Goal: Task Accomplishment & Management: Manage account settings

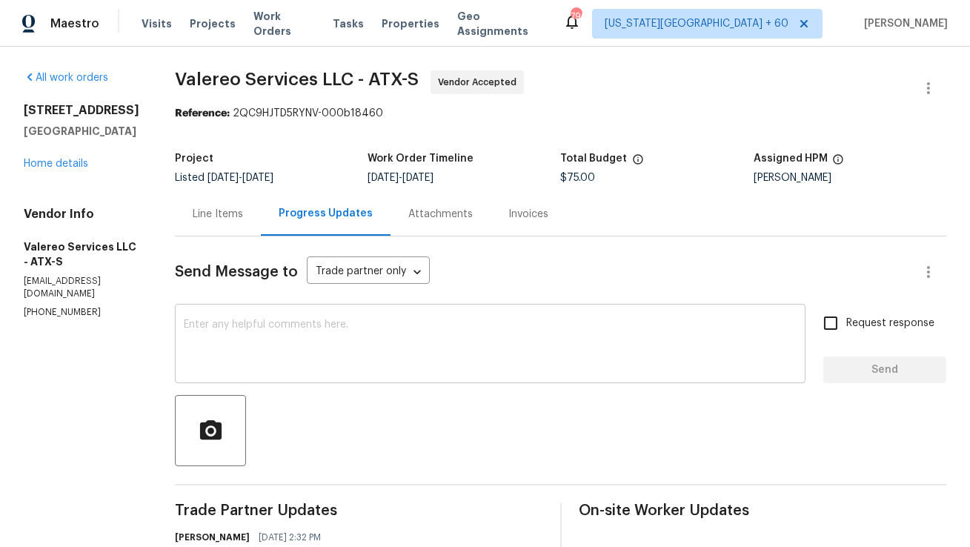
click at [349, 368] on textarea at bounding box center [490, 345] width 613 height 52
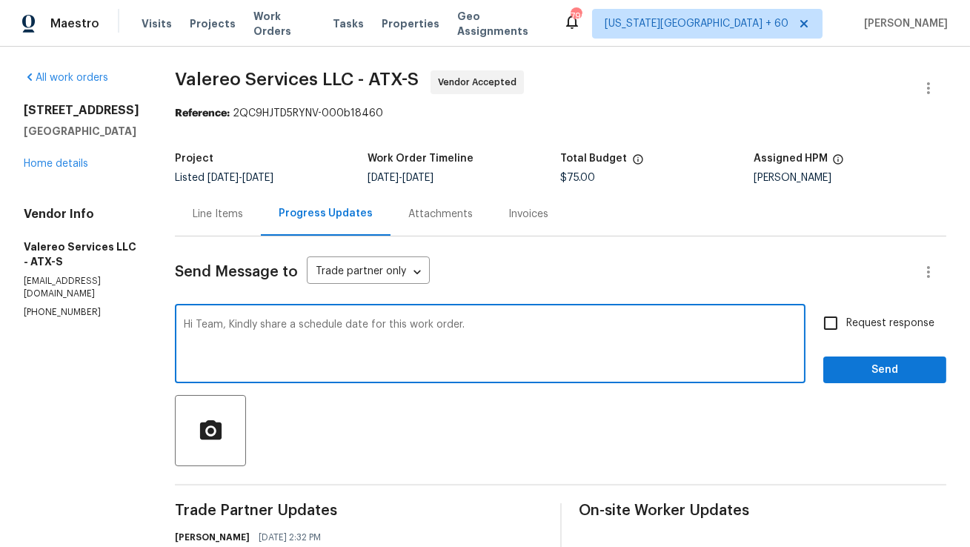
click at [431, 322] on textarea "Hi Team, Kindly share a schedule date for this work order." at bounding box center [490, 345] width 613 height 52
click at [466, 327] on textarea "Hi Team, Kindly share a schedule date for this job." at bounding box center [490, 345] width 613 height 52
type textarea "Hi Team, Kindly share a schedule date for this job. Thanks."
click at [839, 327] on input "Request response" at bounding box center [830, 323] width 31 height 31
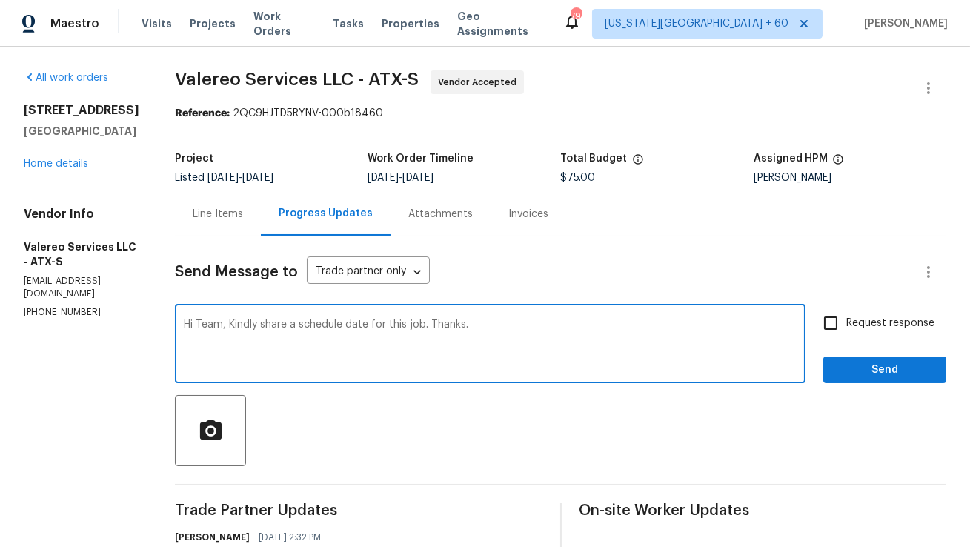
checkbox input "true"
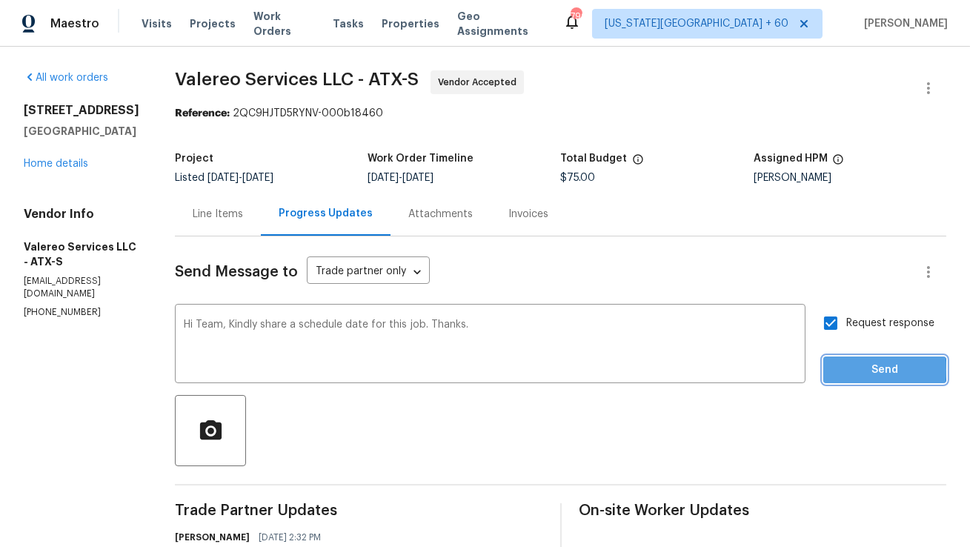
click at [852, 370] on span "Send" at bounding box center [884, 370] width 99 height 19
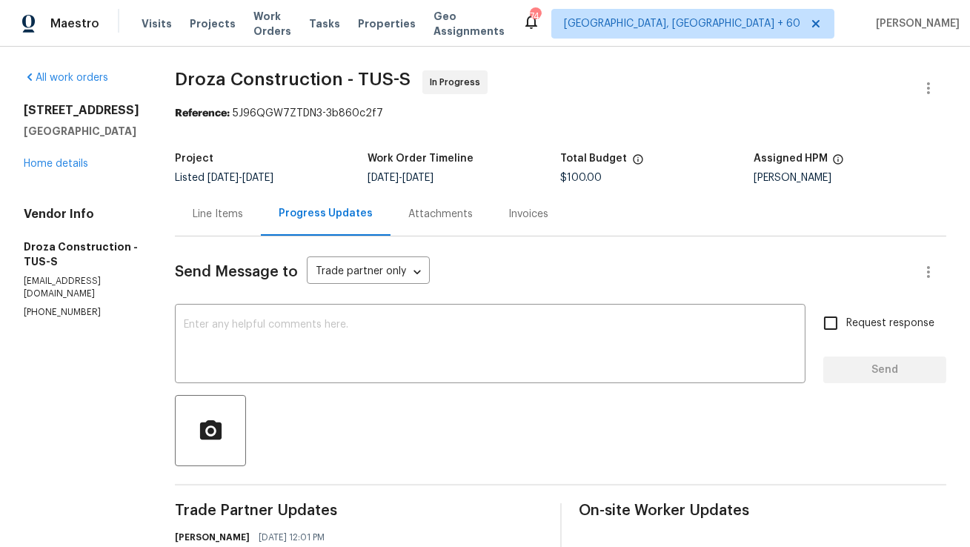
click at [211, 225] on div "Line Items" at bounding box center [218, 214] width 86 height 44
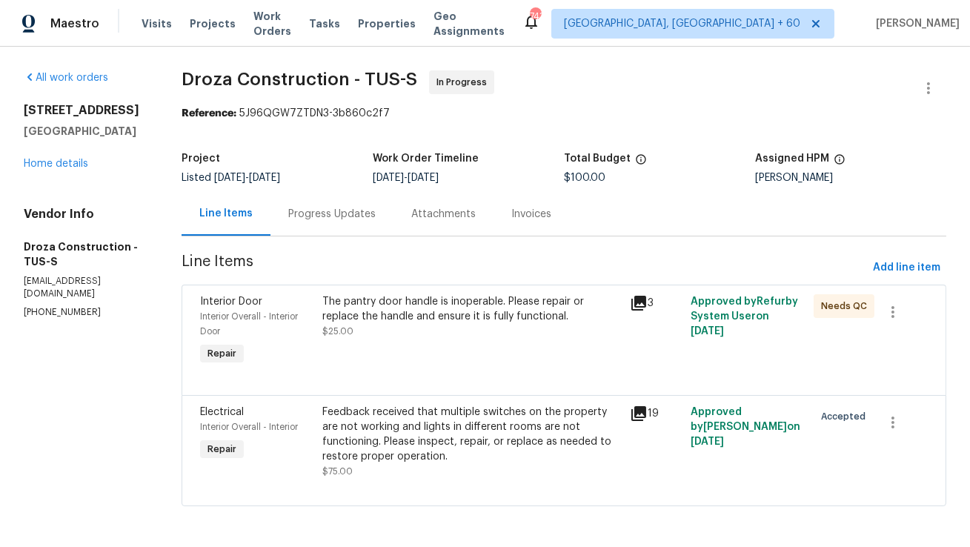
click at [342, 216] on div "Progress Updates" at bounding box center [331, 214] width 87 height 15
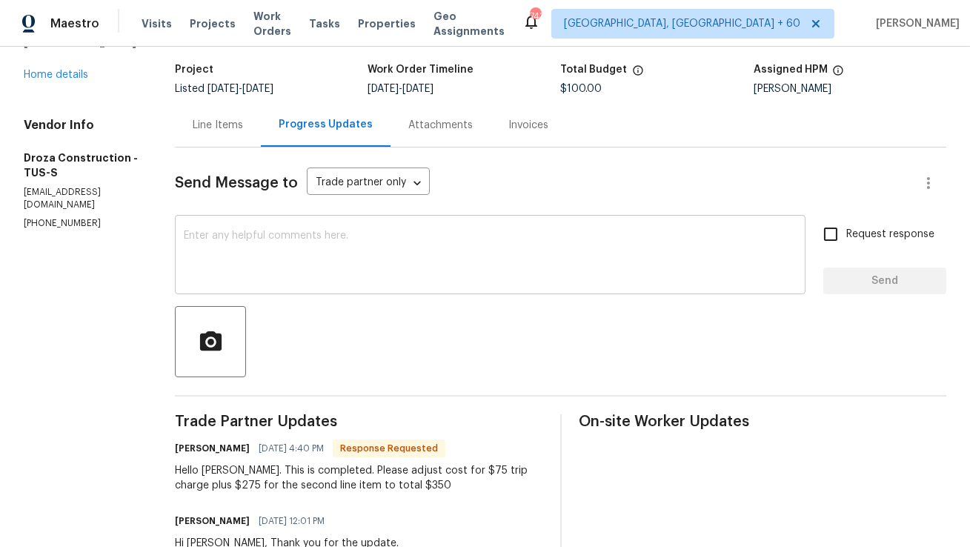
scroll to position [93, 0]
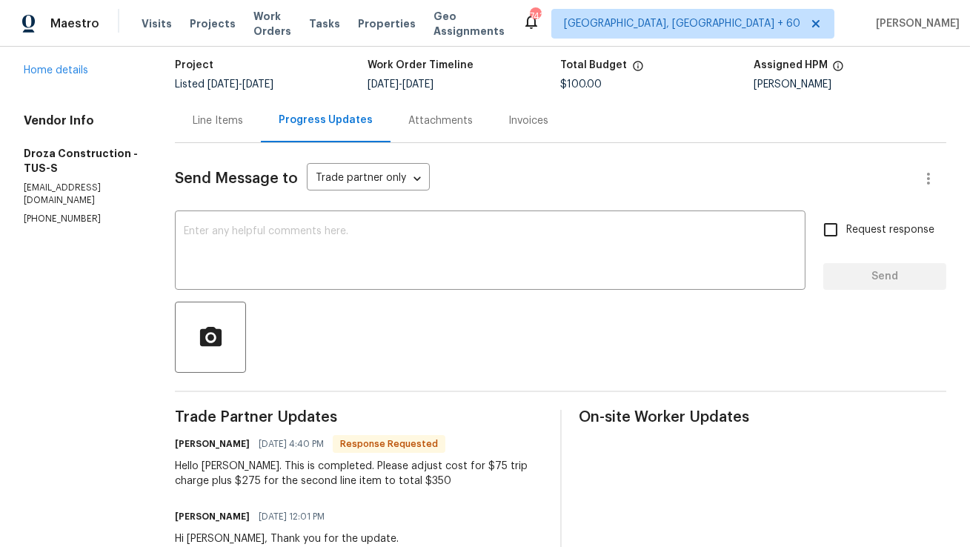
click at [237, 130] on div "Line Items" at bounding box center [218, 121] width 86 height 44
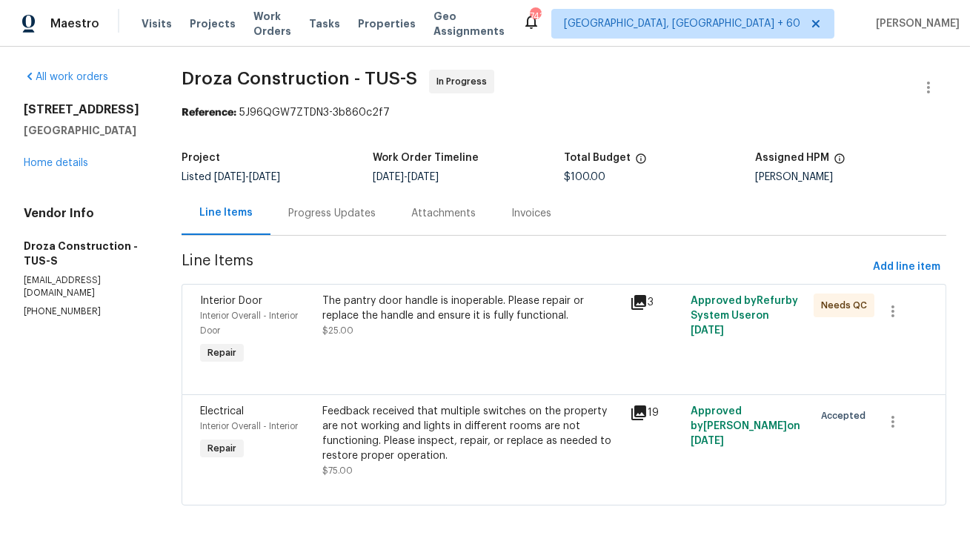
scroll to position [1, 0]
click at [431, 321] on div "The pantry door handle is inoperable. Please repair or replace the handle and e…" at bounding box center [471, 309] width 298 height 30
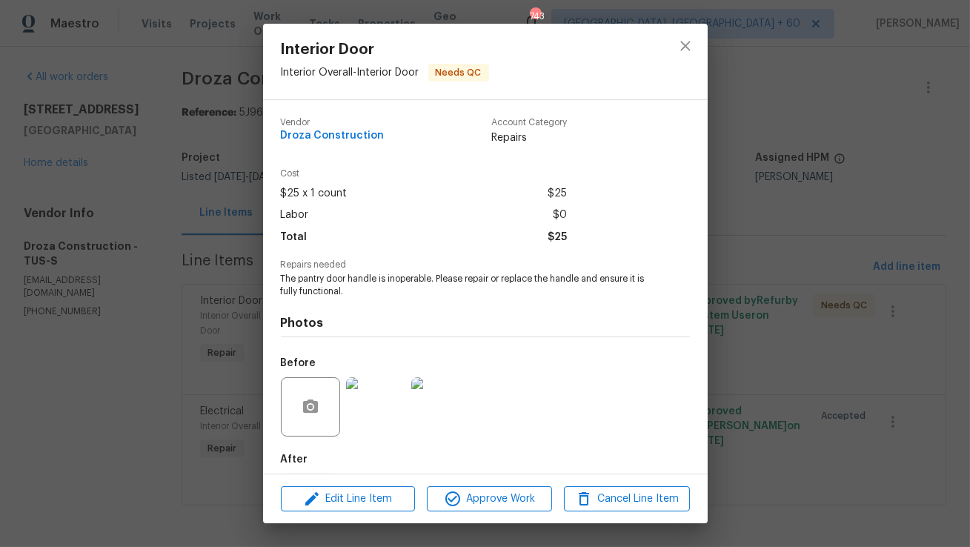
scroll to position [74, 0]
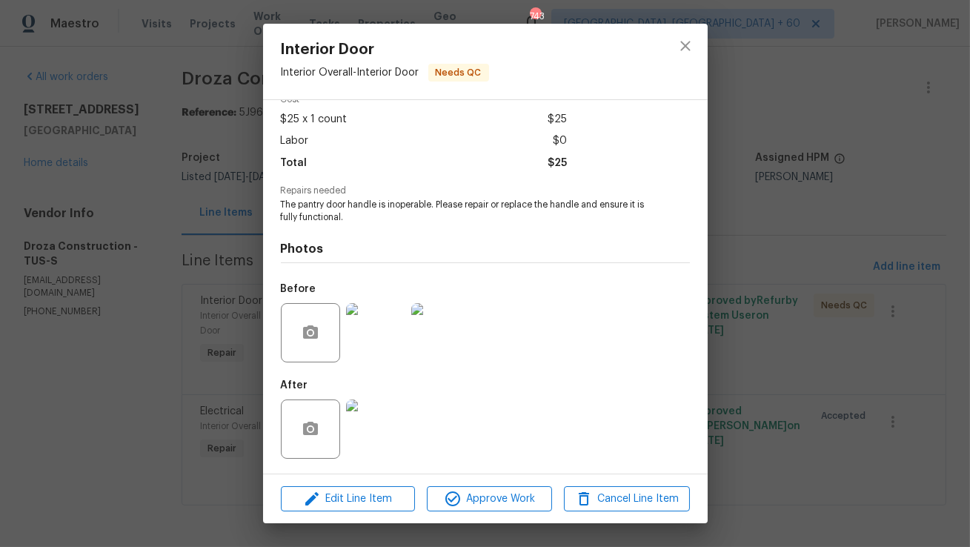
click at [385, 335] on img at bounding box center [375, 332] width 59 height 59
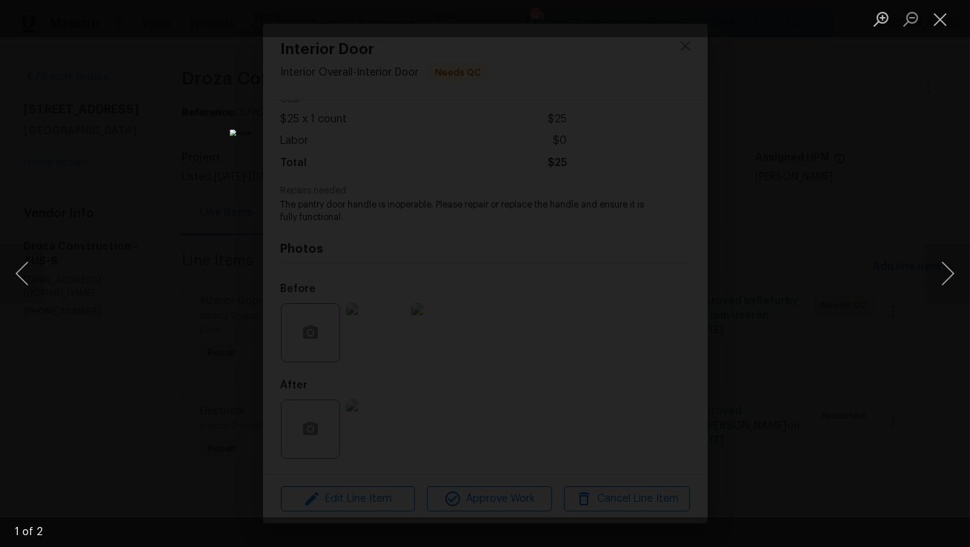
click at [924, 265] on div "Lightbox" at bounding box center [485, 273] width 970 height 547
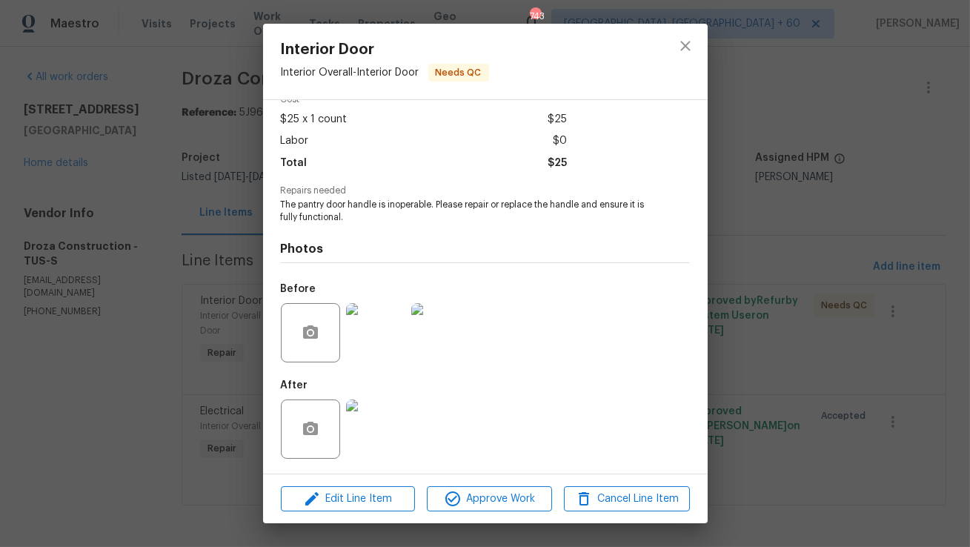
click at [443, 330] on img at bounding box center [440, 332] width 59 height 59
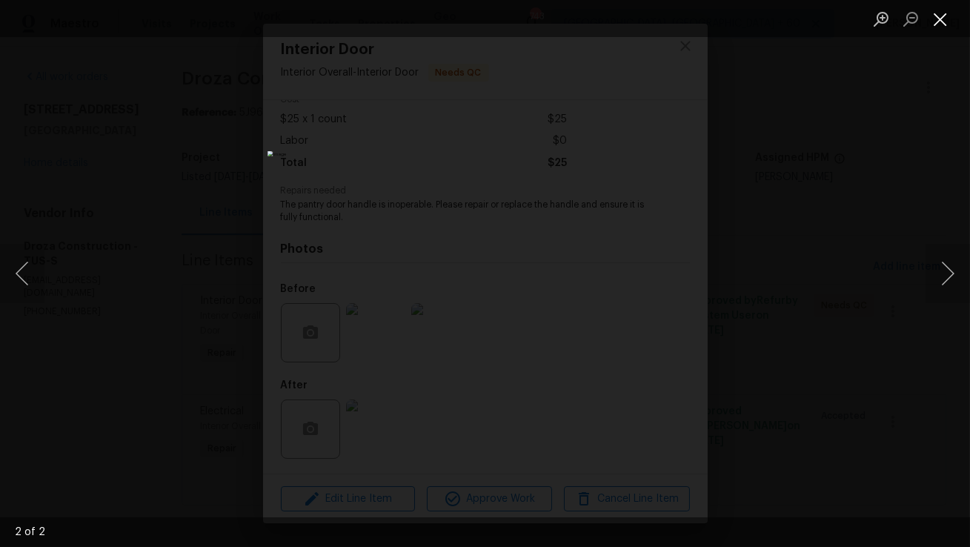
click at [946, 24] on button "Close lightbox" at bounding box center [941, 19] width 30 height 26
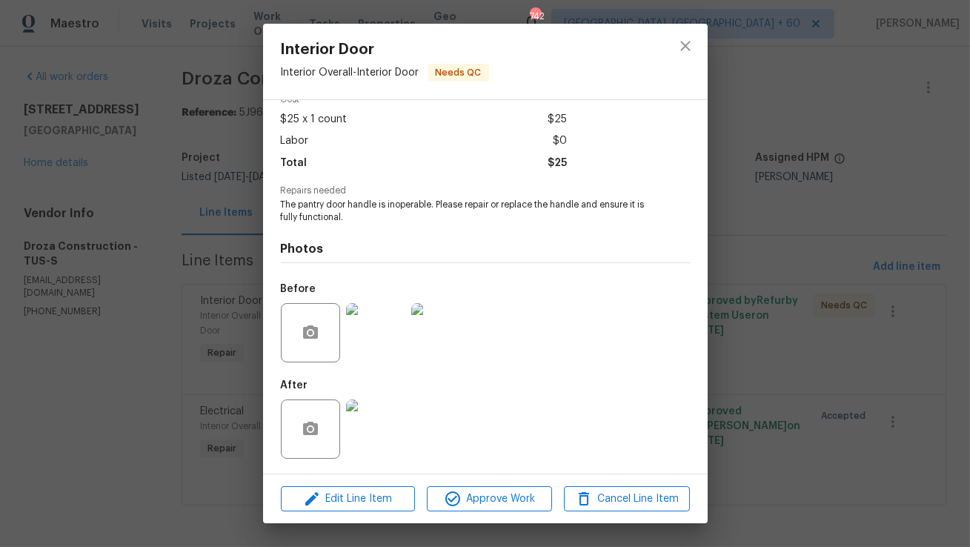
click at [356, 423] on img at bounding box center [375, 429] width 59 height 59
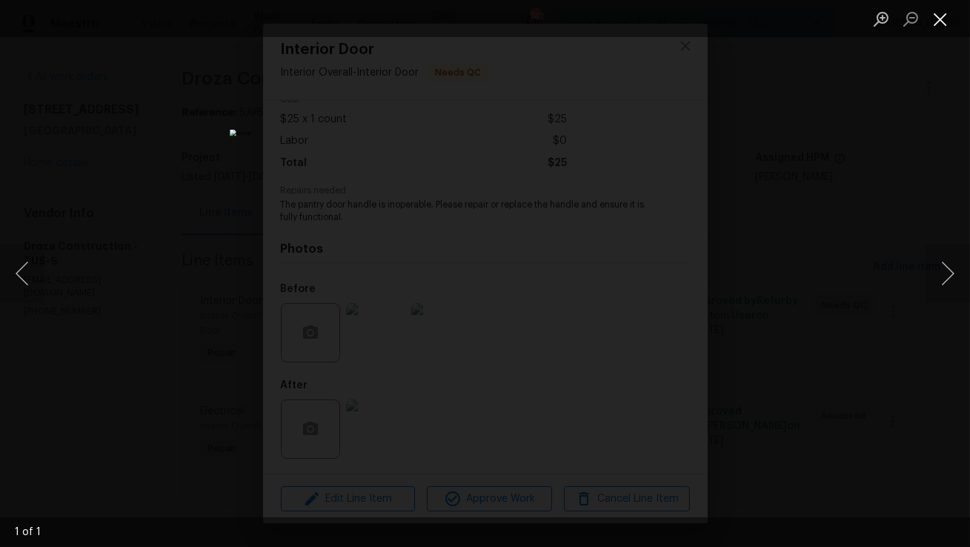
click at [945, 25] on button "Close lightbox" at bounding box center [941, 19] width 30 height 26
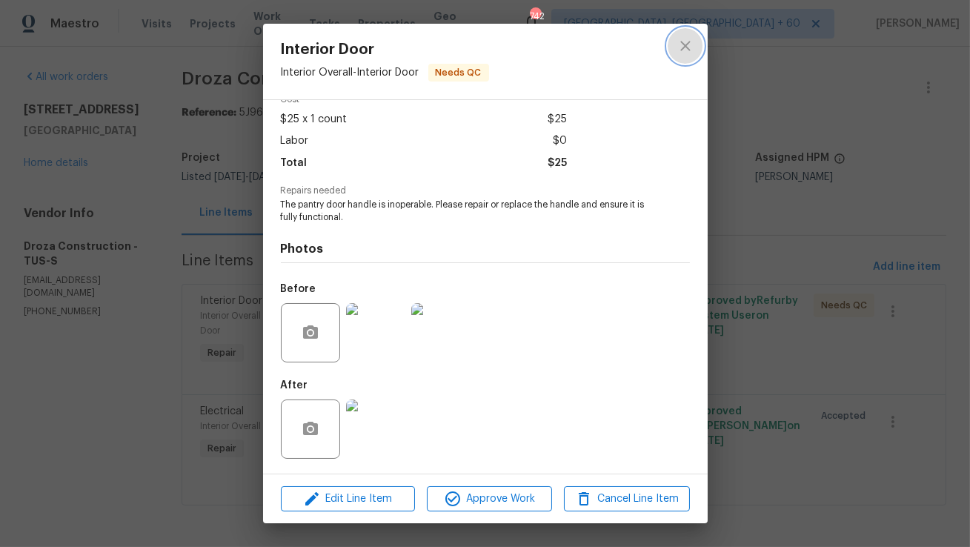
click at [683, 42] on icon "close" at bounding box center [686, 46] width 18 height 18
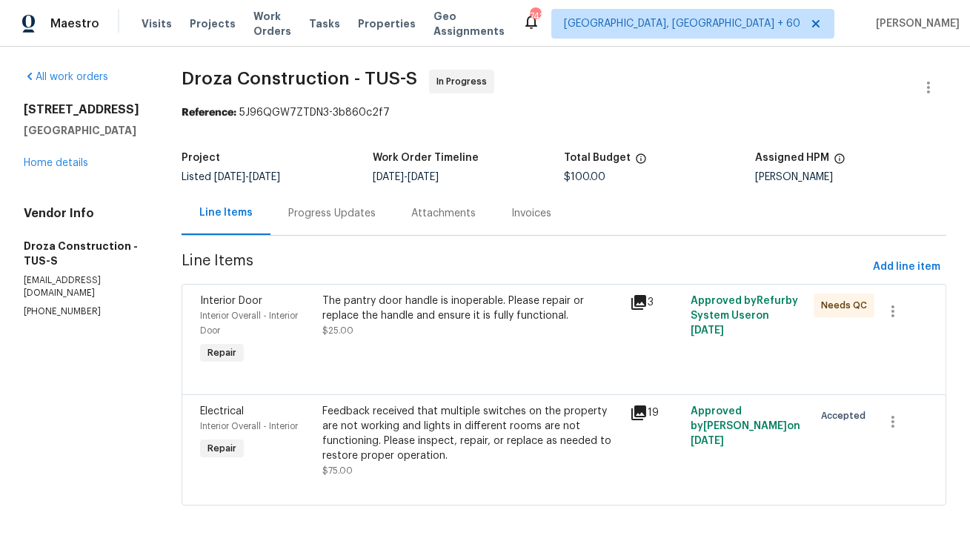
click at [397, 440] on div "Feedback received that multiple switches on the property are not working and li…" at bounding box center [471, 433] width 298 height 59
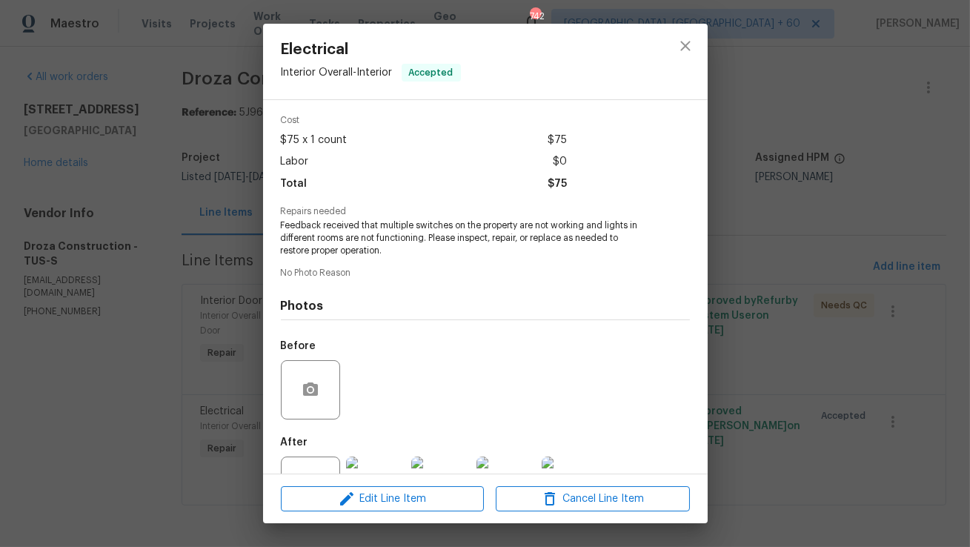
scroll to position [112, 0]
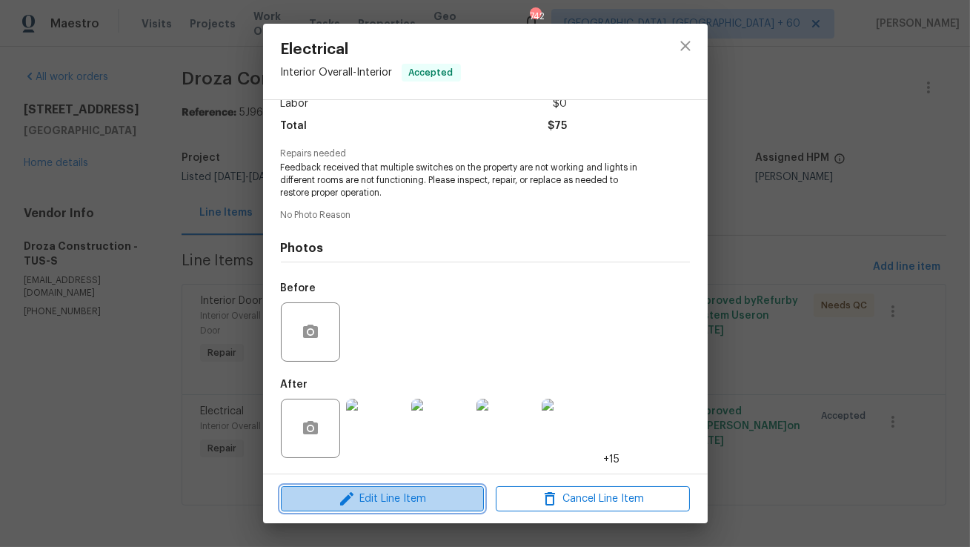
click at [381, 496] on span "Edit Line Item" at bounding box center [382, 499] width 194 height 19
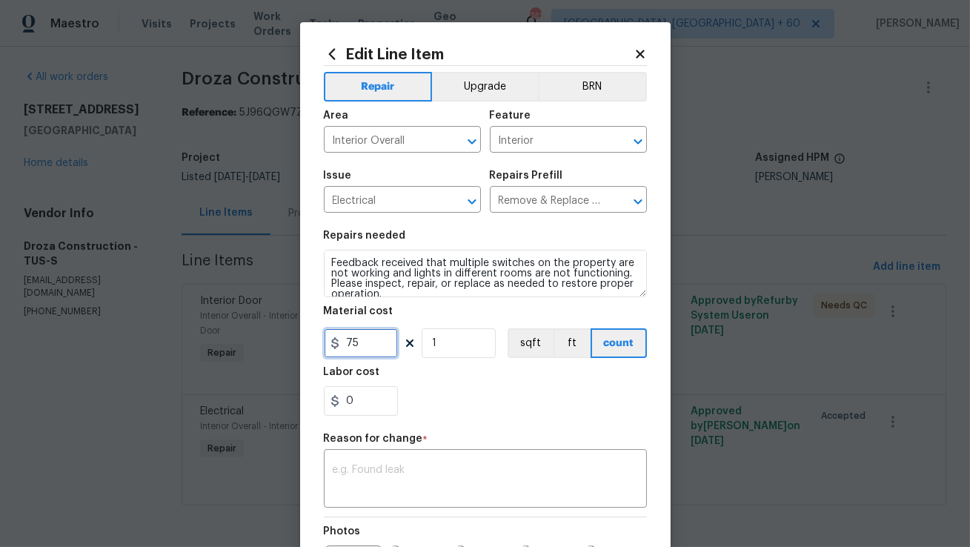
click at [374, 348] on input "75" at bounding box center [361, 343] width 74 height 30
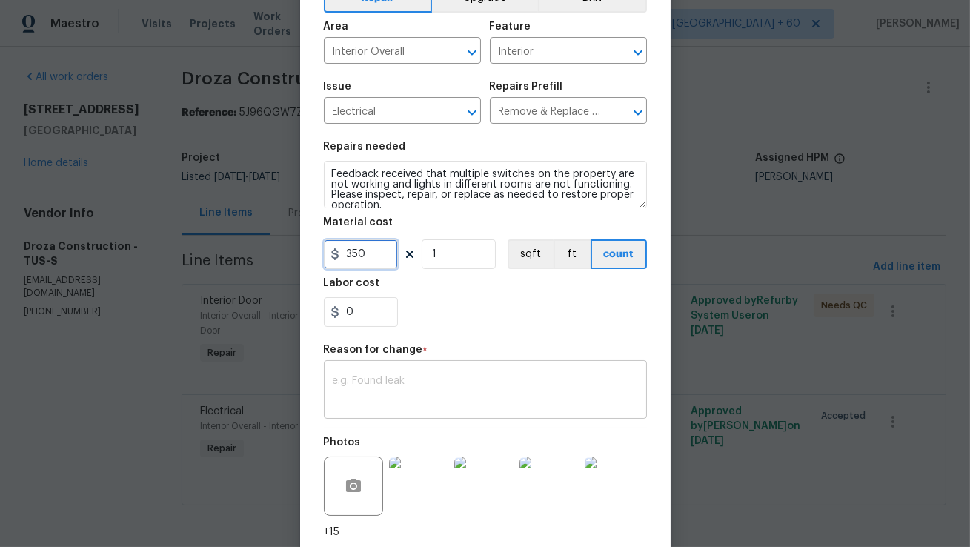
type input "350"
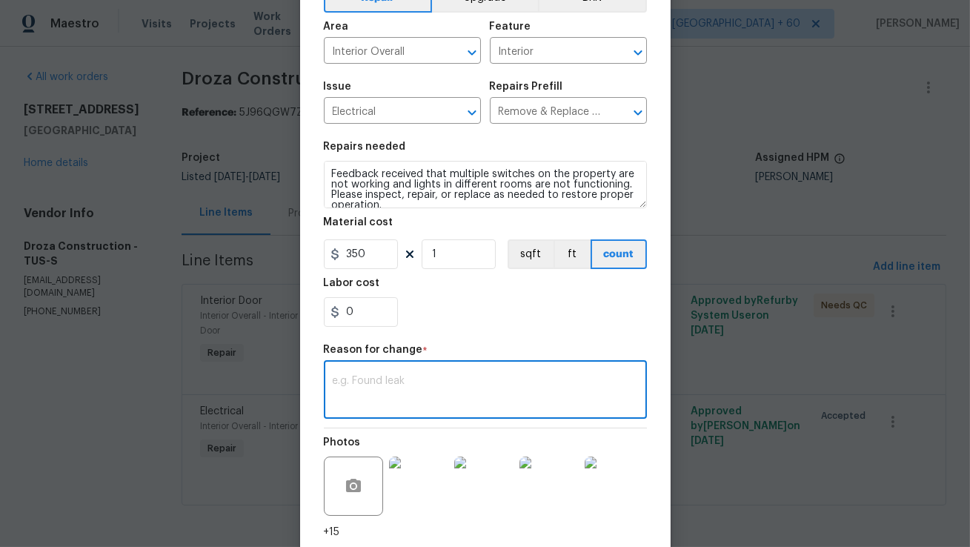
click at [480, 397] on textarea at bounding box center [485, 391] width 305 height 31
paste textarea "(AM) Updated cost per BR team approval."
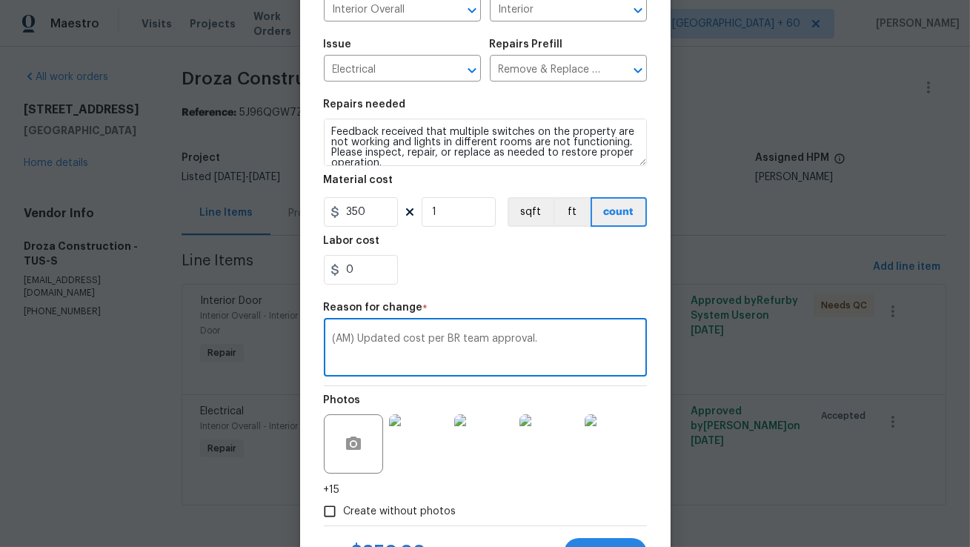
scroll to position [163, 0]
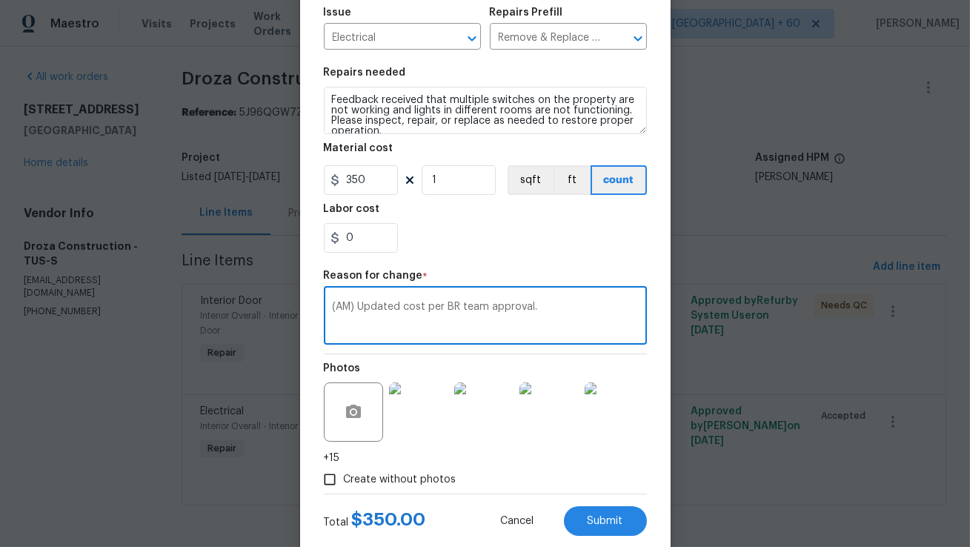
paste textarea "per vendor’s final cost."
type textarea "(AM) Updated per vendor’s final cost."
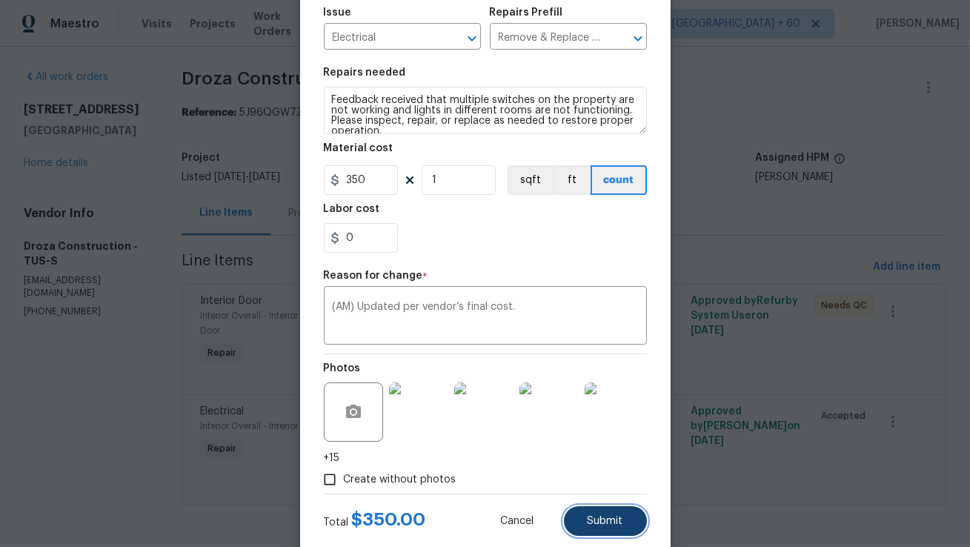
click at [620, 525] on span "Submit" at bounding box center [606, 521] width 36 height 11
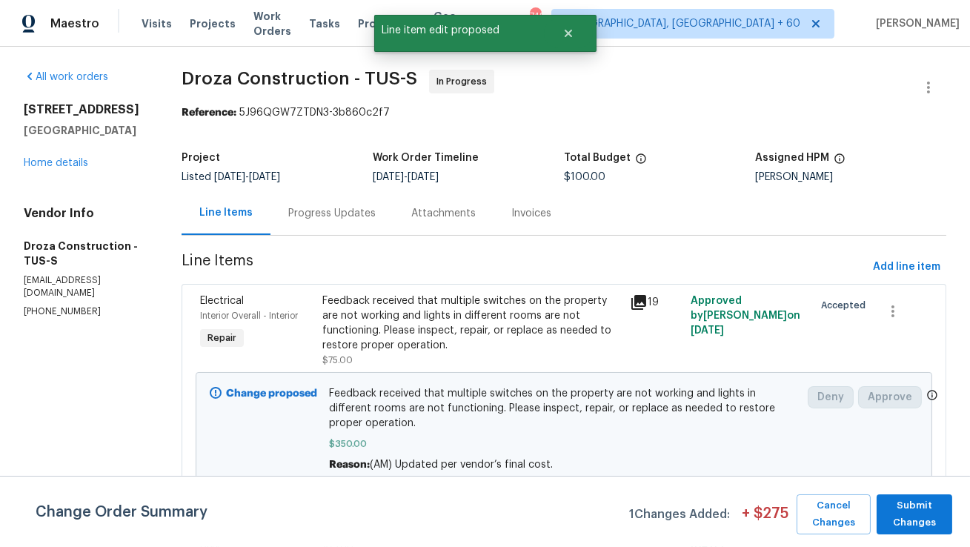
scroll to position [93, 0]
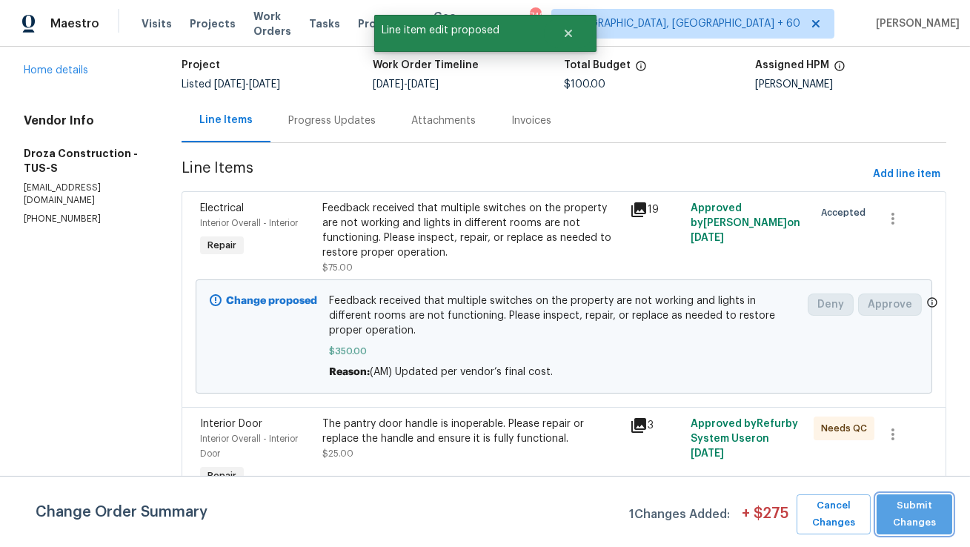
click at [909, 512] on span "Submit Changes" at bounding box center [914, 514] width 61 height 34
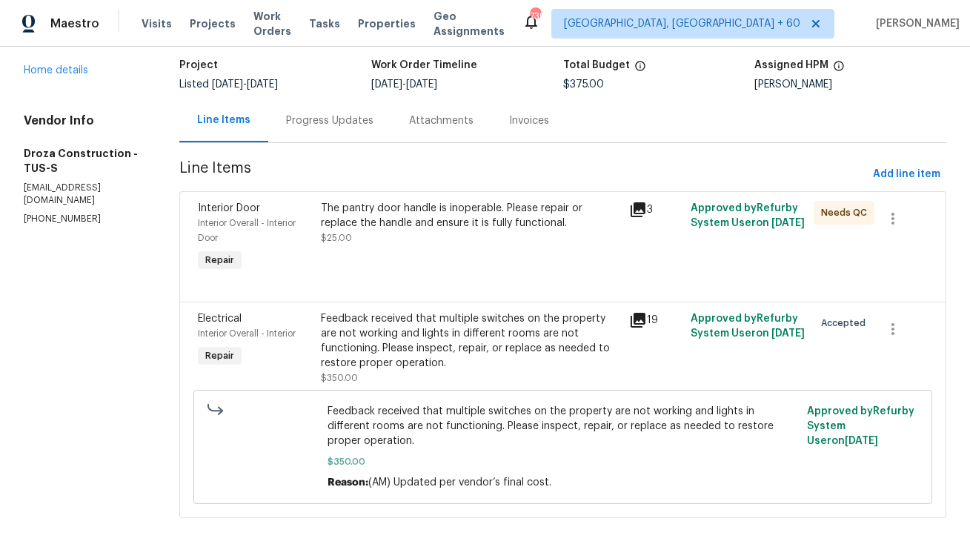
click at [337, 127] on div "Progress Updates" at bounding box center [329, 120] width 87 height 15
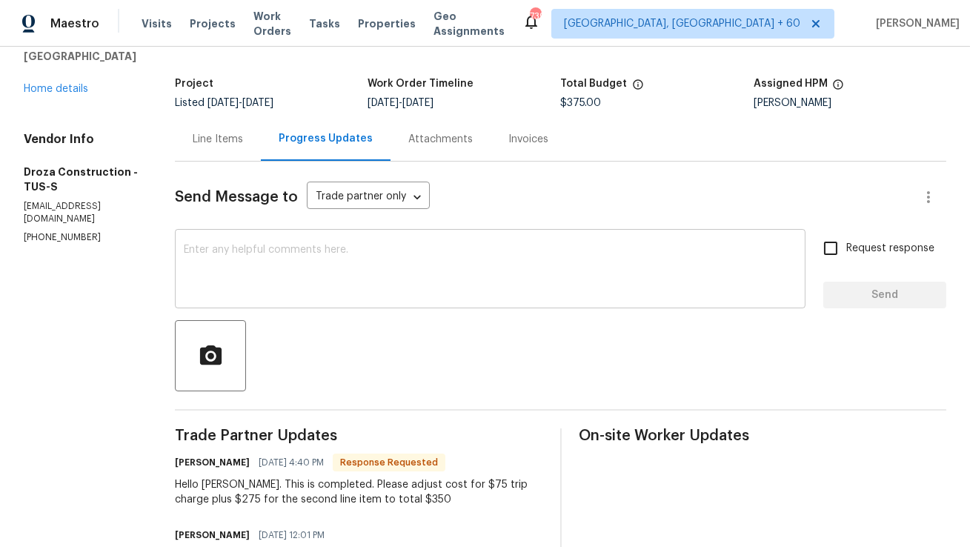
scroll to position [70, 0]
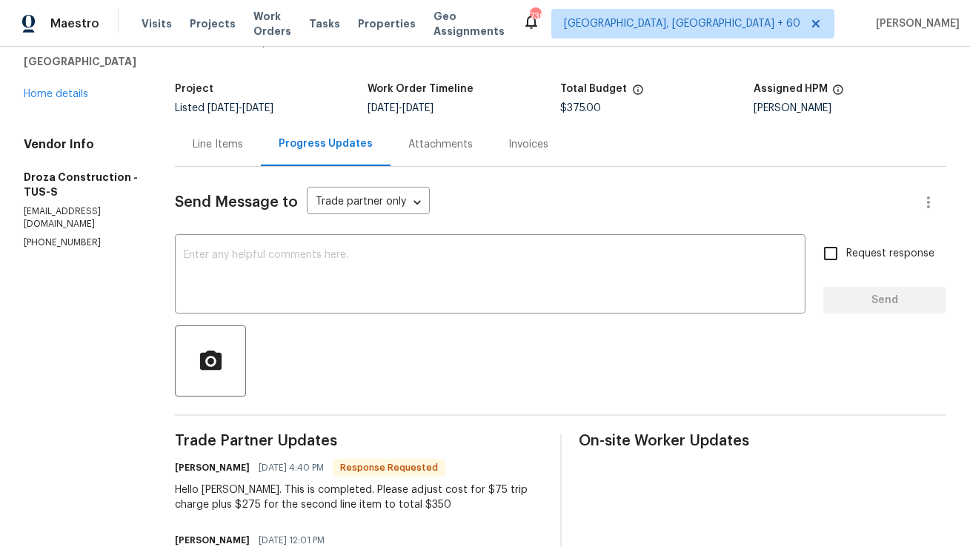
click at [356, 259] on textarea at bounding box center [490, 276] width 613 height 52
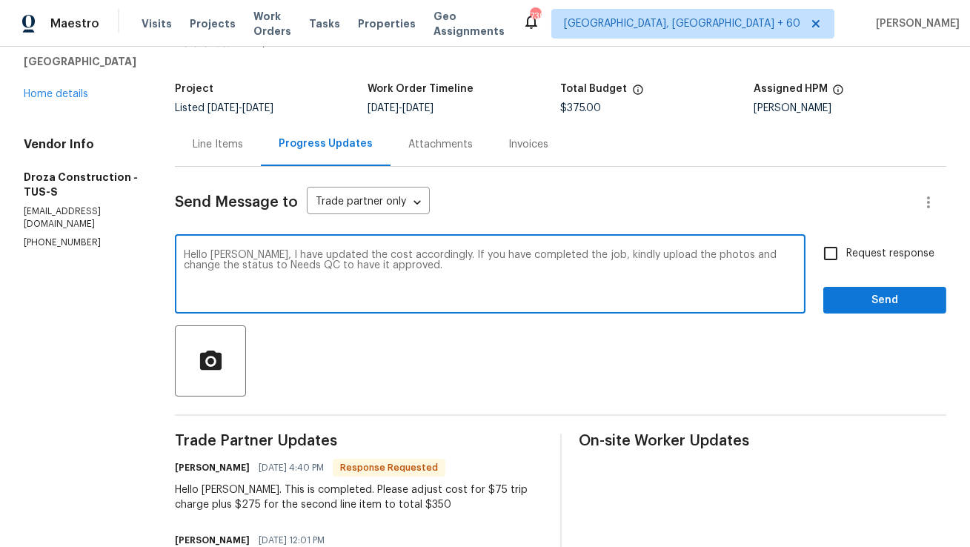
type textarea "Hello Robert, I have updated the cost accordingly. If you have completed the jo…"
click at [849, 242] on label "Request response" at bounding box center [874, 253] width 119 height 31
click at [846, 242] on input "Request response" at bounding box center [830, 253] width 31 height 31
checkbox input "true"
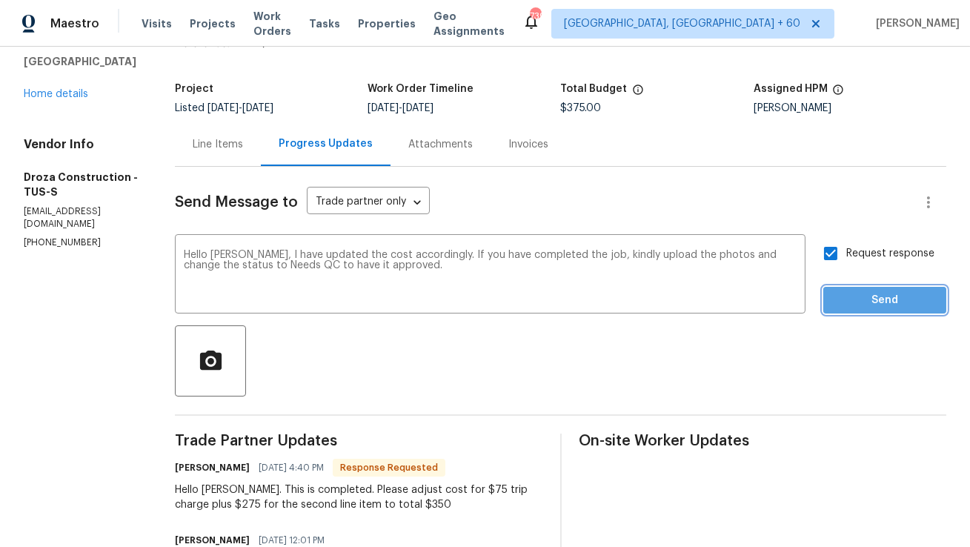
click at [869, 309] on span "Send" at bounding box center [884, 300] width 99 height 19
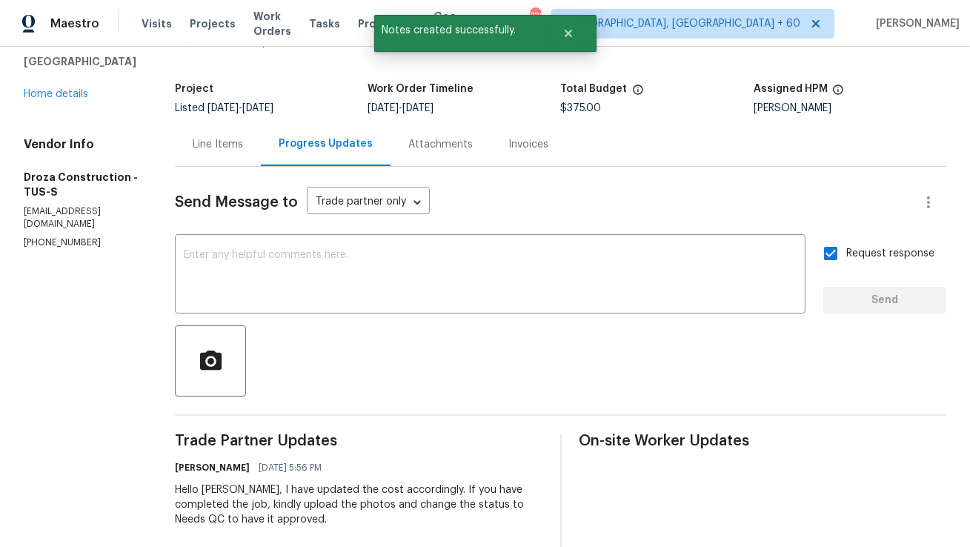
click at [243, 144] on div "Line Items" at bounding box center [218, 144] width 50 height 15
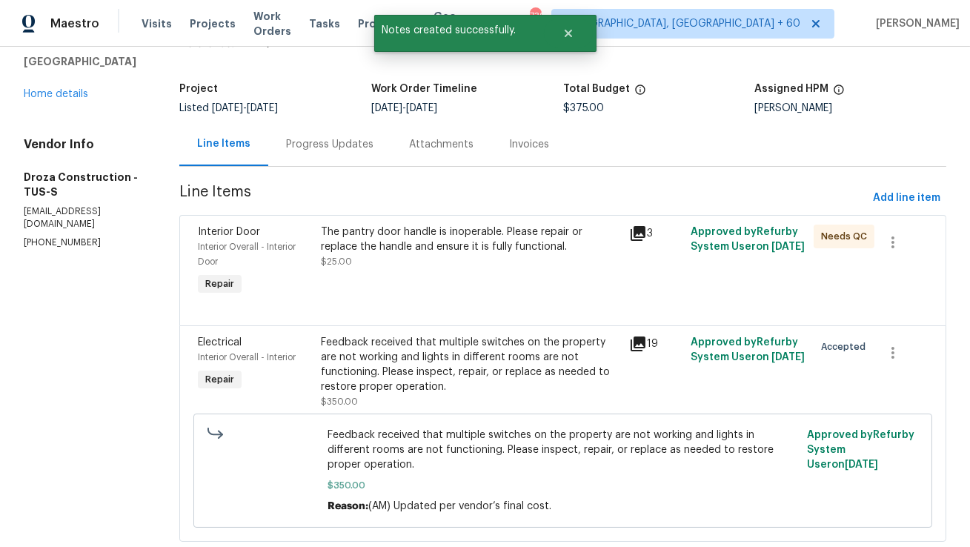
scroll to position [77, 0]
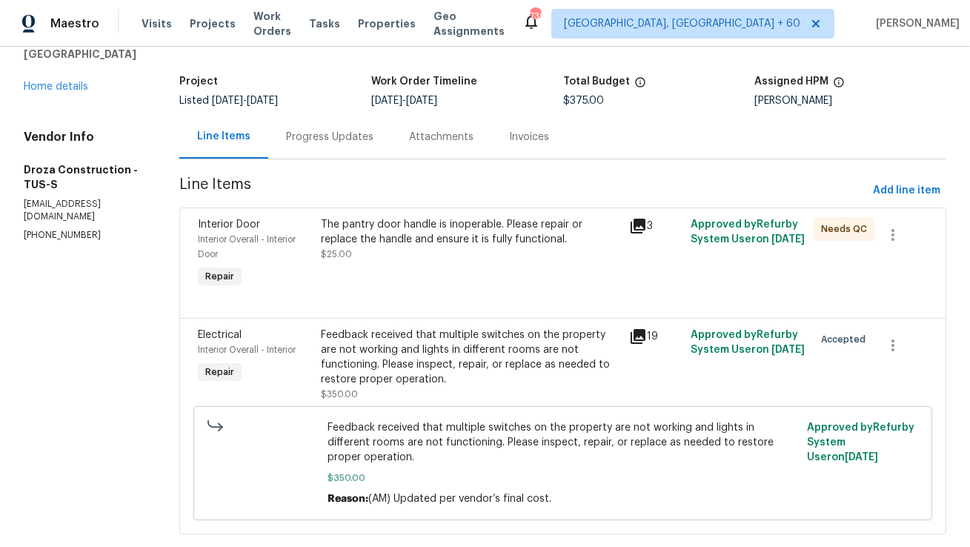
click at [486, 357] on div "Feedback received that multiple switches on the property are not working and li…" at bounding box center [470, 357] width 299 height 59
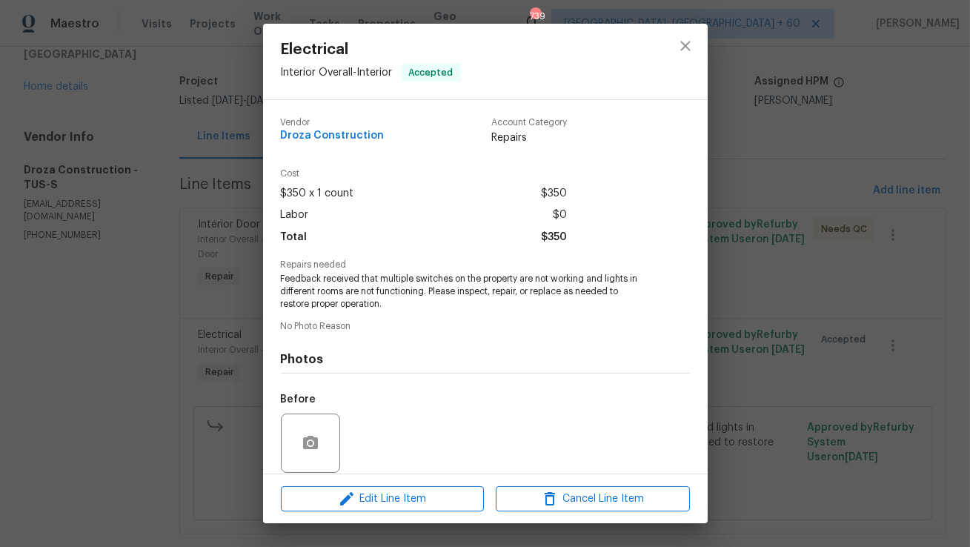
scroll to position [112, 0]
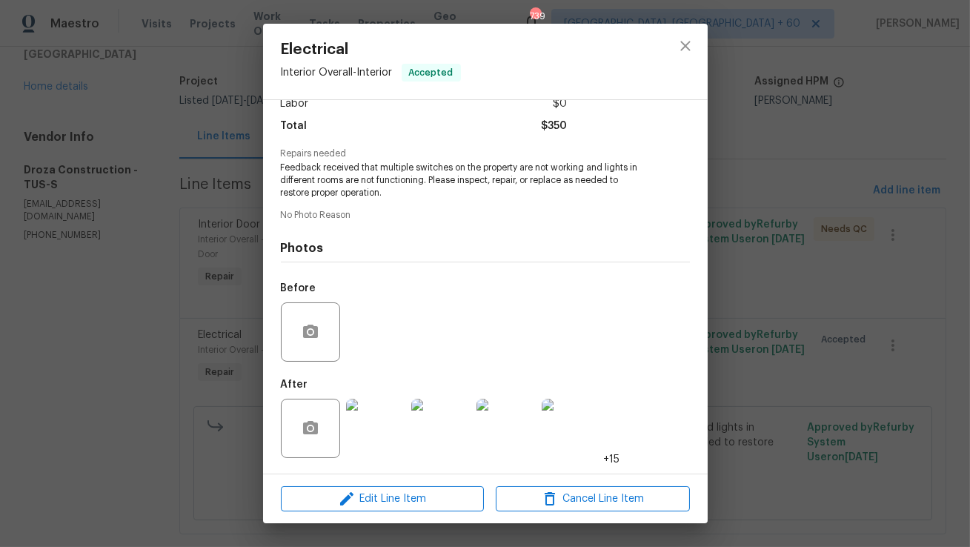
click at [393, 412] on img at bounding box center [375, 428] width 59 height 59
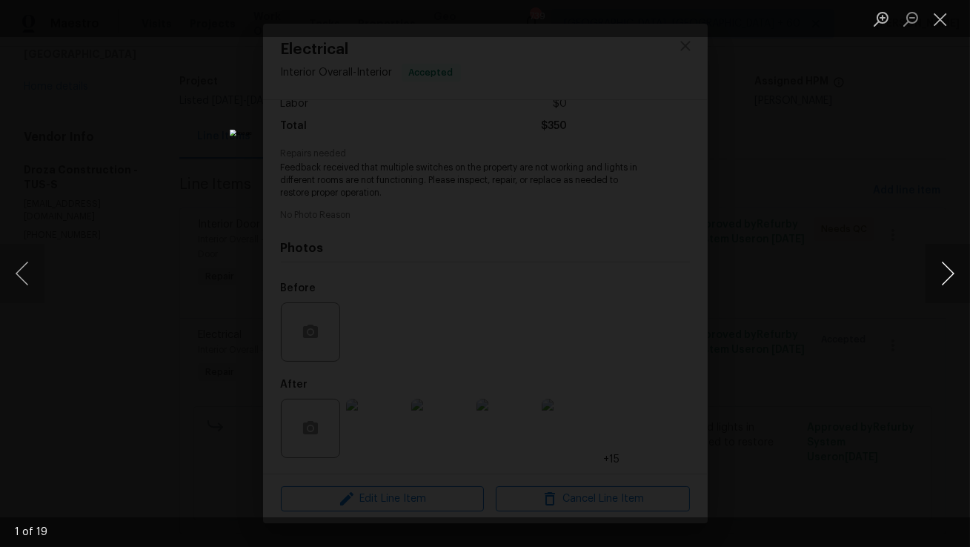
click at [941, 278] on button "Next image" at bounding box center [948, 273] width 44 height 59
click at [28, 279] on button "Previous image" at bounding box center [22, 273] width 44 height 59
click at [951, 278] on button "Next image" at bounding box center [948, 273] width 44 height 59
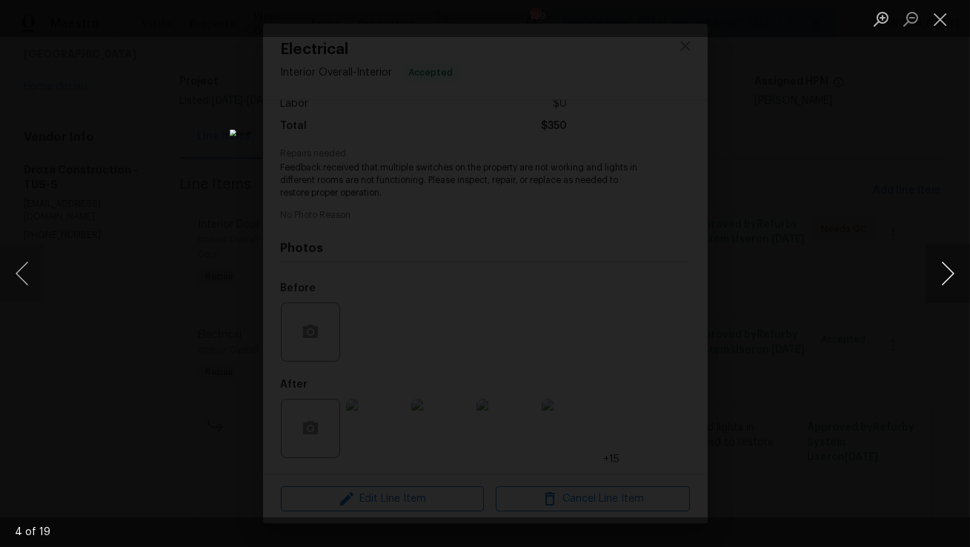
click at [951, 278] on button "Next image" at bounding box center [948, 273] width 44 height 59
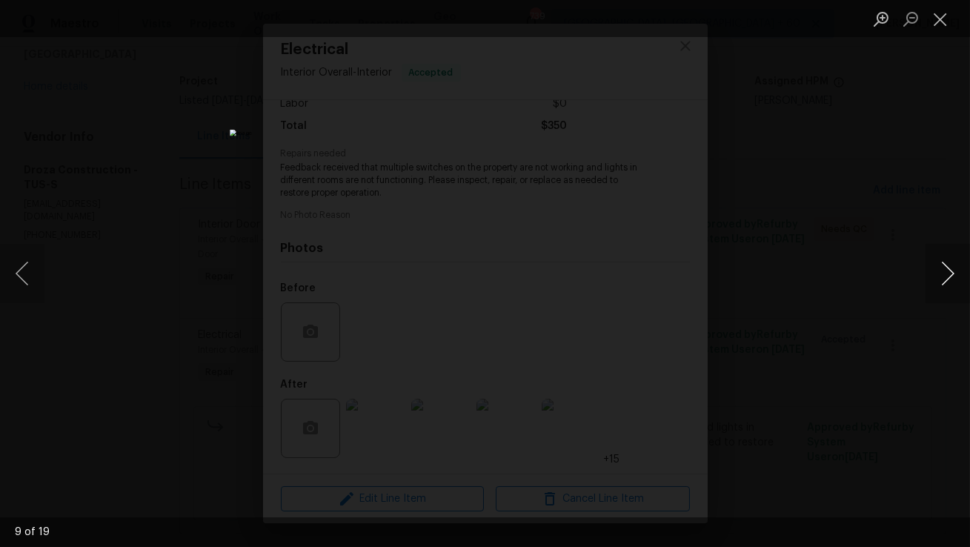
click at [951, 278] on button "Next image" at bounding box center [948, 273] width 44 height 59
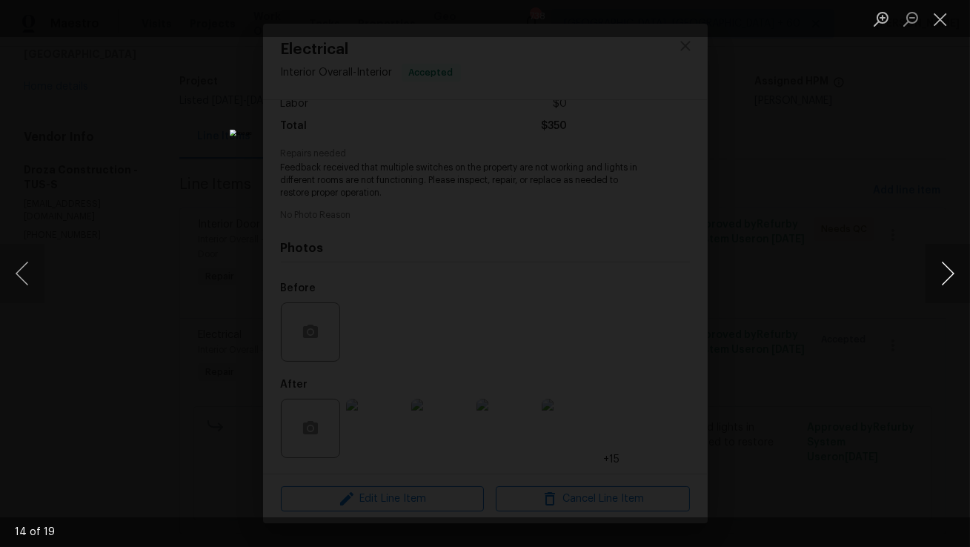
click at [951, 278] on button "Next image" at bounding box center [948, 273] width 44 height 59
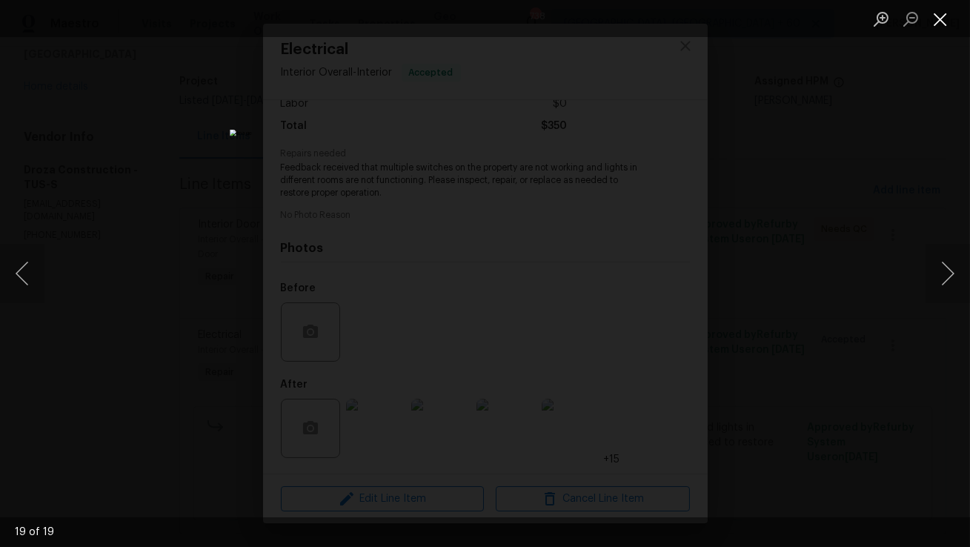
click at [946, 28] on button "Close lightbox" at bounding box center [941, 19] width 30 height 26
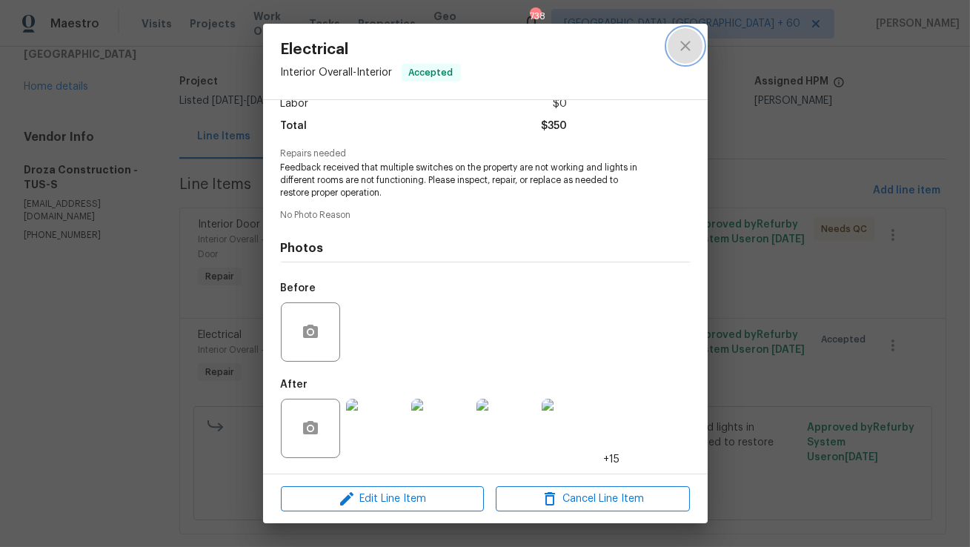
click at [686, 47] on icon "close" at bounding box center [685, 46] width 10 height 10
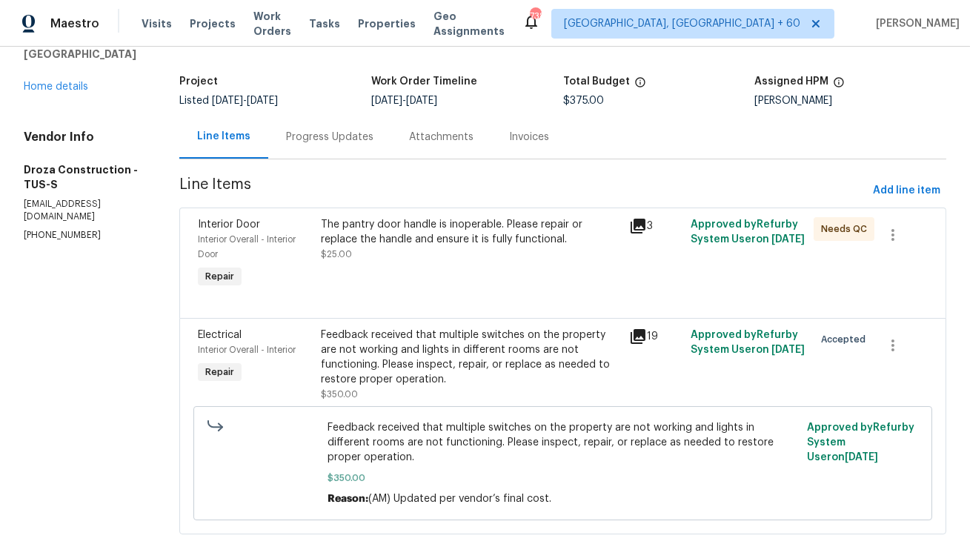
click at [326, 132] on div "Progress Updates" at bounding box center [329, 137] width 87 height 15
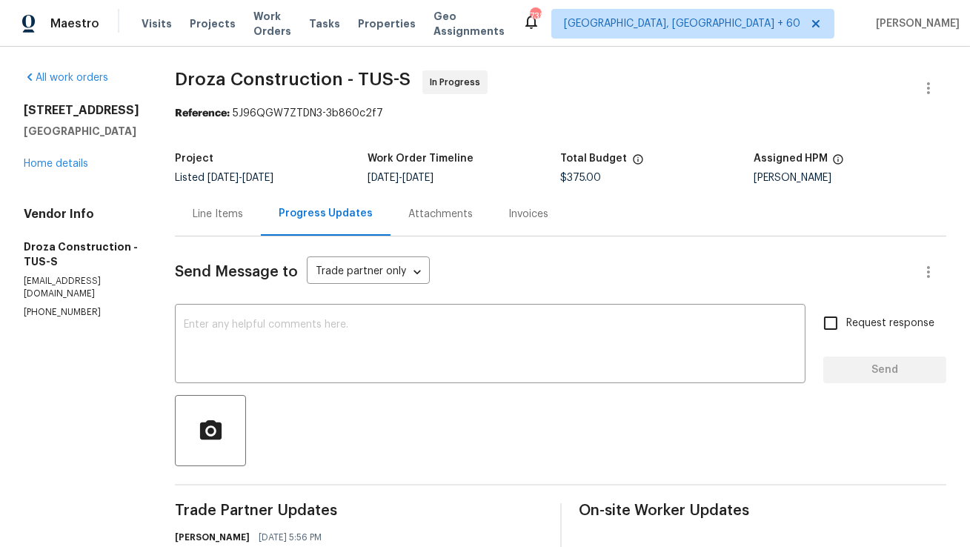
click at [229, 214] on div "Line Items" at bounding box center [218, 214] width 50 height 15
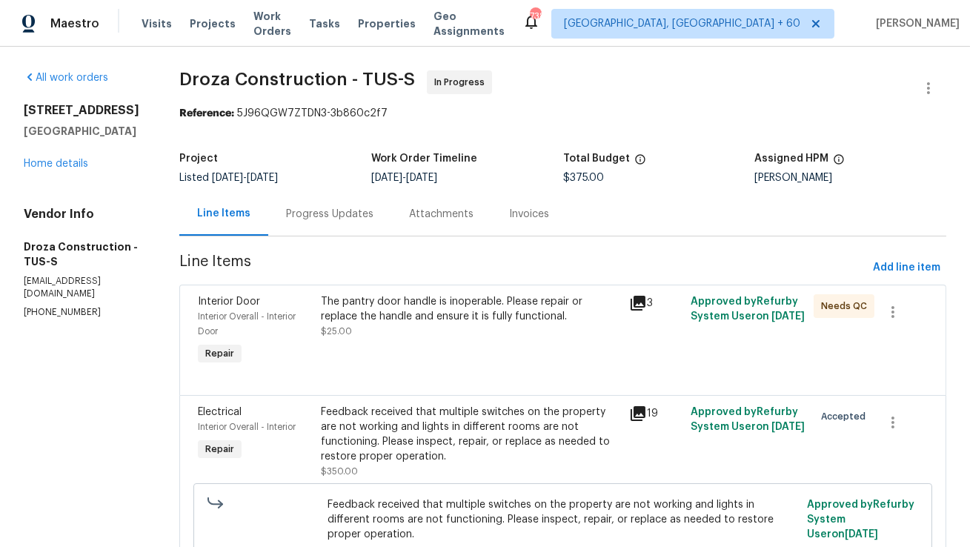
click at [319, 212] on div "Progress Updates" at bounding box center [329, 214] width 87 height 15
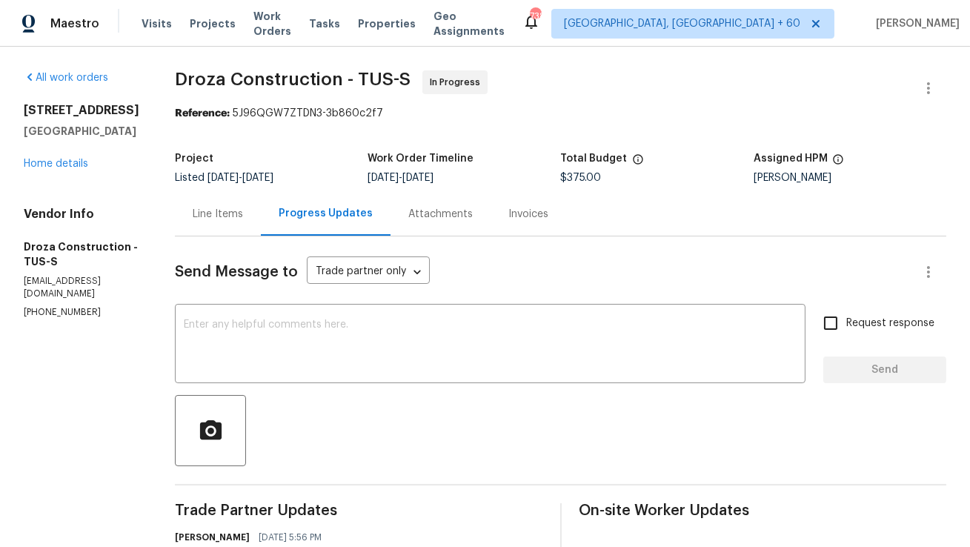
click at [222, 213] on div "Line Items" at bounding box center [218, 214] width 50 height 15
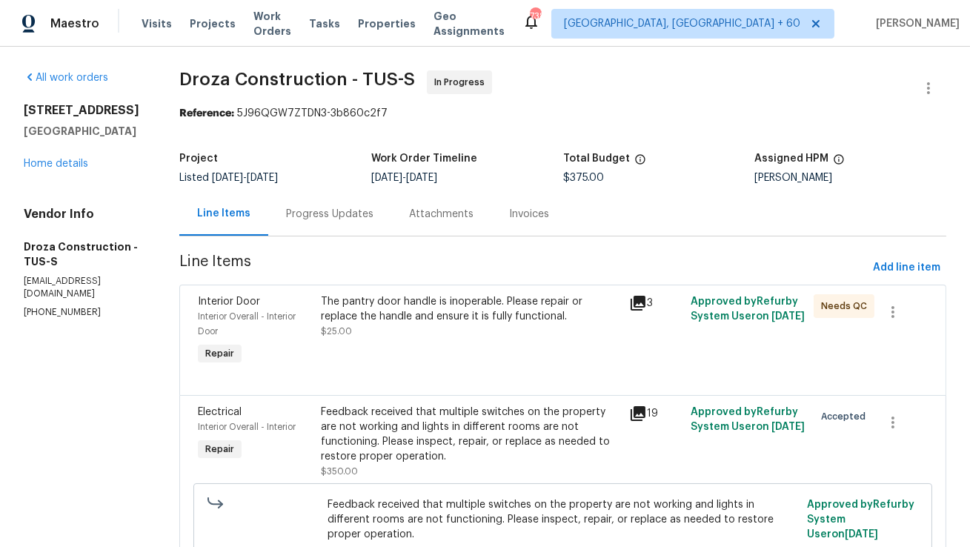
click at [317, 214] on div "Progress Updates" at bounding box center [329, 214] width 87 height 15
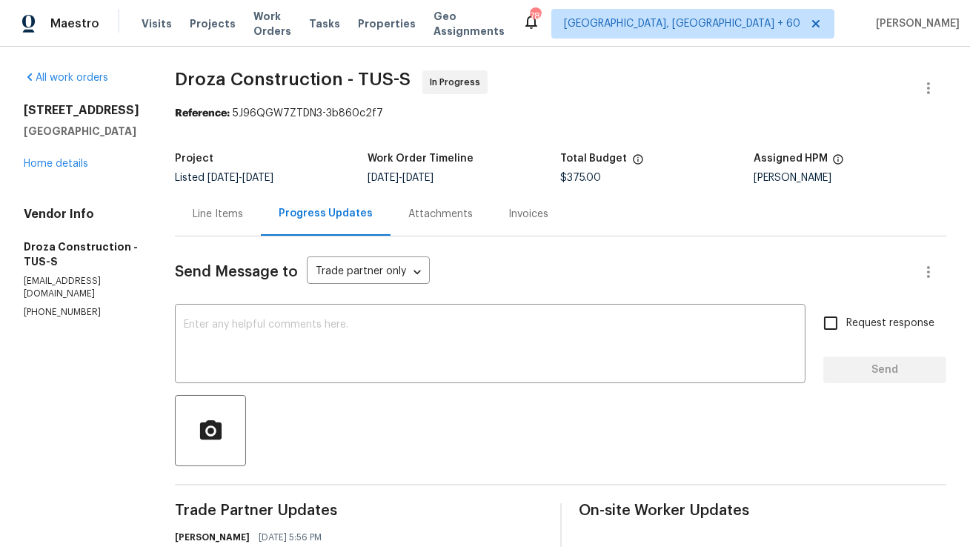
click at [250, 225] on div "Line Items" at bounding box center [218, 214] width 86 height 44
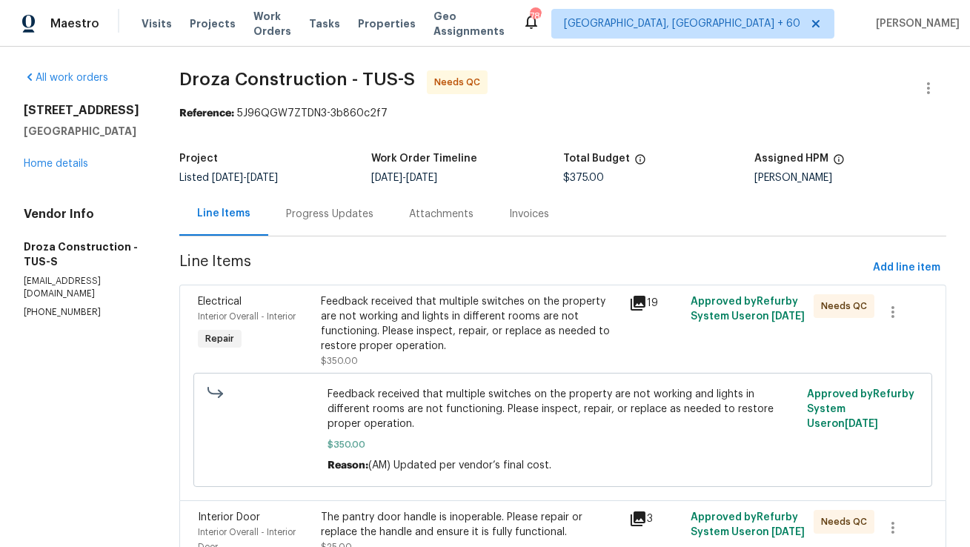
click at [354, 212] on div "Progress Updates" at bounding box center [329, 214] width 87 height 15
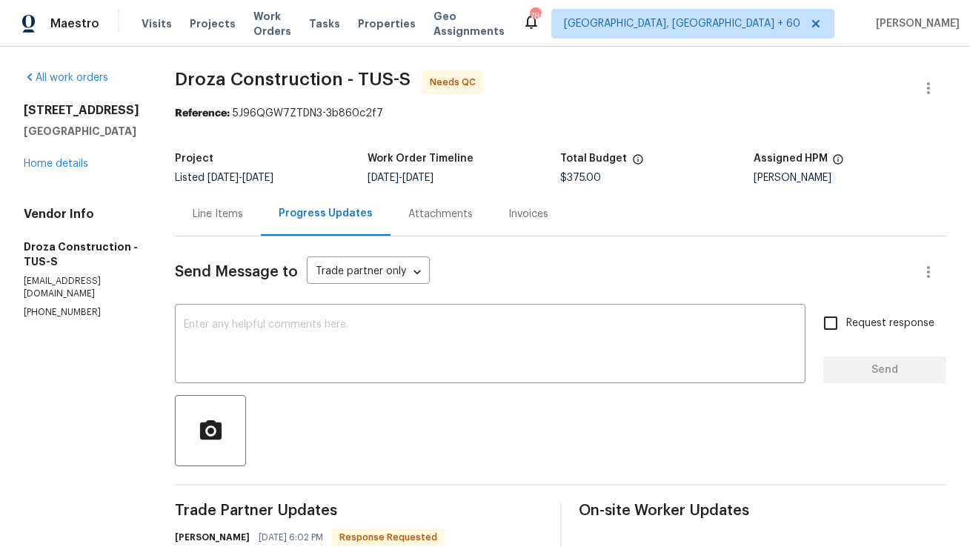
click at [249, 225] on div "Line Items" at bounding box center [218, 214] width 86 height 44
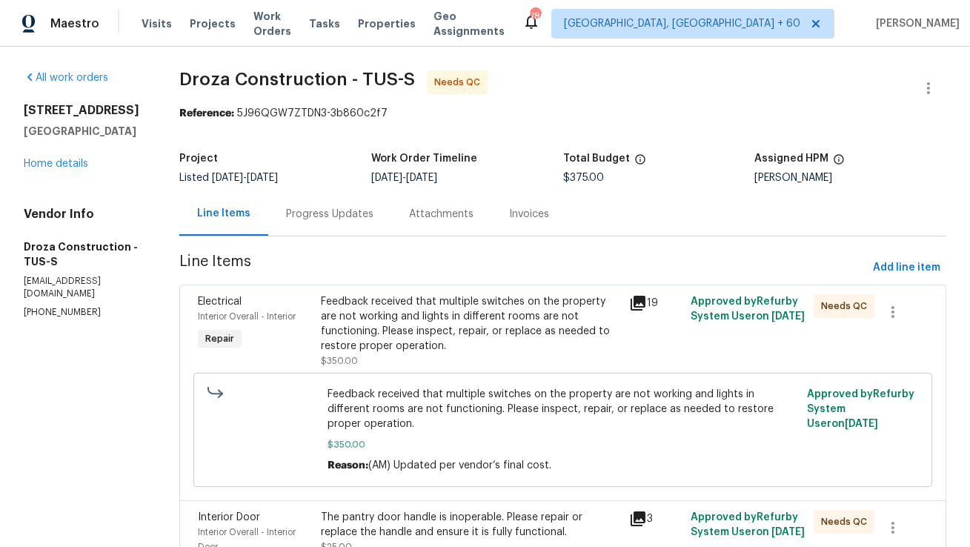
click at [425, 330] on div "Feedback received that multiple switches on the property are not working and li…" at bounding box center [470, 323] width 299 height 59
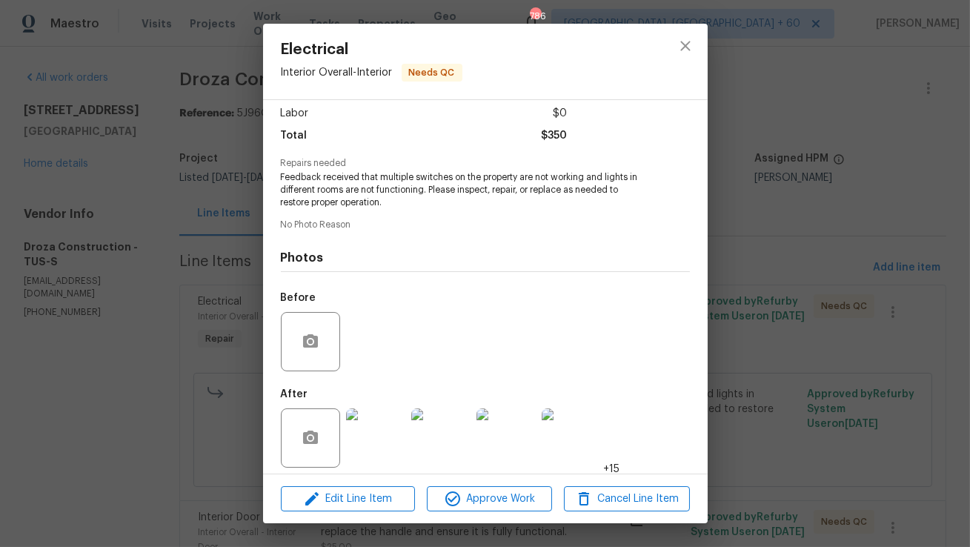
scroll to position [112, 0]
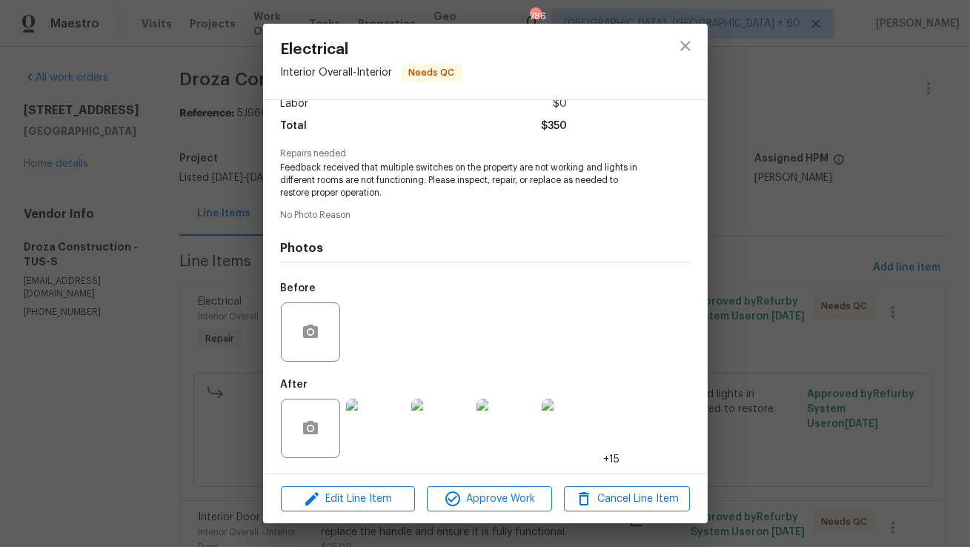
click at [384, 423] on img at bounding box center [375, 428] width 59 height 59
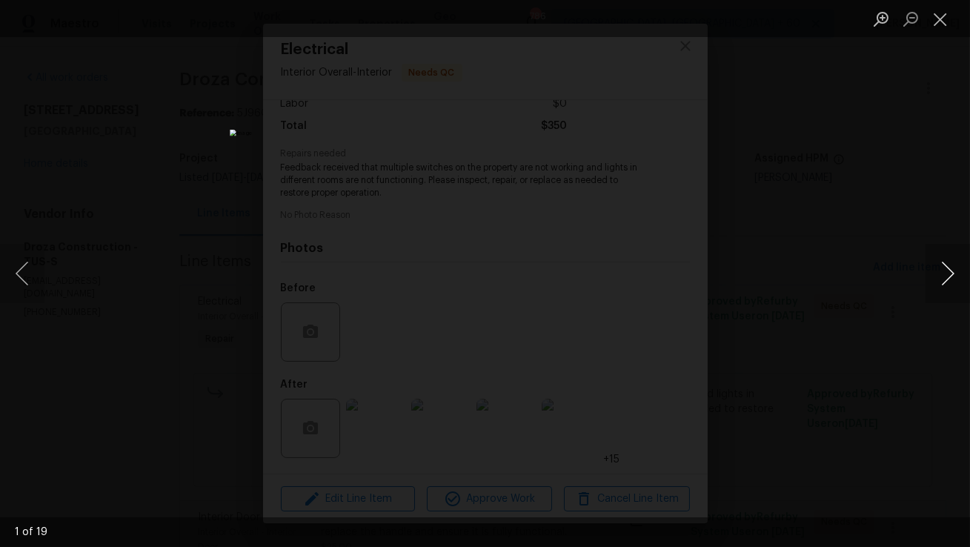
click at [944, 266] on button "Next image" at bounding box center [948, 273] width 44 height 59
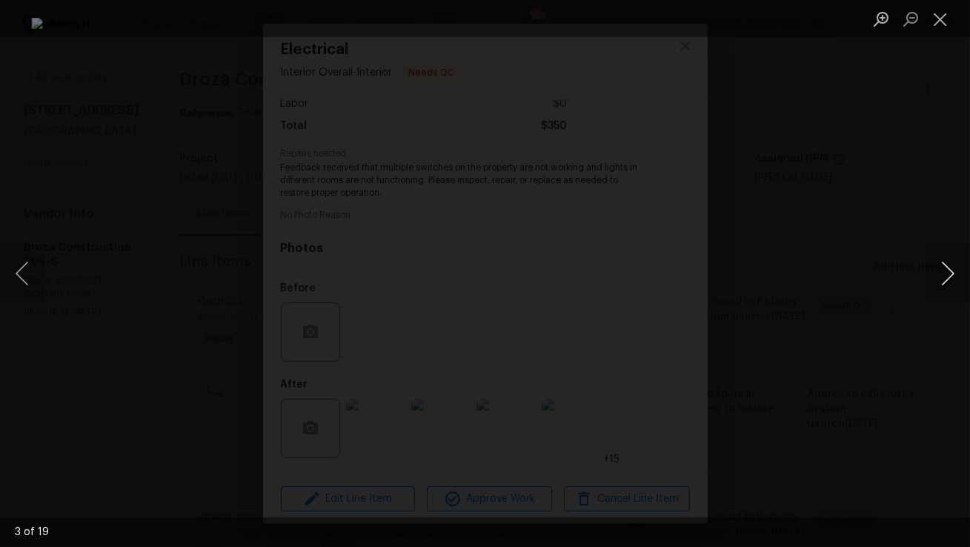
click at [944, 266] on button "Next image" at bounding box center [948, 273] width 44 height 59
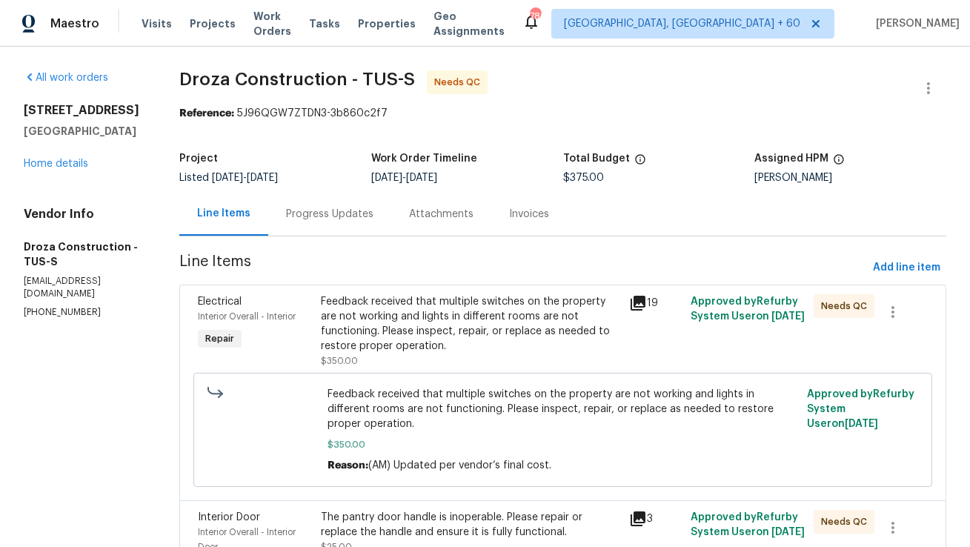
scroll to position [107, 0]
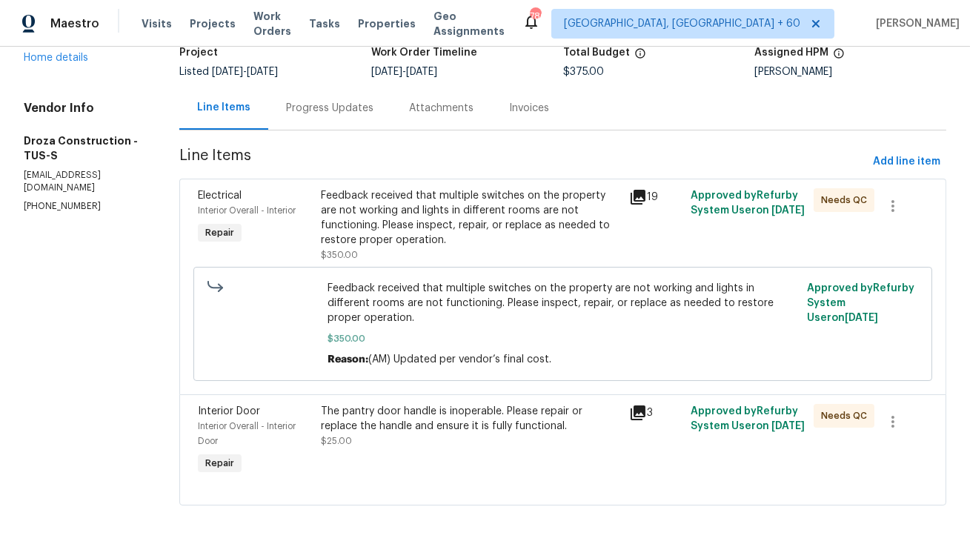
click at [459, 404] on div "The pantry door handle is inoperable. Please repair or replace the handle and e…" at bounding box center [470, 419] width 299 height 30
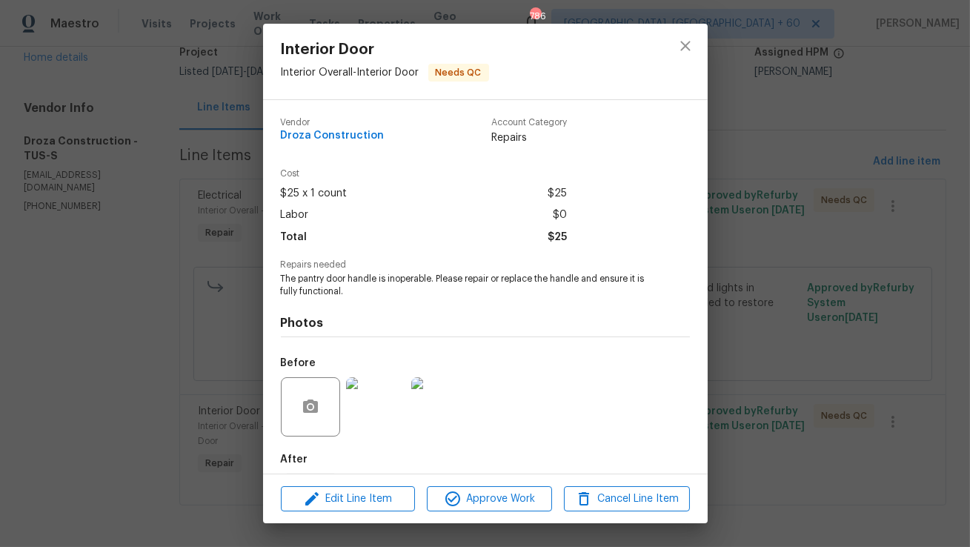
scroll to position [74, 0]
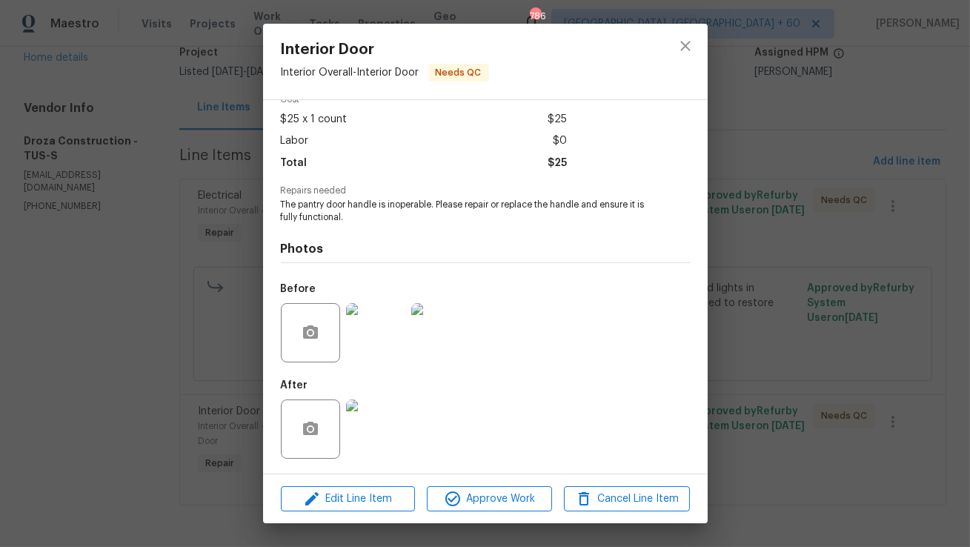
click at [376, 408] on img at bounding box center [375, 429] width 59 height 59
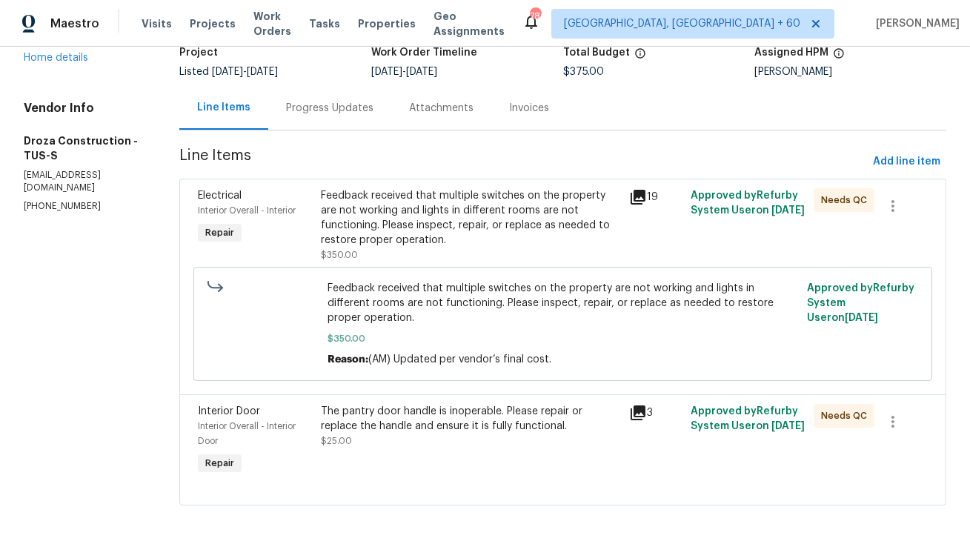
click at [369, 409] on div "The pantry door handle is inoperable. Please repair or replace the handle and e…" at bounding box center [470, 419] width 299 height 30
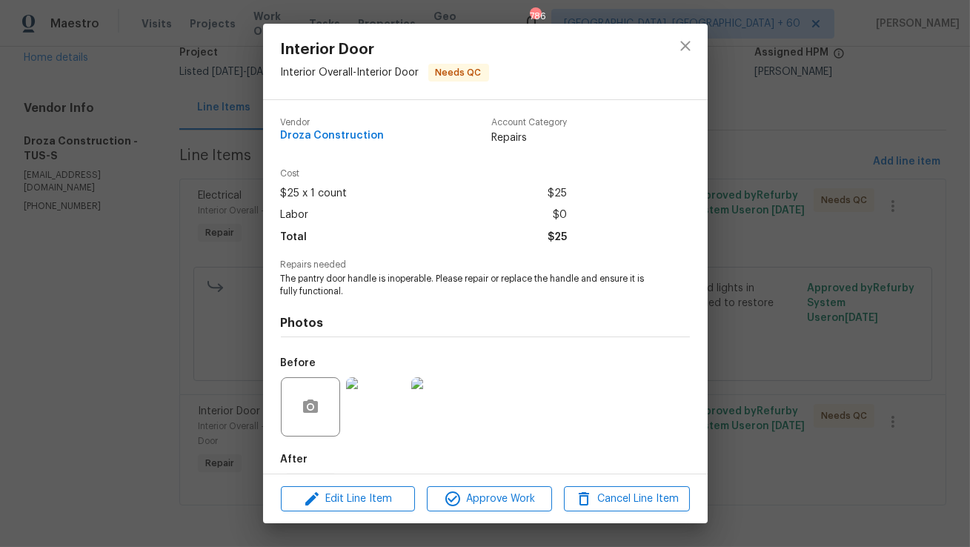
click at [367, 400] on img at bounding box center [375, 406] width 59 height 59
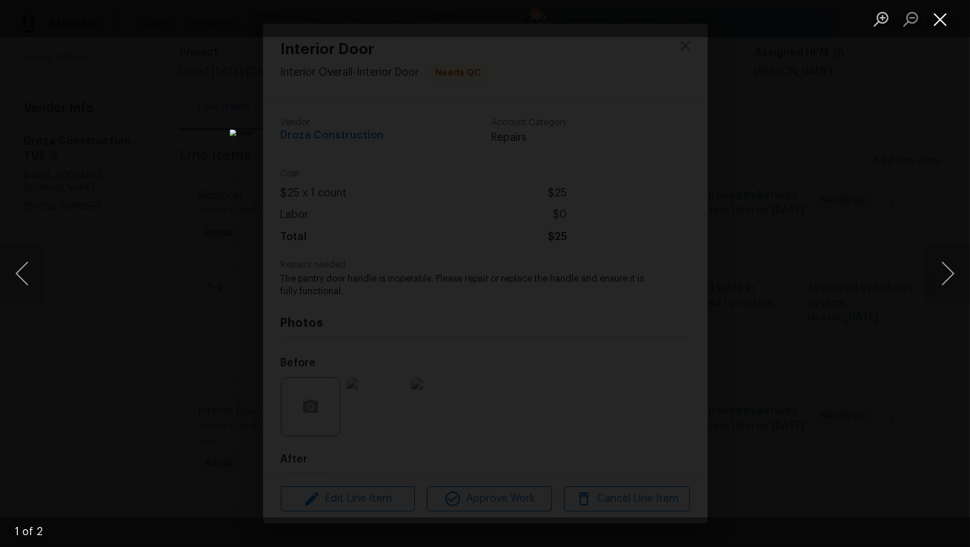
click at [933, 25] on button "Close lightbox" at bounding box center [941, 19] width 30 height 26
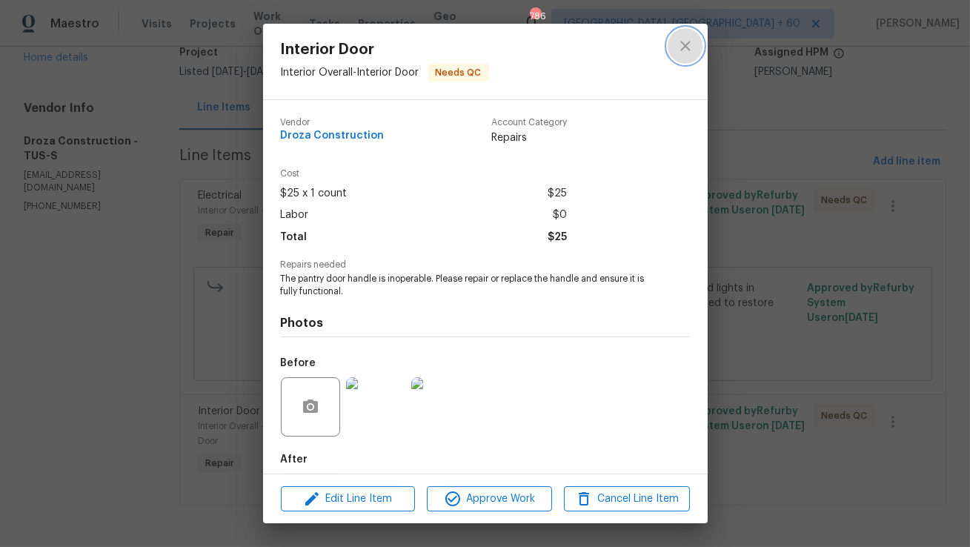
click at [689, 39] on icon "close" at bounding box center [686, 46] width 18 height 18
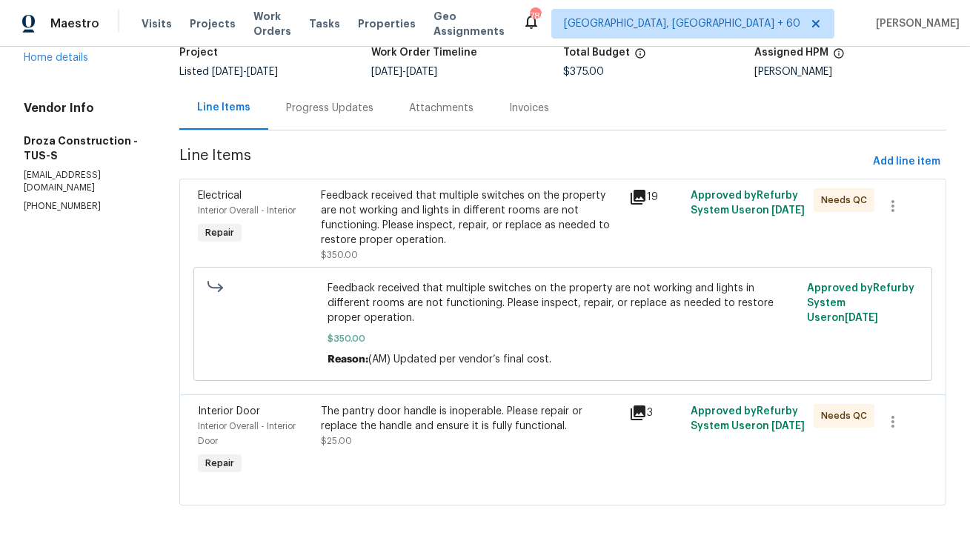
scroll to position [0, 0]
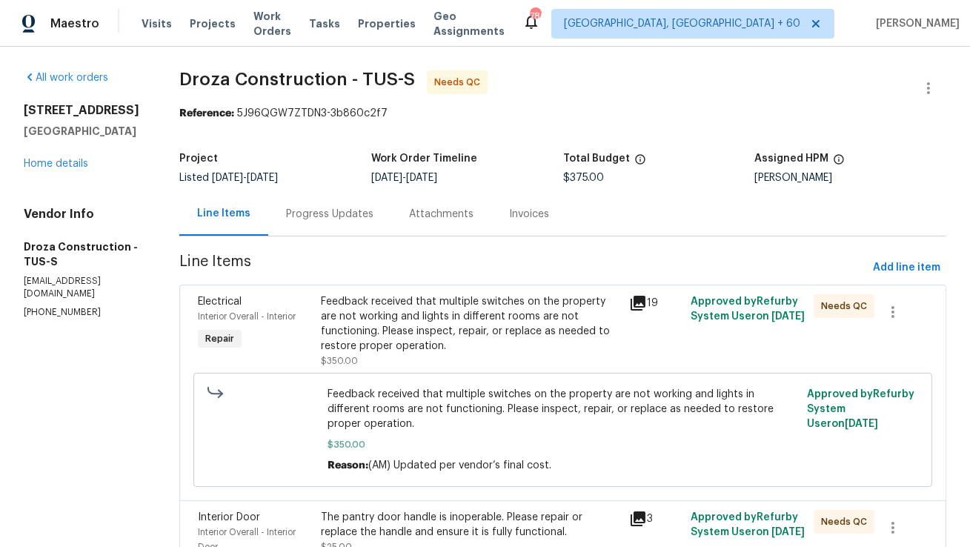
click at [335, 219] on div "Progress Updates" at bounding box center [329, 214] width 87 height 15
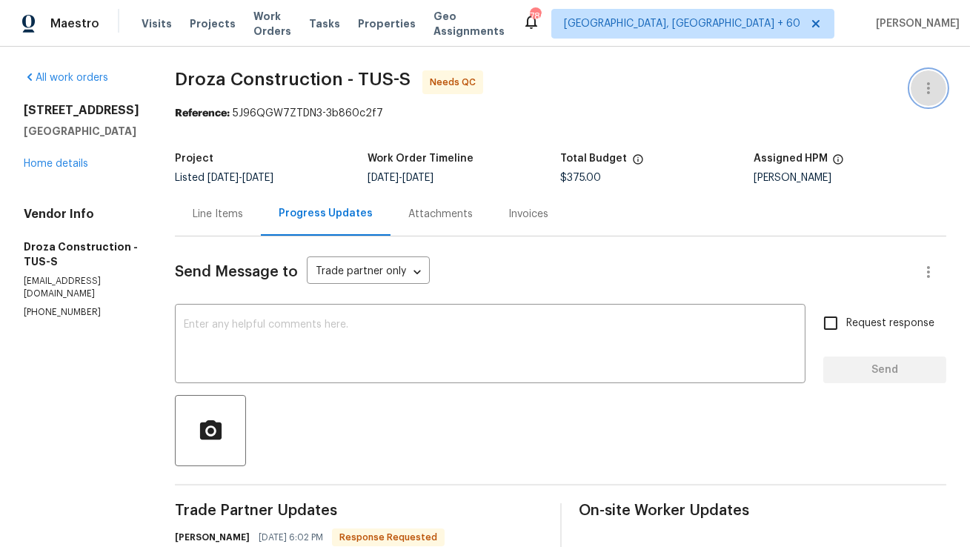
click at [939, 90] on button "button" at bounding box center [929, 88] width 36 height 36
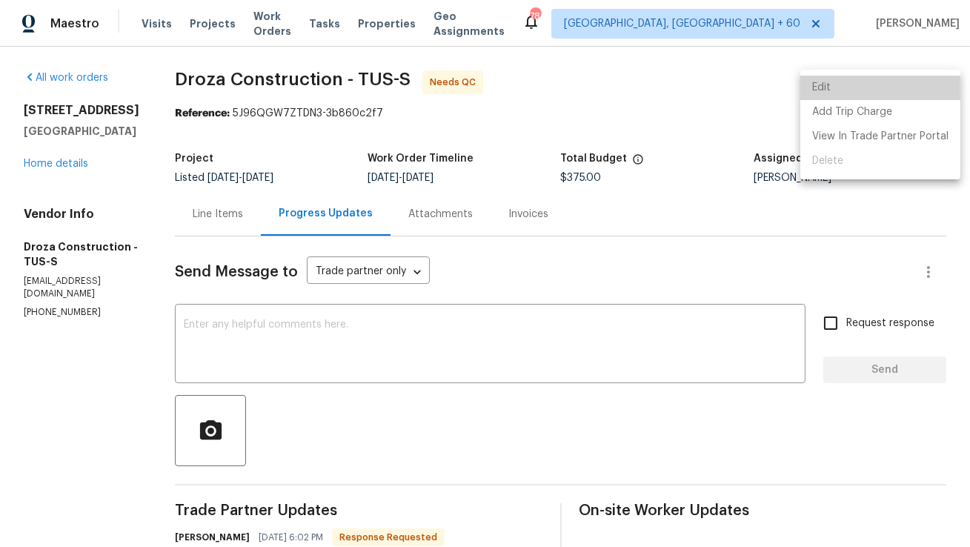
click at [896, 90] on li "Edit" at bounding box center [881, 88] width 160 height 24
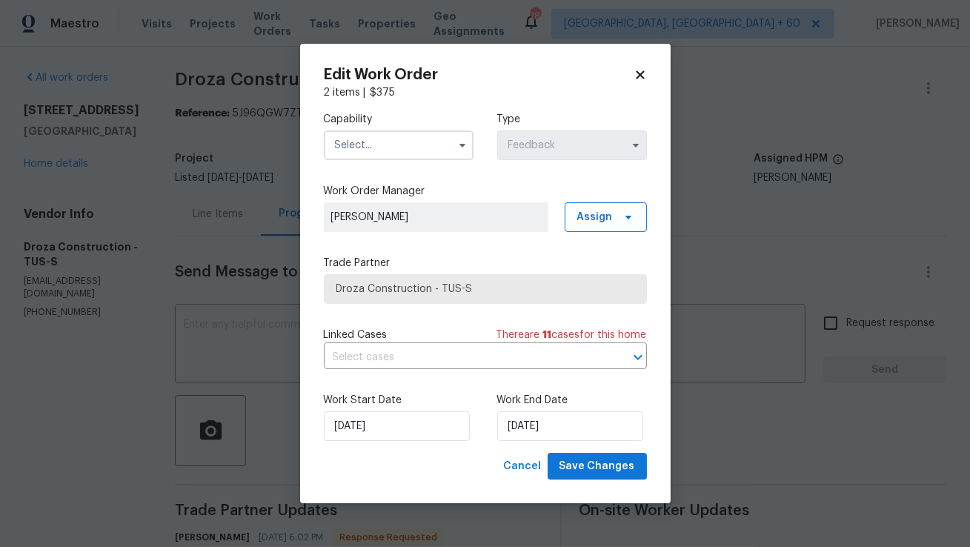
click at [439, 150] on input "text" at bounding box center [399, 145] width 150 height 30
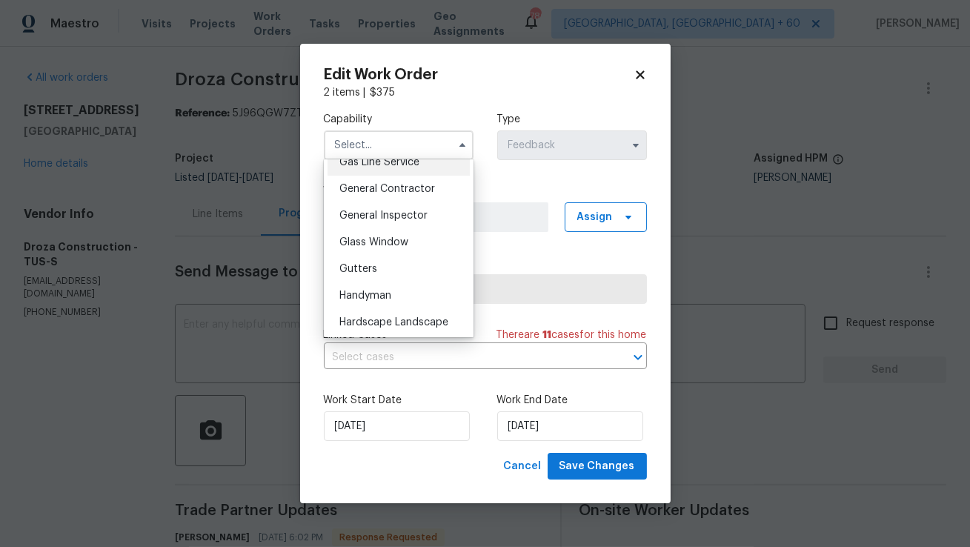
scroll to position [703, 0]
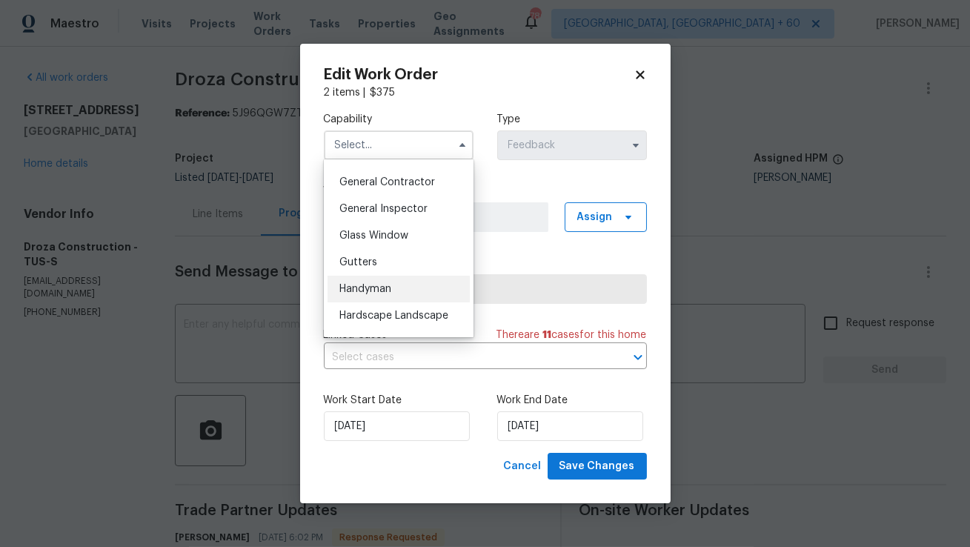
click at [385, 296] on div "Handyman" at bounding box center [399, 289] width 142 height 27
type input "Handyman"
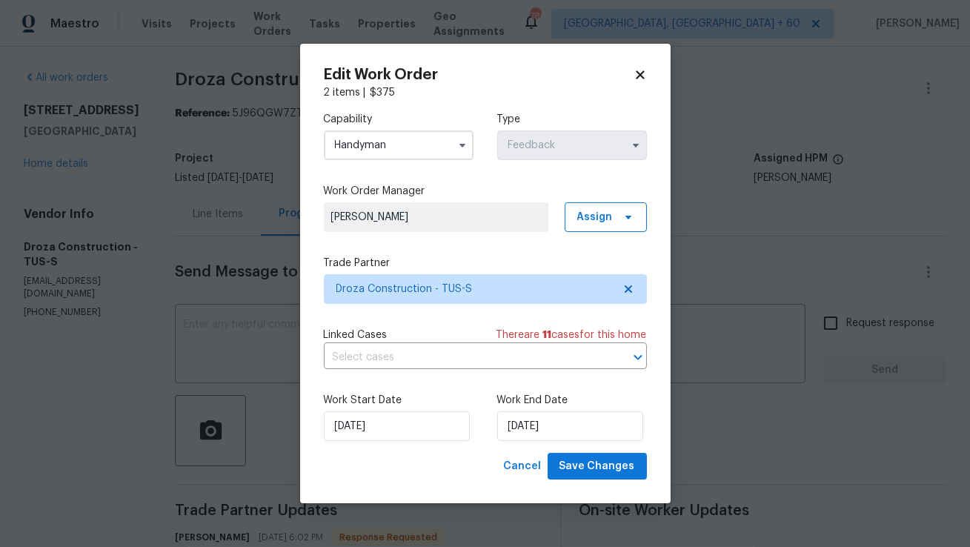
click at [420, 136] on input "Handyman" at bounding box center [399, 145] width 150 height 30
click at [503, 191] on label "Work Order Manager" at bounding box center [485, 191] width 323 height 15
select select "8"
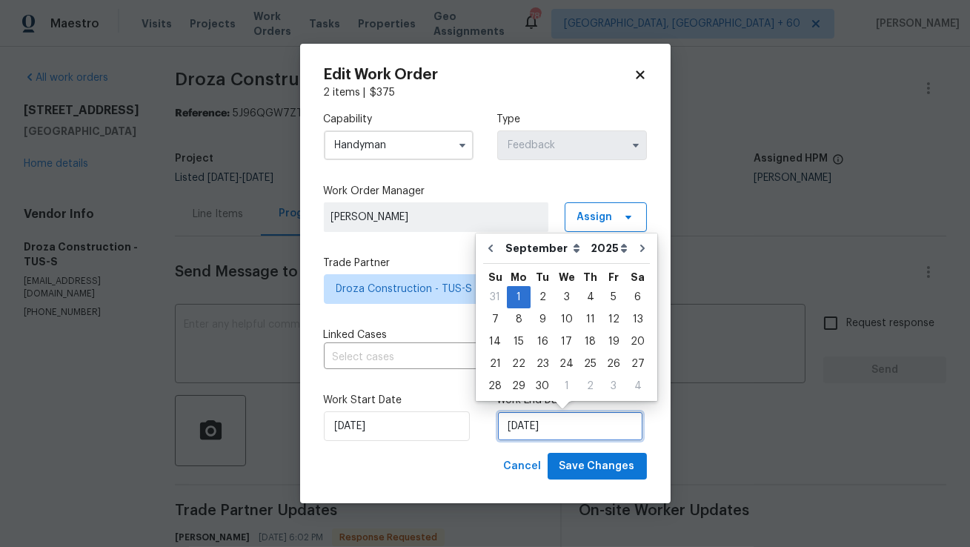
click at [551, 431] on input "01/09/2025" at bounding box center [570, 426] width 146 height 30
click at [565, 296] on div "3" at bounding box center [566, 297] width 24 height 21
type input "03/09/2025"
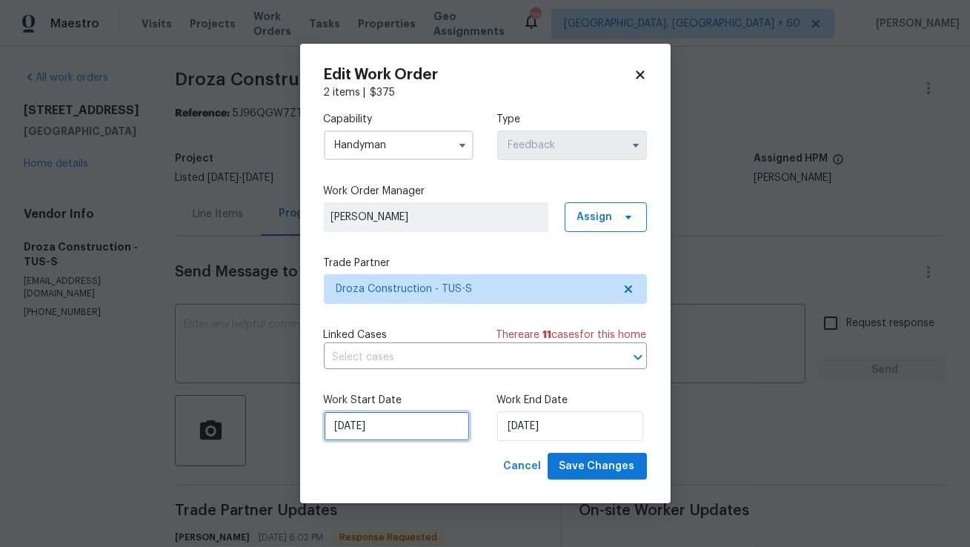
click at [408, 431] on input "28/08/2025" at bounding box center [397, 426] width 146 height 30
click at [480, 441] on div "Work Start Date 28/08/2025 Work End Date 03/09/2025" at bounding box center [485, 417] width 323 height 72
click at [617, 476] on button "Save Changes" at bounding box center [597, 466] width 99 height 27
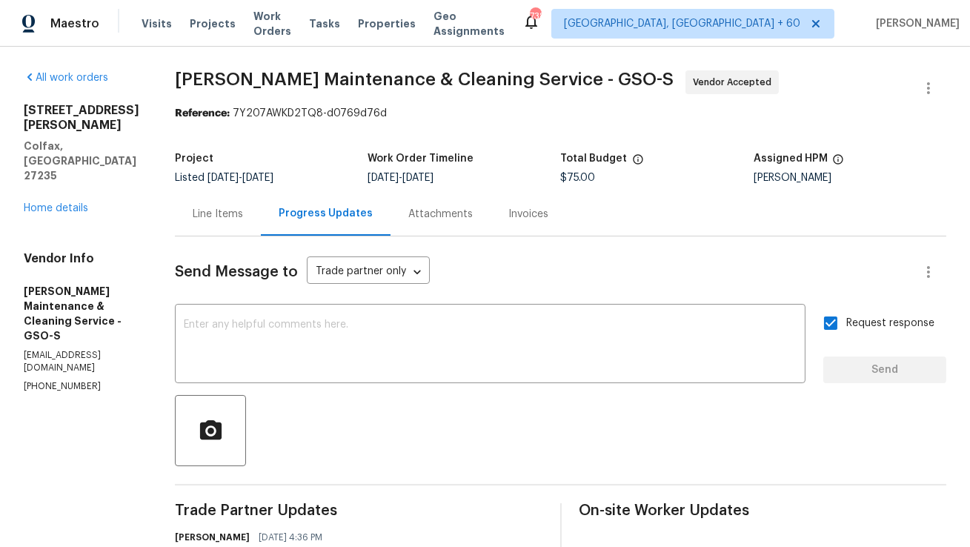
click at [242, 216] on div "Line Items" at bounding box center [218, 214] width 50 height 15
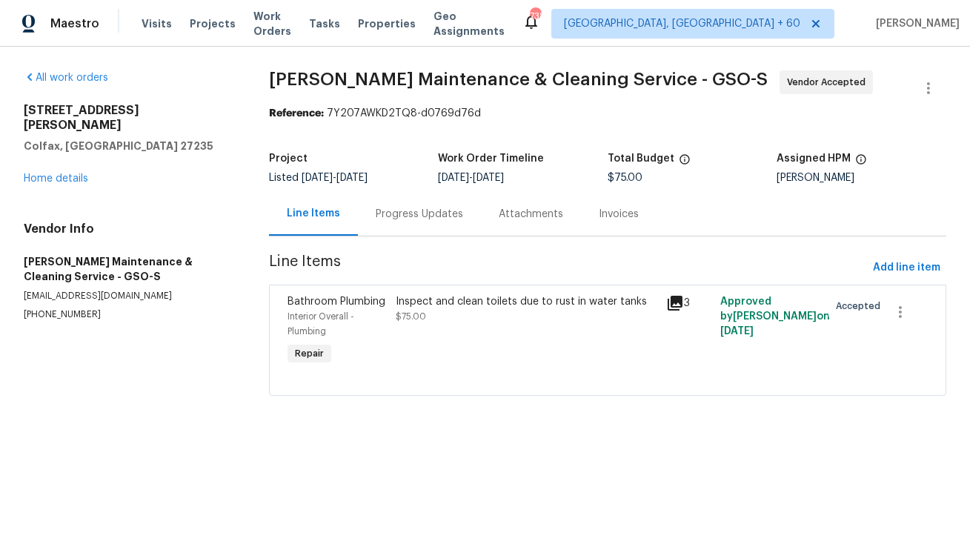
click at [376, 213] on div "Progress Updates" at bounding box center [419, 214] width 87 height 15
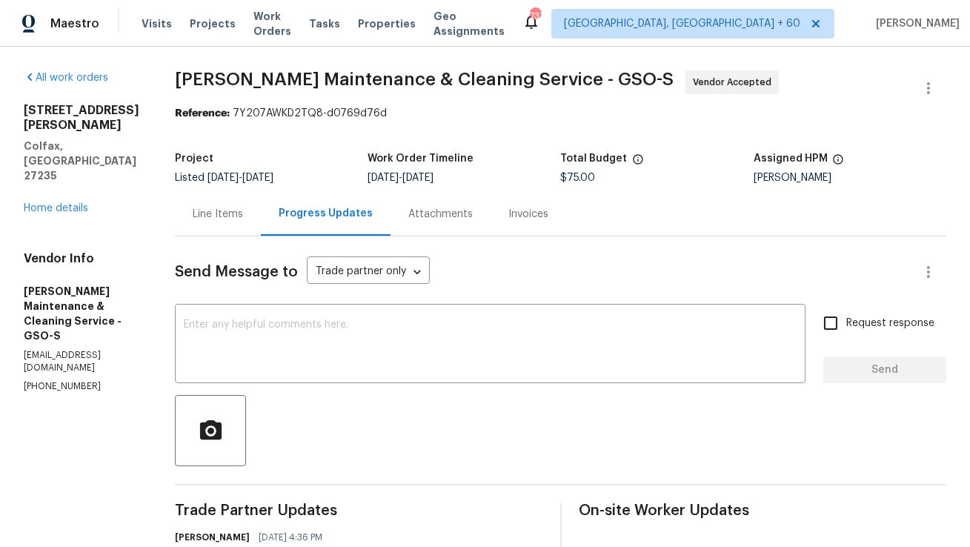
click at [239, 216] on div "Line Items" at bounding box center [218, 214] width 50 height 15
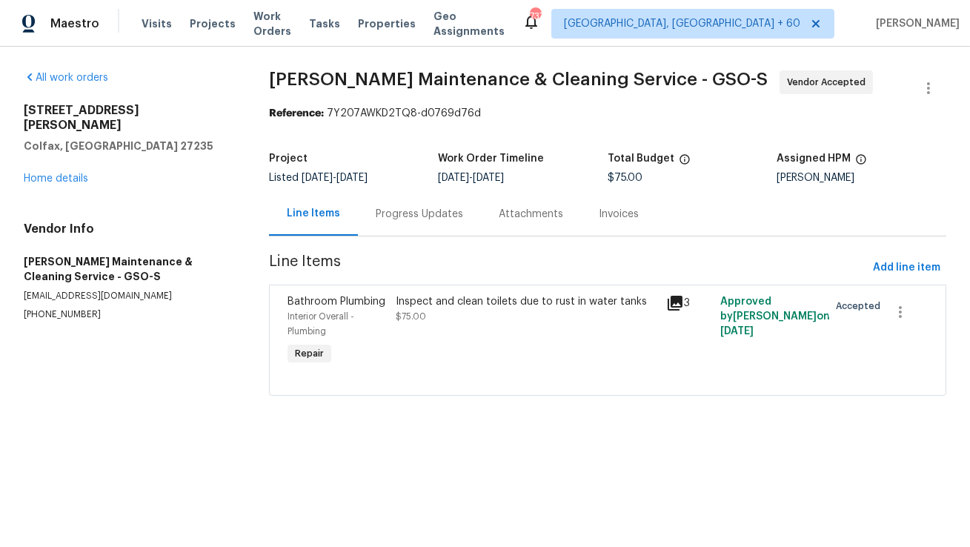
click at [409, 213] on div "Progress Updates" at bounding box center [419, 214] width 87 height 15
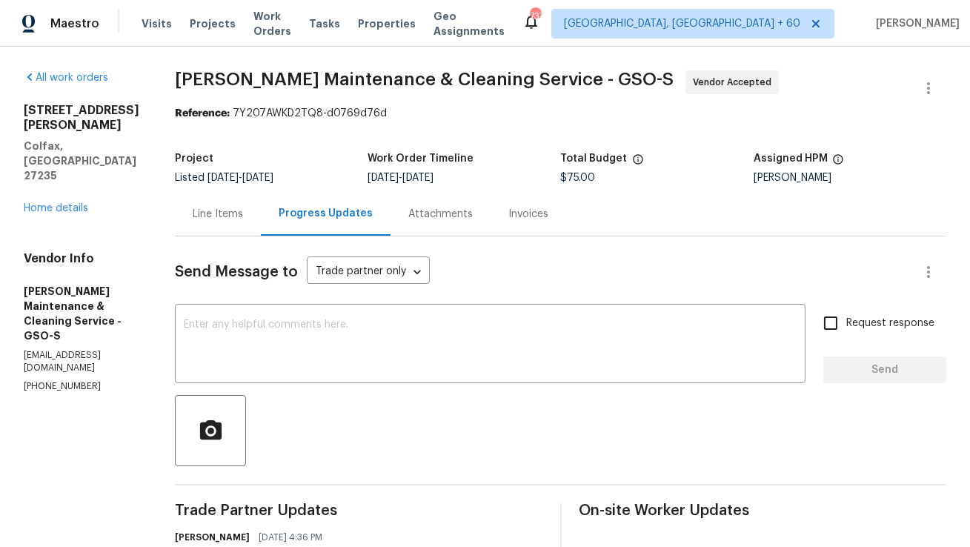
click at [243, 208] on div "Line Items" at bounding box center [218, 214] width 50 height 15
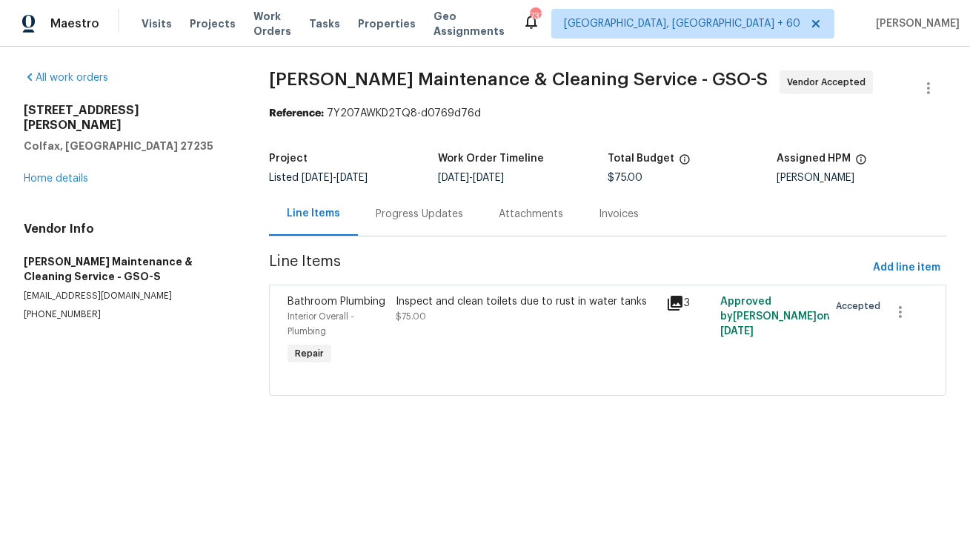
click at [439, 313] on div "Inspect and clean toilets due to rust in water tanks $75.00" at bounding box center [527, 309] width 262 height 30
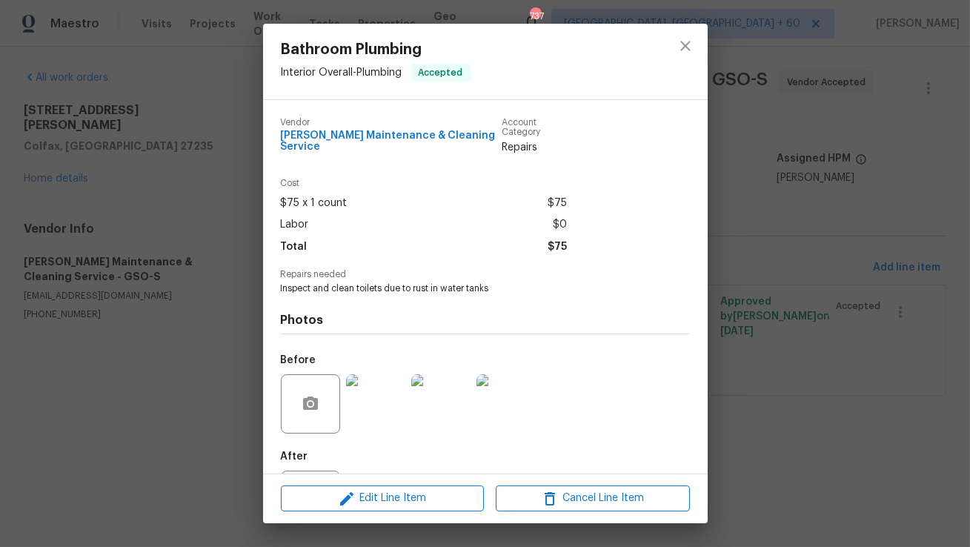
scroll to position [62, 0]
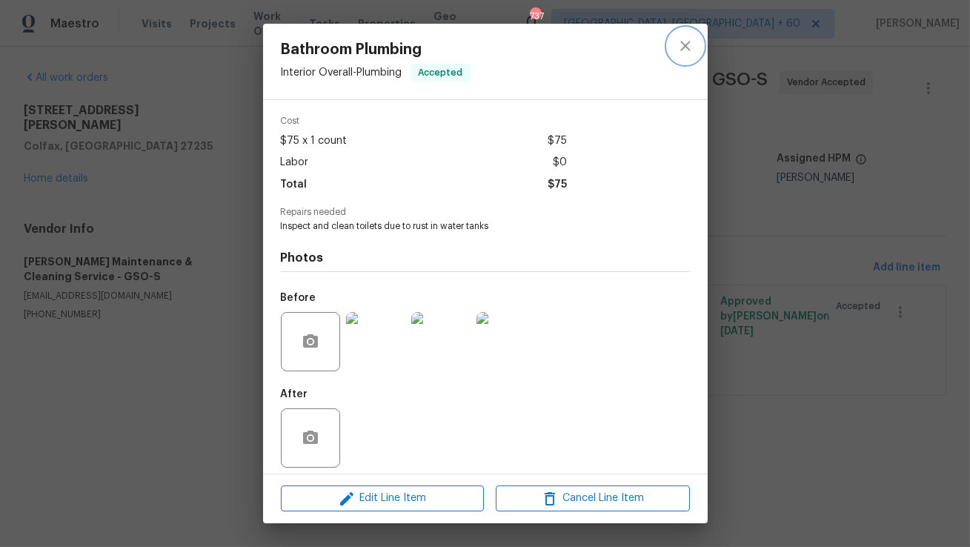
click at [692, 52] on icon "close" at bounding box center [686, 46] width 18 height 18
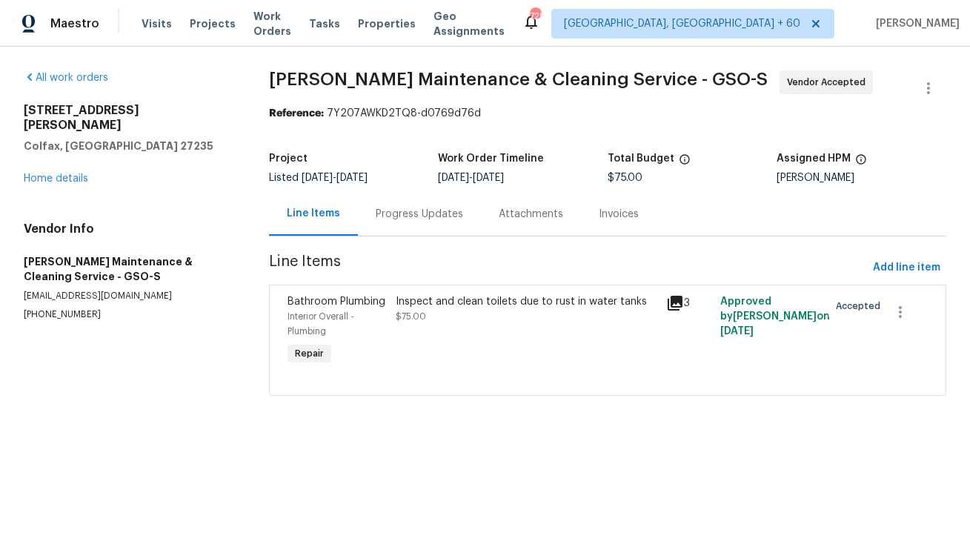
click at [411, 228] on div "Progress Updates" at bounding box center [419, 214] width 123 height 44
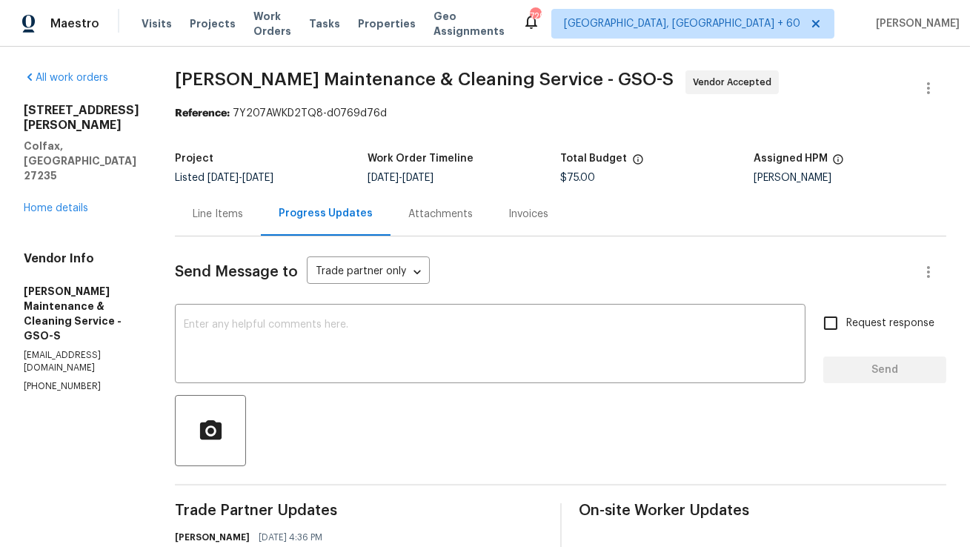
click at [241, 220] on div "Line Items" at bounding box center [218, 214] width 50 height 15
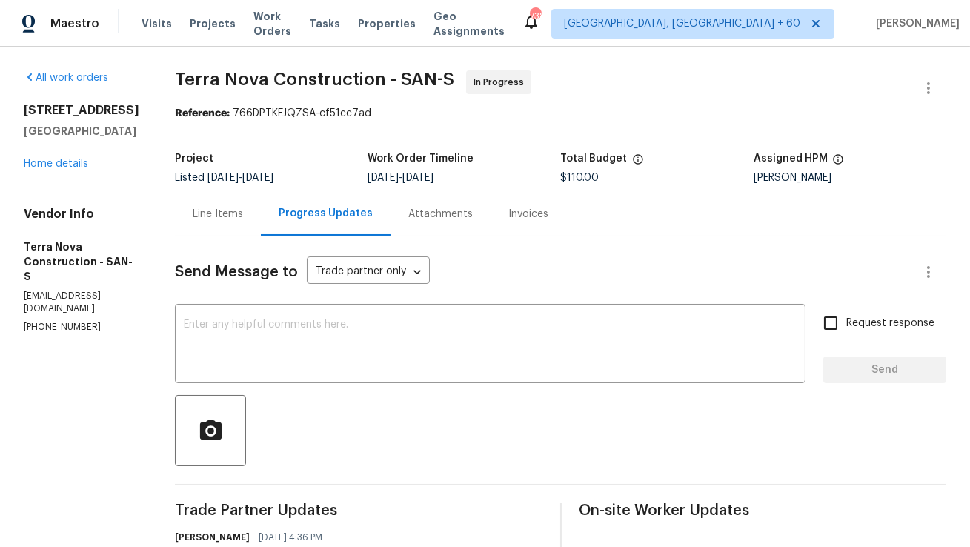
click at [261, 226] on div "Line Items" at bounding box center [218, 214] width 86 height 44
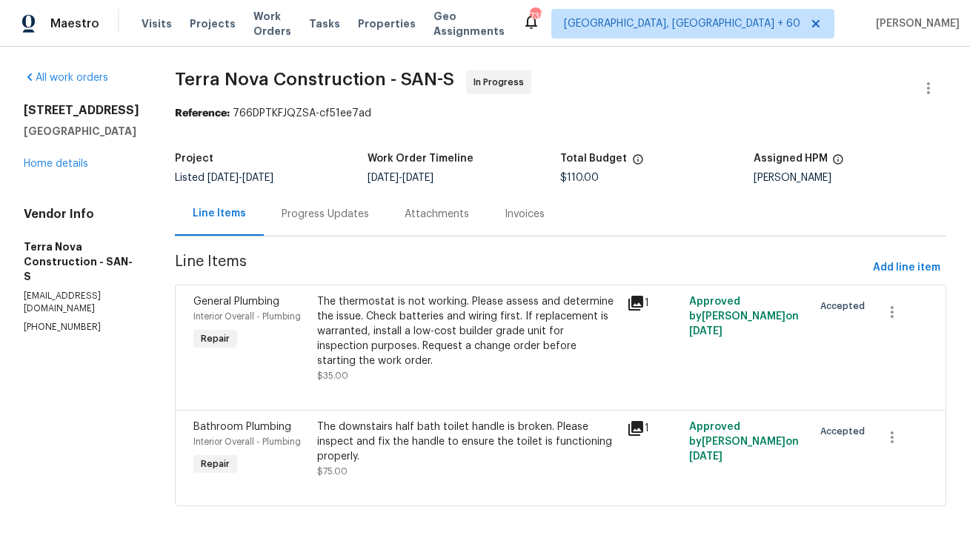
click at [362, 205] on div "Progress Updates" at bounding box center [325, 214] width 123 height 44
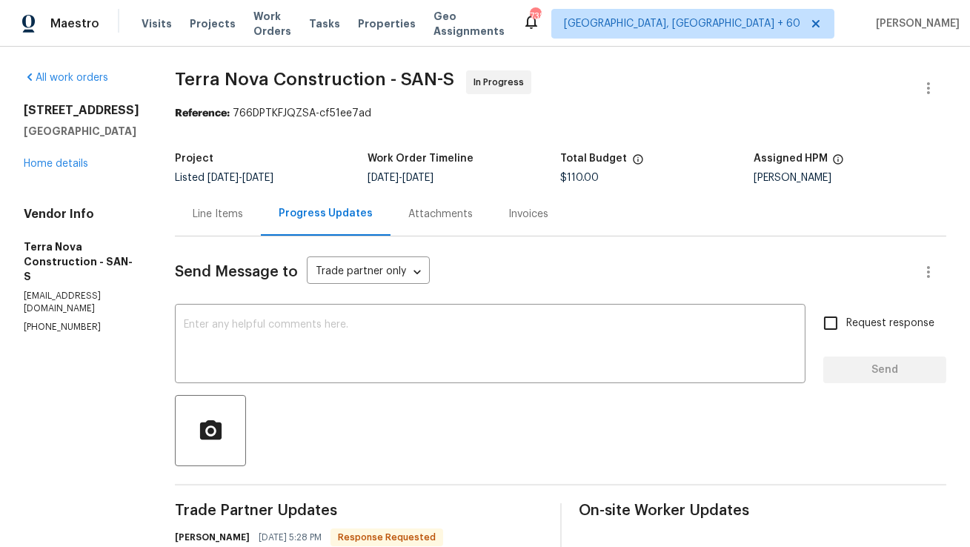
scroll to position [156, 0]
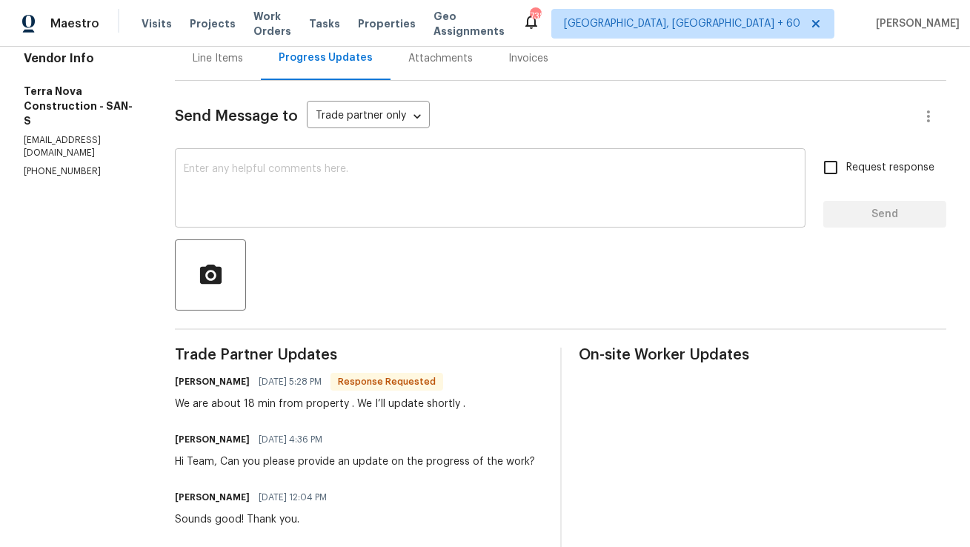
click at [380, 165] on textarea at bounding box center [490, 190] width 613 height 52
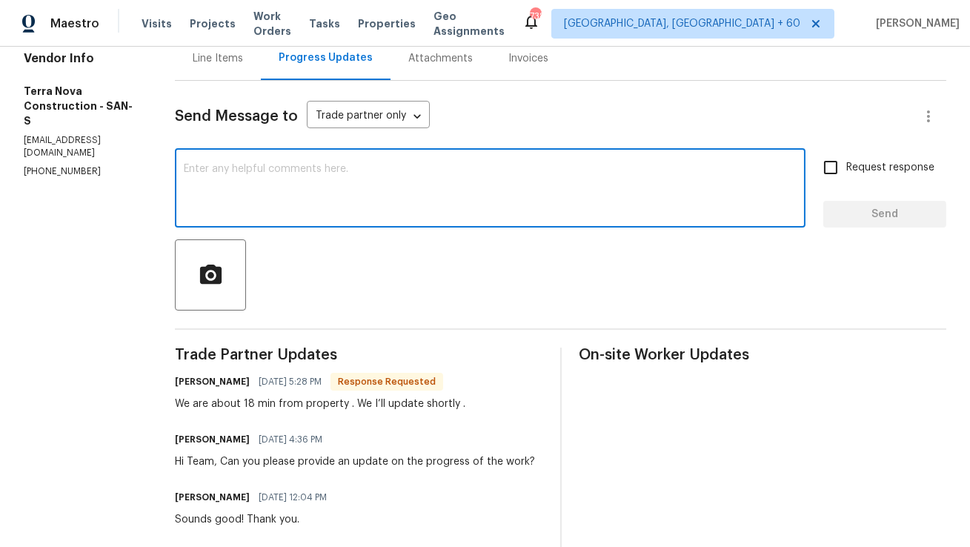
type textarea "S"
type textarea "Great! I look forward to your"
drag, startPoint x: 256, startPoint y: 168, endPoint x: 414, endPoint y: 167, distance: 157.1
click at [414, 168] on textarea "Great! I look forward to your" at bounding box center [490, 190] width 613 height 52
click at [422, 170] on textarea at bounding box center [490, 190] width 613 height 52
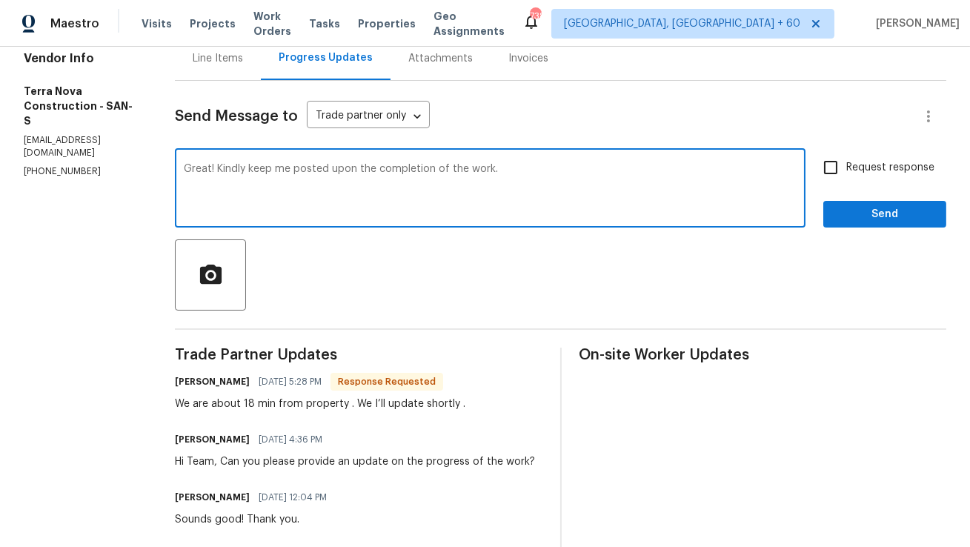
type textarea "Great! Kindly keep me posted upon the completion of the work."
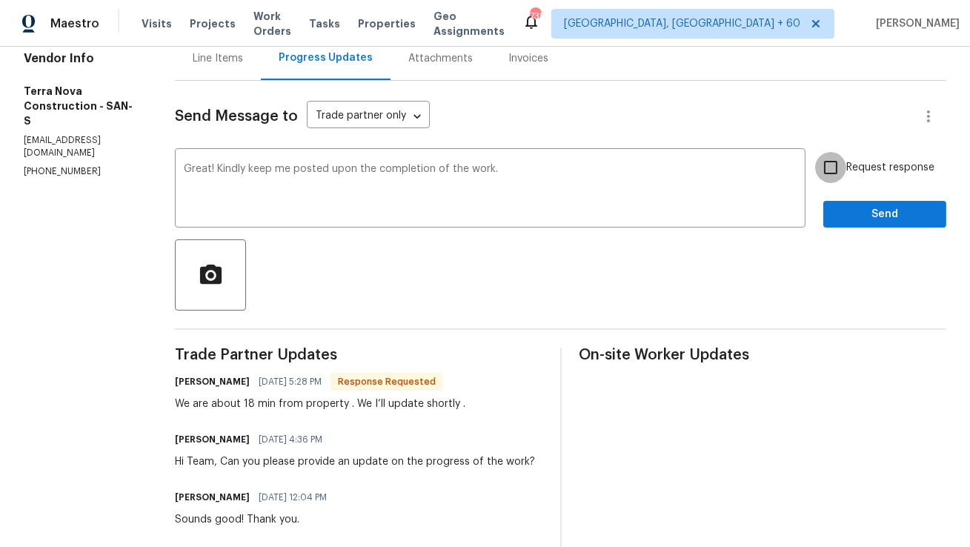
click at [844, 171] on input "Request response" at bounding box center [830, 167] width 31 height 31
checkbox input "true"
click at [847, 217] on span "Send" at bounding box center [884, 214] width 99 height 19
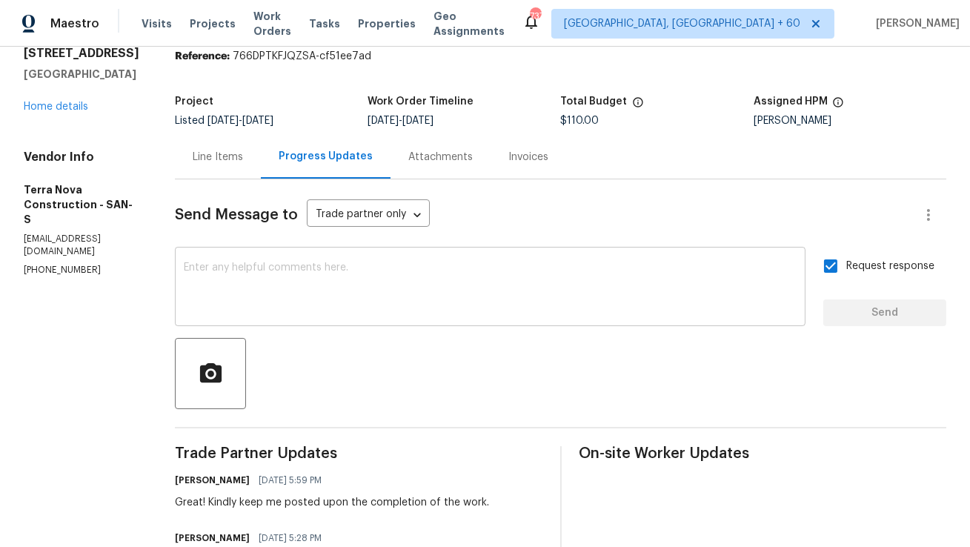
scroll to position [0, 0]
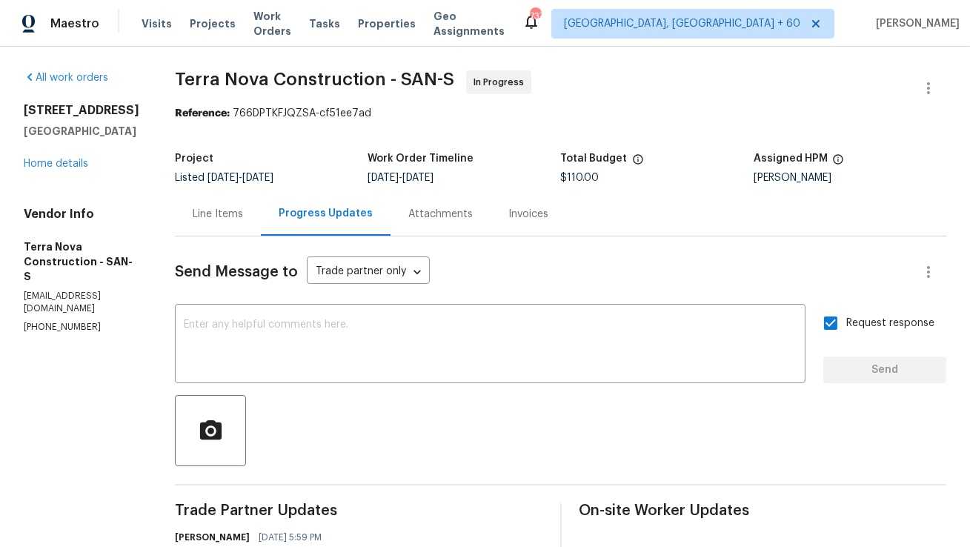
click at [243, 208] on div "Line Items" at bounding box center [218, 214] width 50 height 15
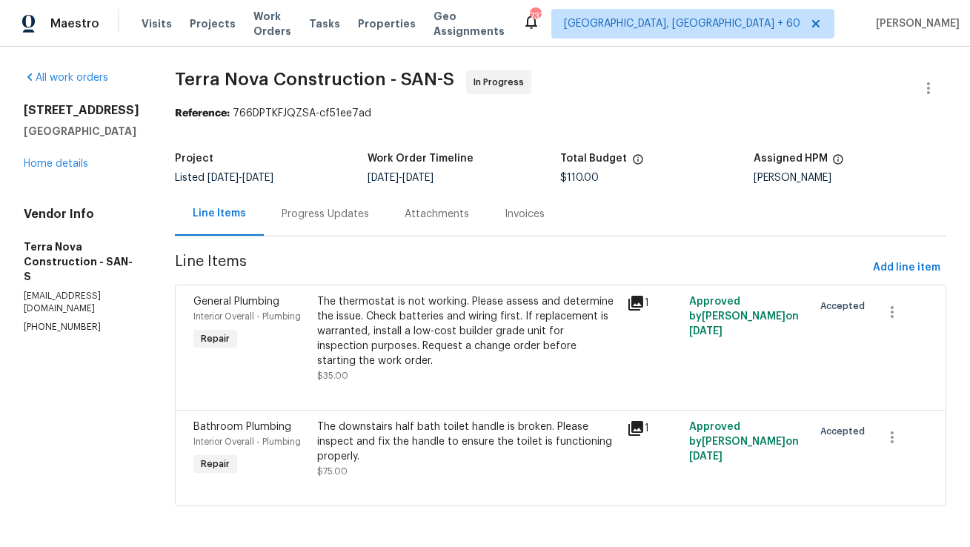
click at [369, 219] on div "Progress Updates" at bounding box center [325, 214] width 87 height 15
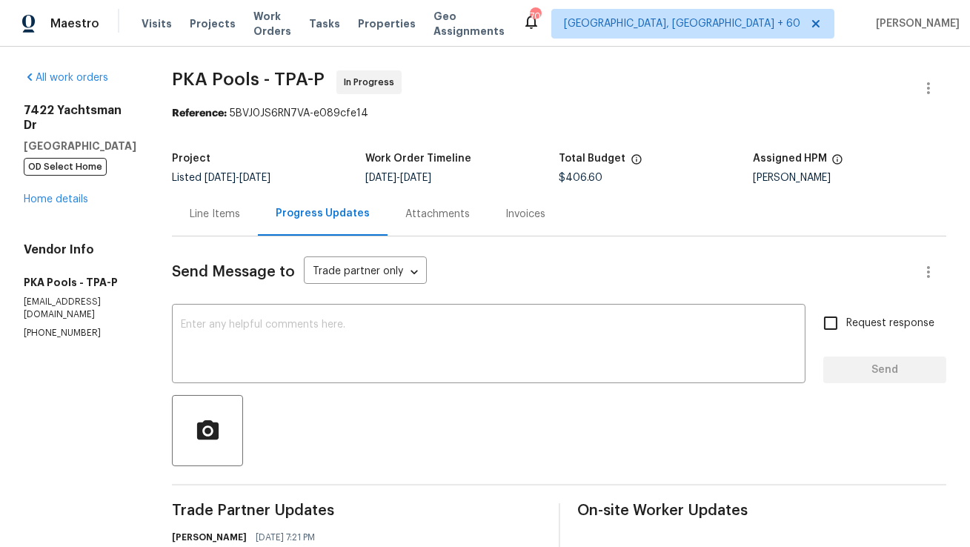
click at [186, 224] on div "Line Items" at bounding box center [215, 214] width 86 height 44
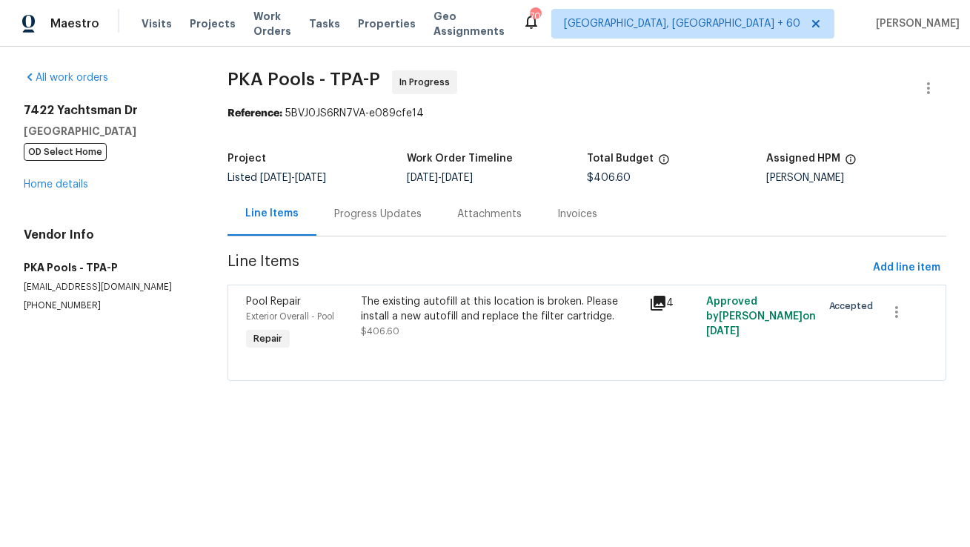
click at [386, 285] on div "Pool Repair Exterior Overall - Pool Repair The existing autofill at this locati…" at bounding box center [587, 333] width 719 height 96
click at [382, 312] on div "The existing autofill at this location is broken. Please install a new autofill…" at bounding box center [500, 309] width 279 height 30
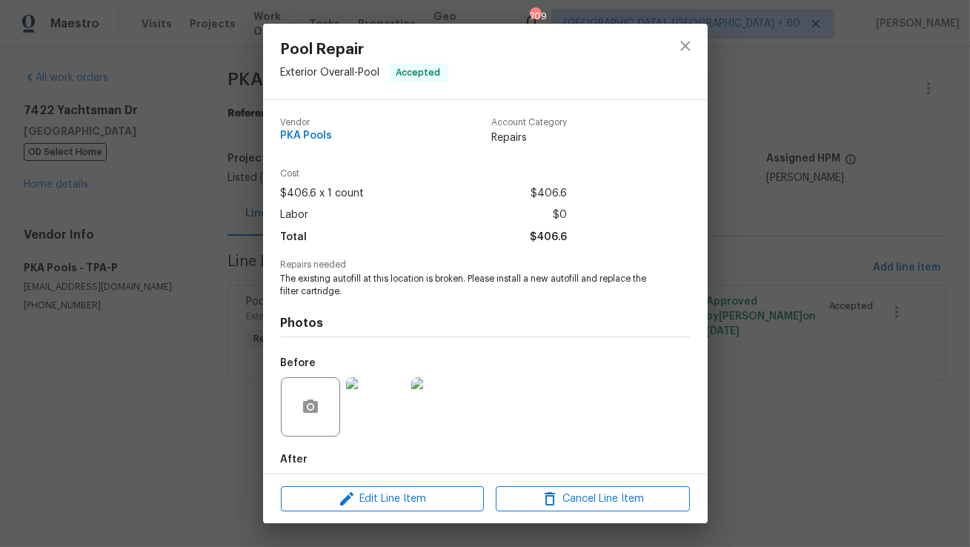
scroll to position [74, 0]
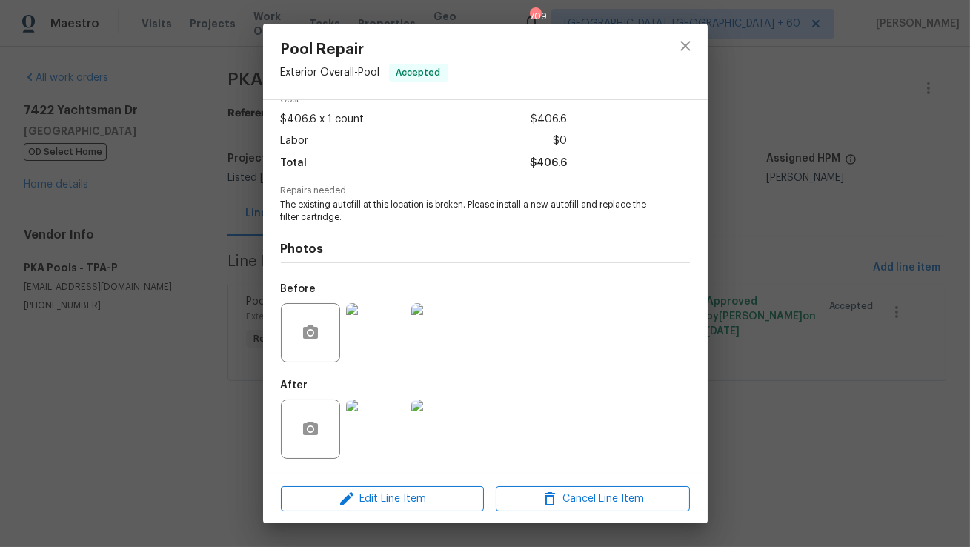
click at [372, 418] on img at bounding box center [375, 429] width 59 height 59
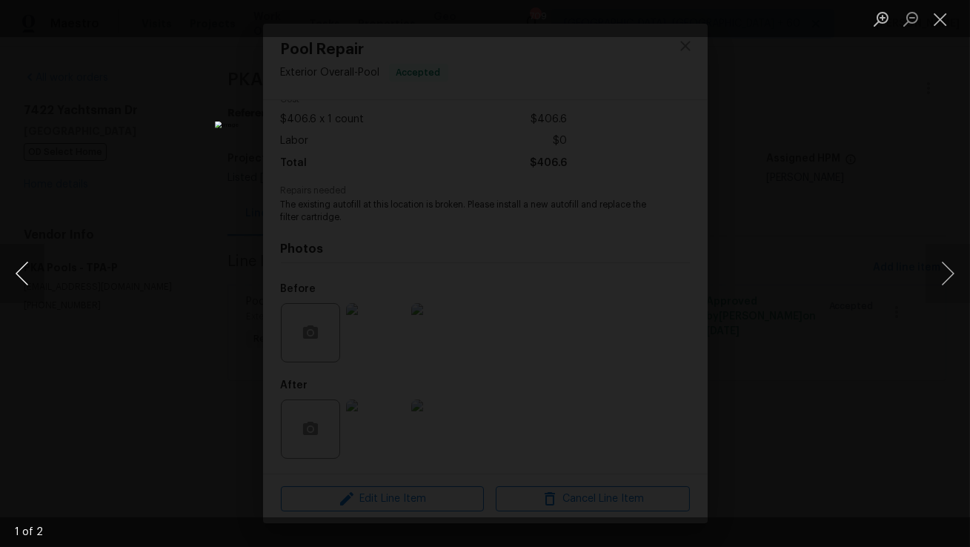
click at [25, 276] on button "Previous image" at bounding box center [22, 273] width 44 height 59
click at [19, 281] on button "Previous image" at bounding box center [22, 273] width 44 height 59
click at [943, 24] on button "Close lightbox" at bounding box center [941, 19] width 30 height 26
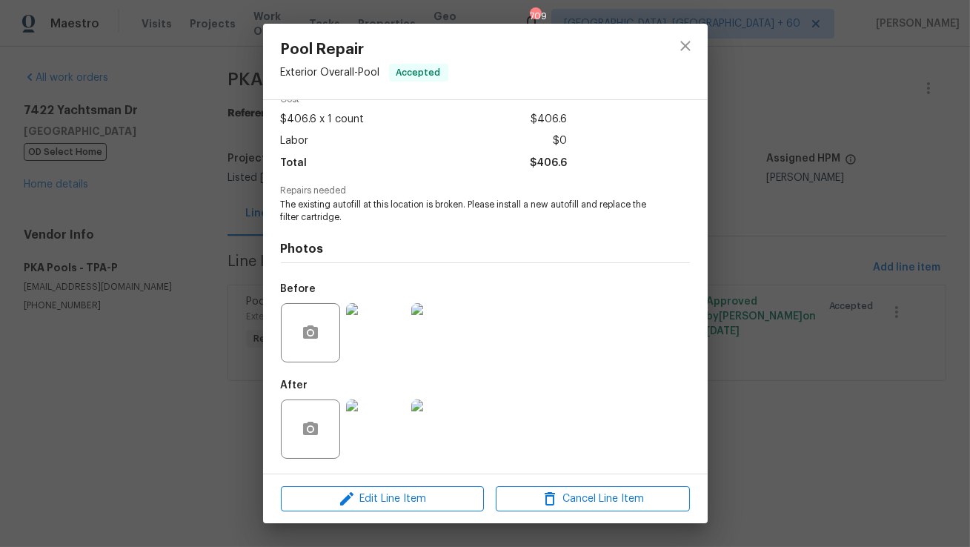
click at [352, 322] on img at bounding box center [375, 332] width 59 height 59
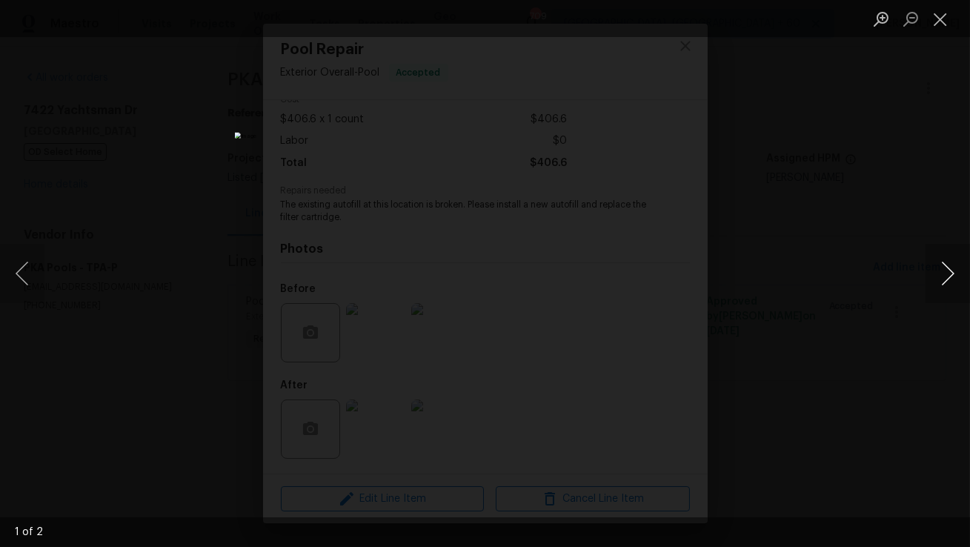
click at [942, 288] on button "Next image" at bounding box center [948, 273] width 44 height 59
click at [939, 16] on button "Close lightbox" at bounding box center [941, 19] width 30 height 26
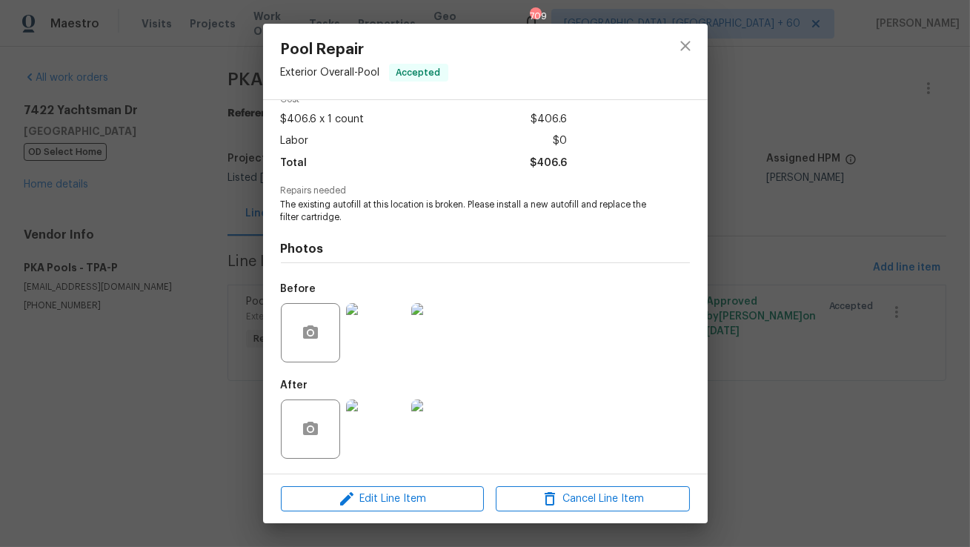
click at [377, 437] on img at bounding box center [375, 429] width 59 height 59
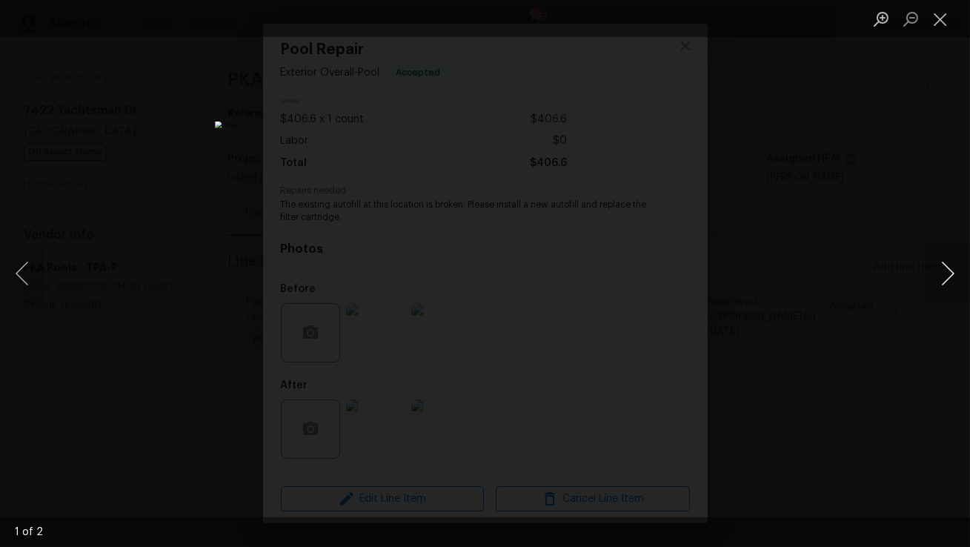
click at [949, 269] on button "Next image" at bounding box center [948, 273] width 44 height 59
click at [941, 12] on button "Close lightbox" at bounding box center [941, 19] width 30 height 26
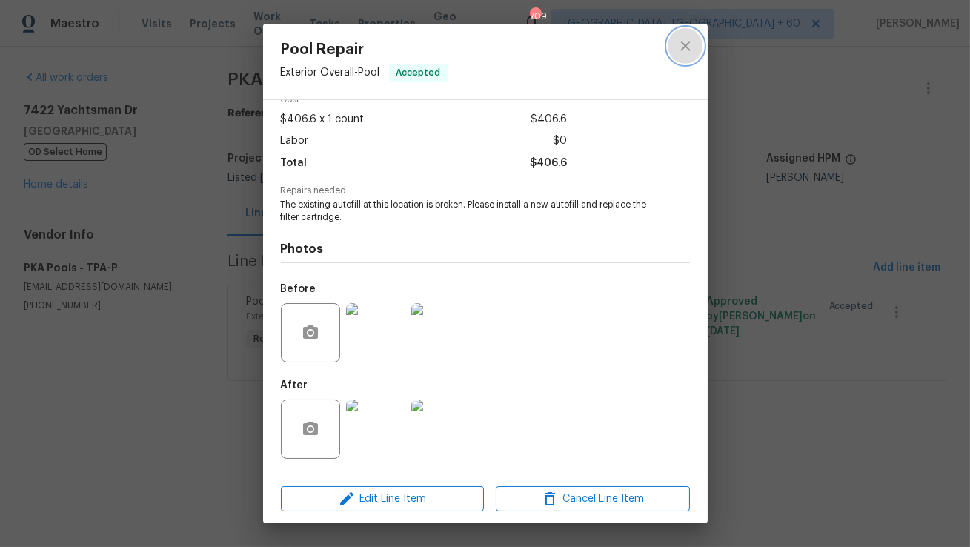
click at [680, 53] on icon "close" at bounding box center [686, 46] width 18 height 18
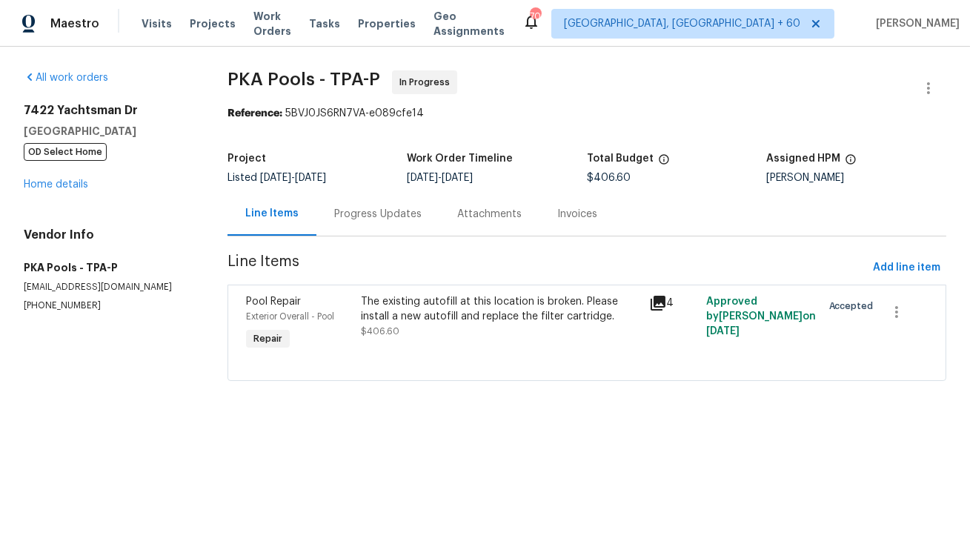
click at [405, 205] on div "Progress Updates" at bounding box center [378, 214] width 123 height 44
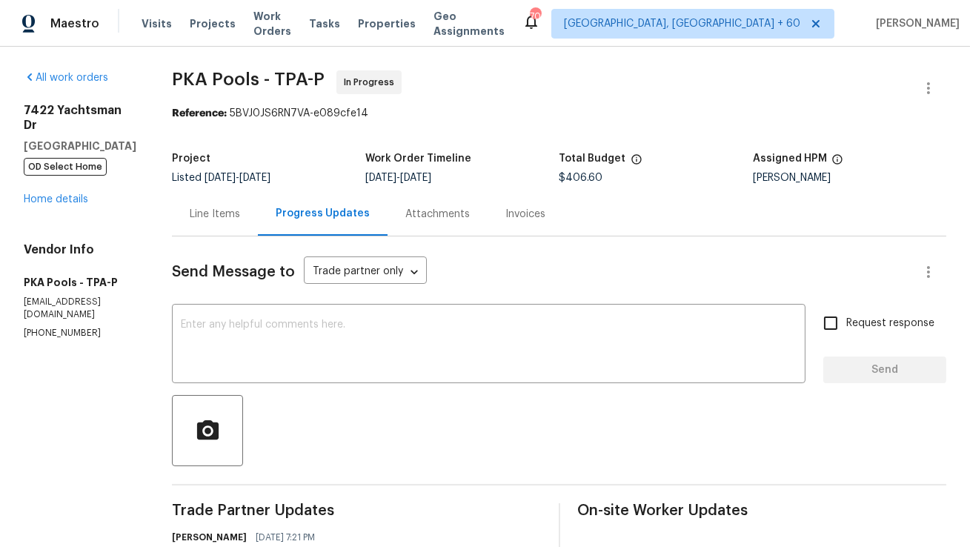
click at [193, 219] on div "Line Items" at bounding box center [215, 214] width 50 height 15
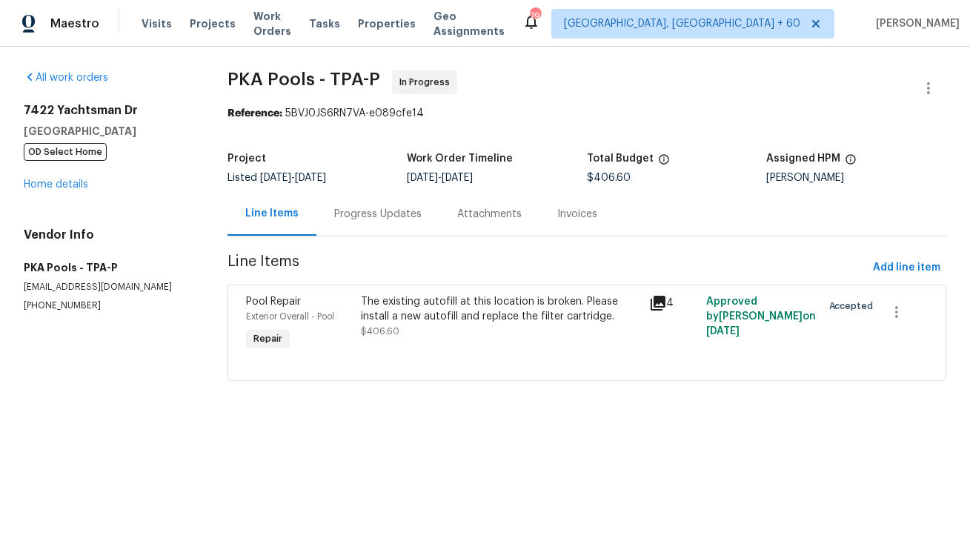
click at [370, 214] on div "Progress Updates" at bounding box center [377, 214] width 87 height 15
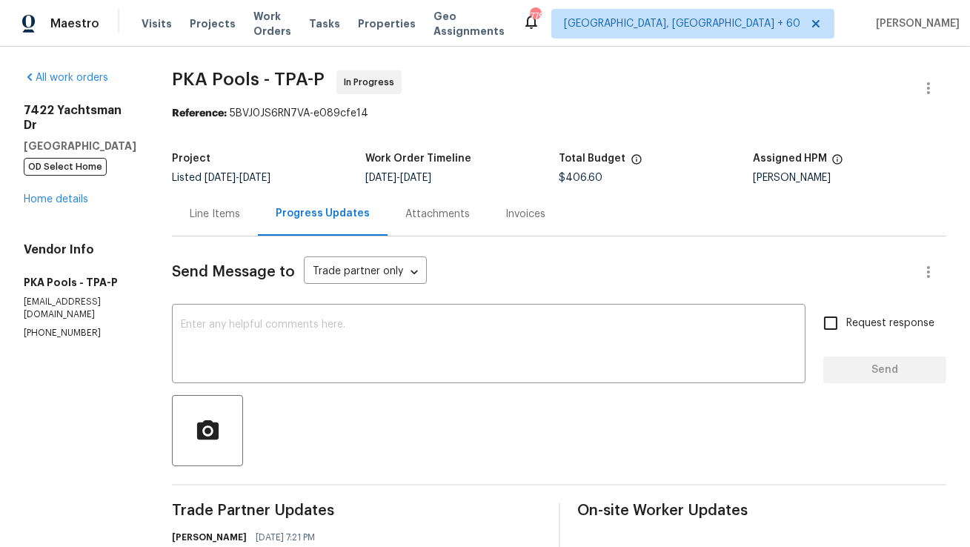
click at [190, 213] on div "Line Items" at bounding box center [215, 214] width 50 height 15
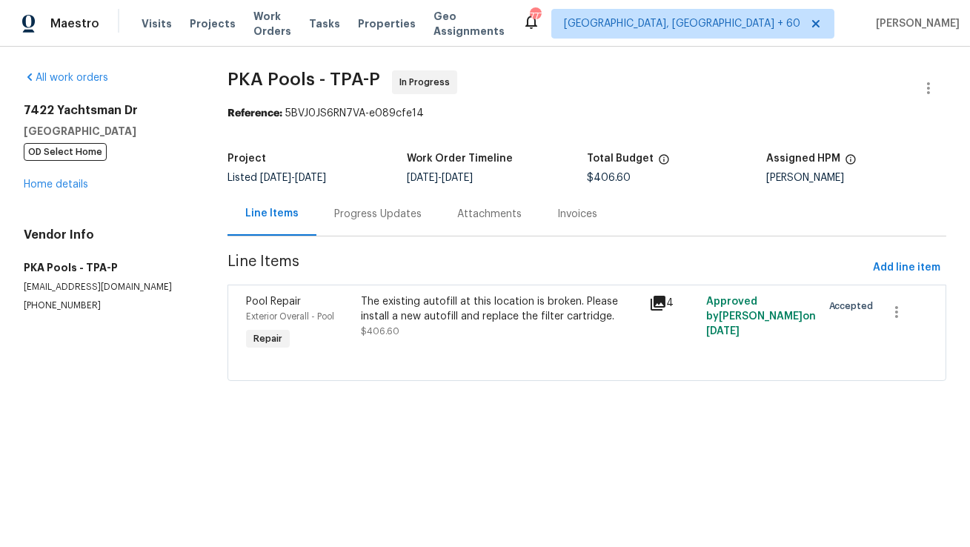
click at [402, 204] on div "Progress Updates" at bounding box center [378, 214] width 123 height 44
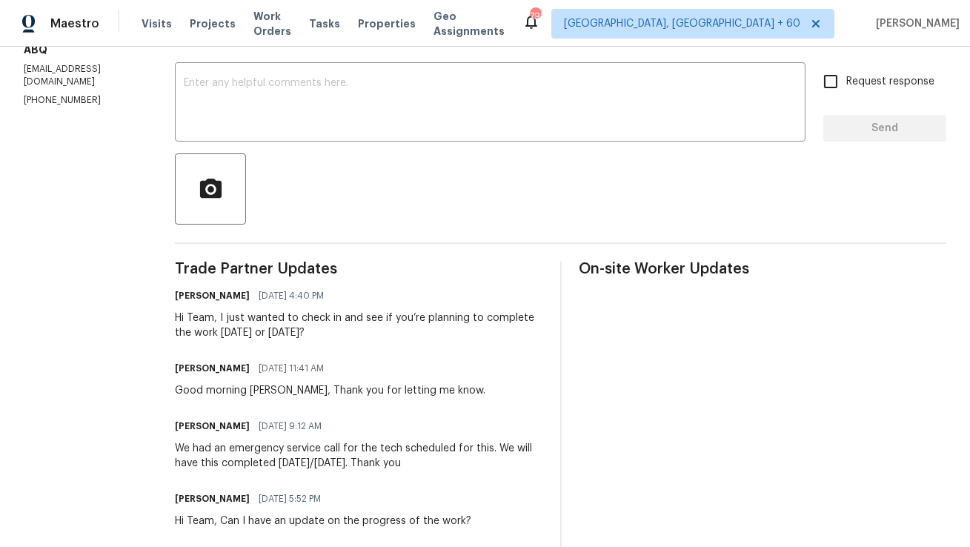
scroll to position [193, 0]
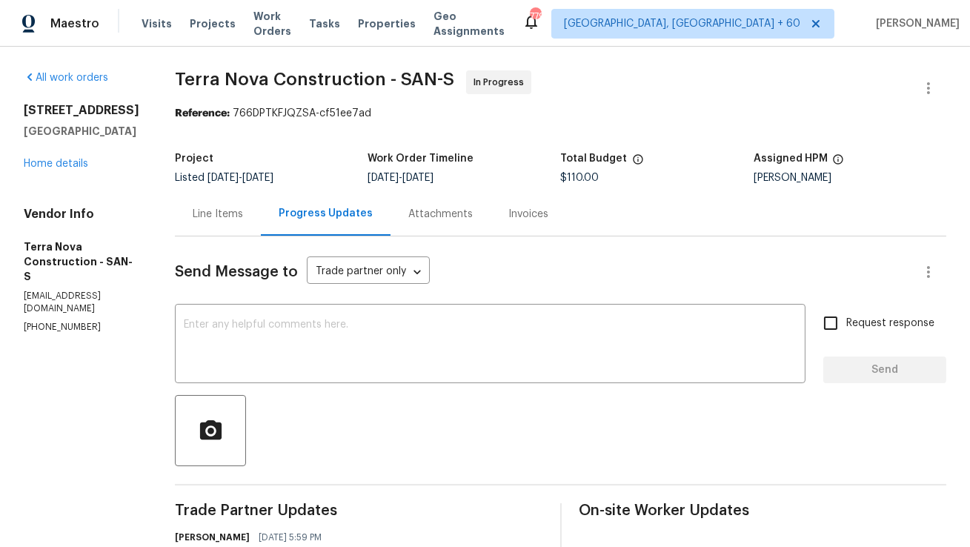
click at [240, 209] on div "Line Items" at bounding box center [218, 214] width 50 height 15
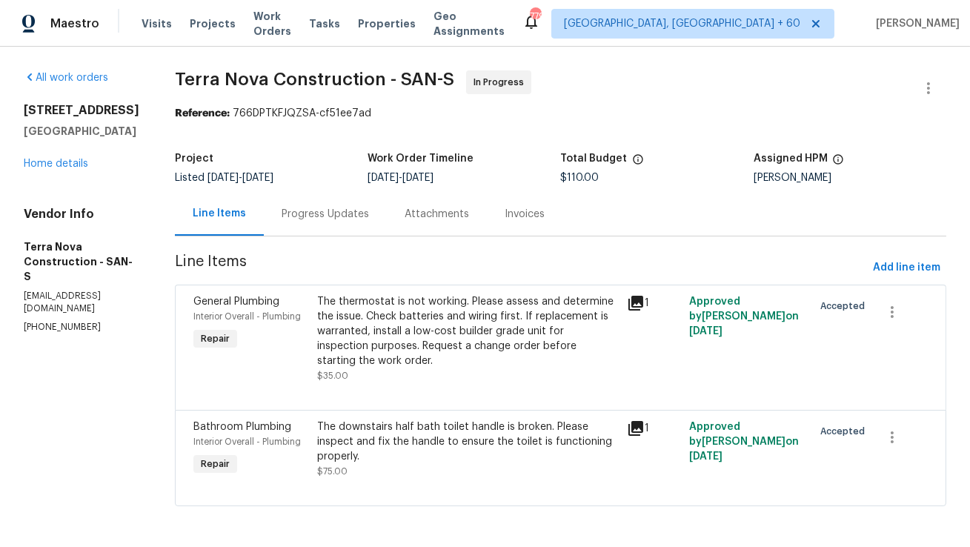
click at [369, 216] on div "Progress Updates" at bounding box center [325, 214] width 87 height 15
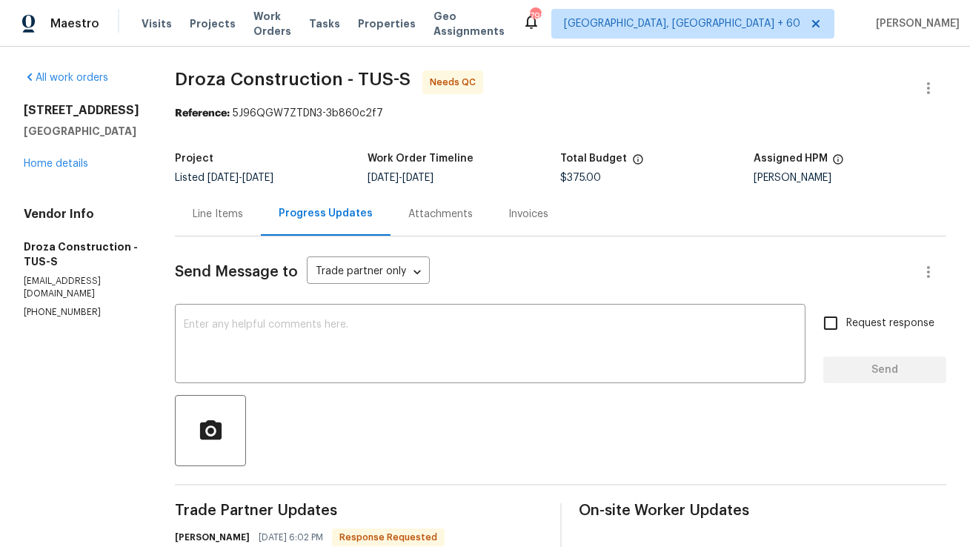
click at [235, 222] on div "Line Items" at bounding box center [218, 214] width 50 height 15
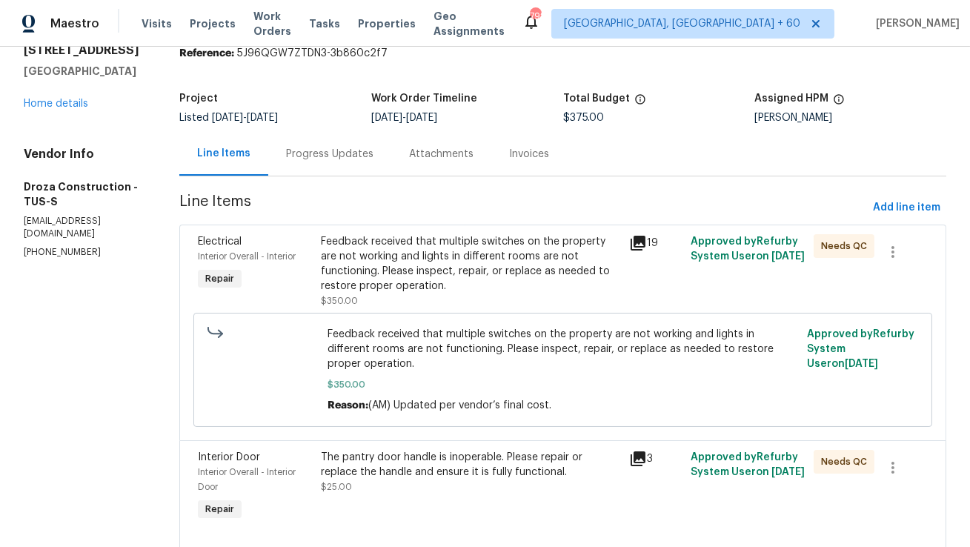
scroll to position [107, 0]
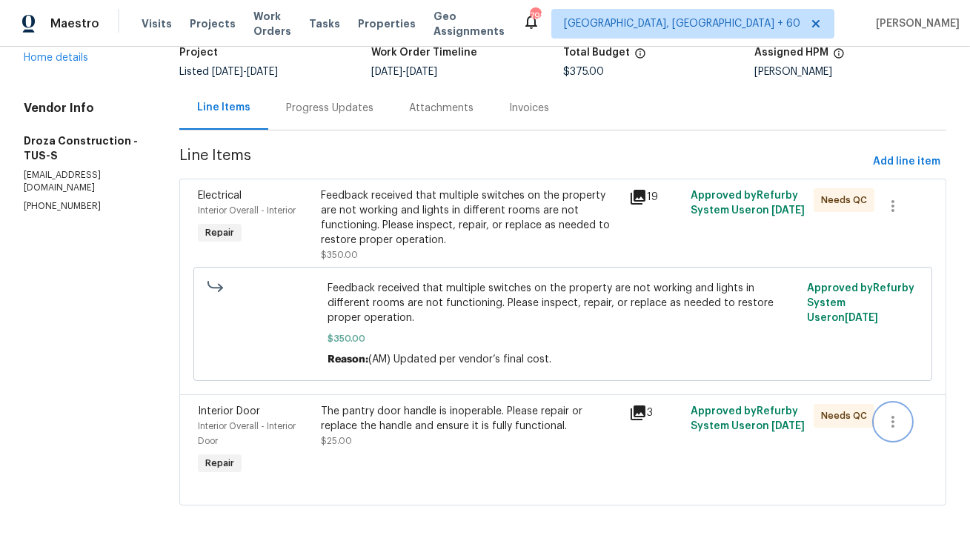
click at [891, 429] on icon "button" at bounding box center [893, 422] width 18 height 18
click at [723, 452] on div at bounding box center [485, 273] width 970 height 547
click at [413, 429] on div "The pantry door handle is inoperable. Please repair or replace the handle and e…" at bounding box center [470, 419] width 299 height 30
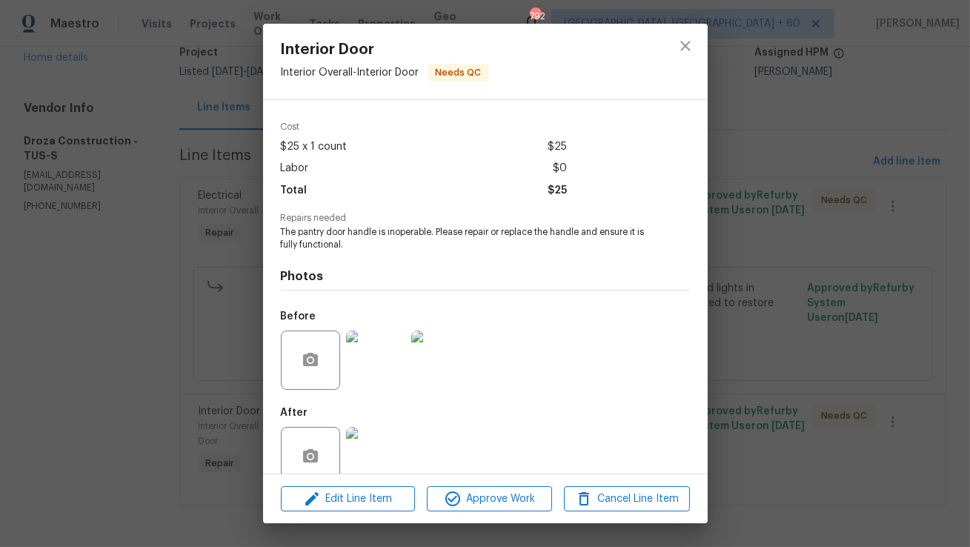
scroll to position [74, 0]
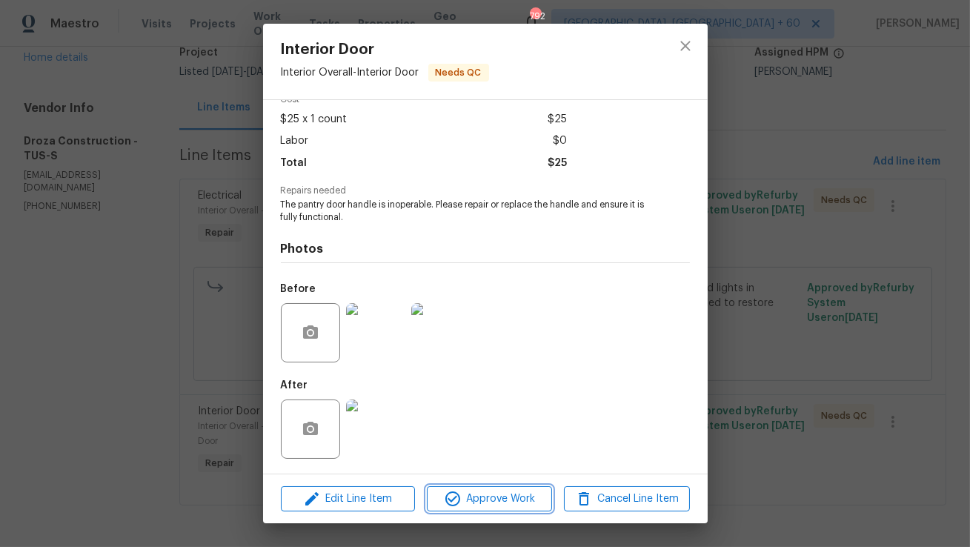
click at [479, 493] on span "Approve Work" at bounding box center [489, 499] width 116 height 19
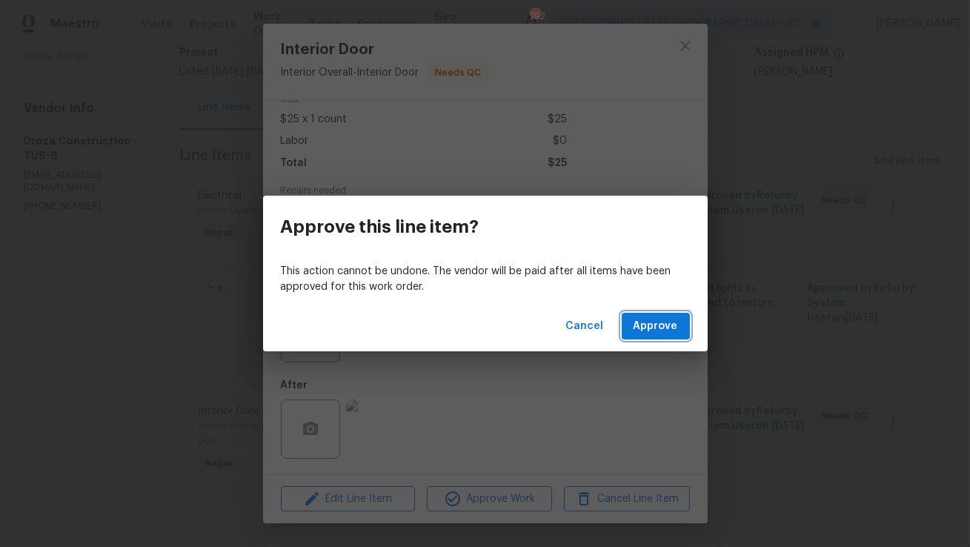
click at [650, 332] on span "Approve" at bounding box center [656, 326] width 44 height 19
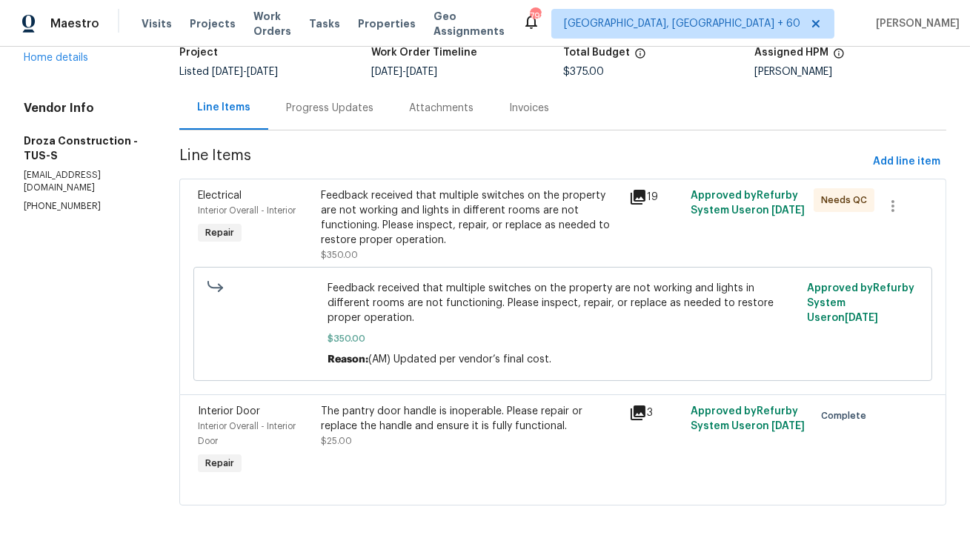
click at [511, 211] on div "Feedback received that multiple switches on the property are not working and li…" at bounding box center [470, 217] width 299 height 59
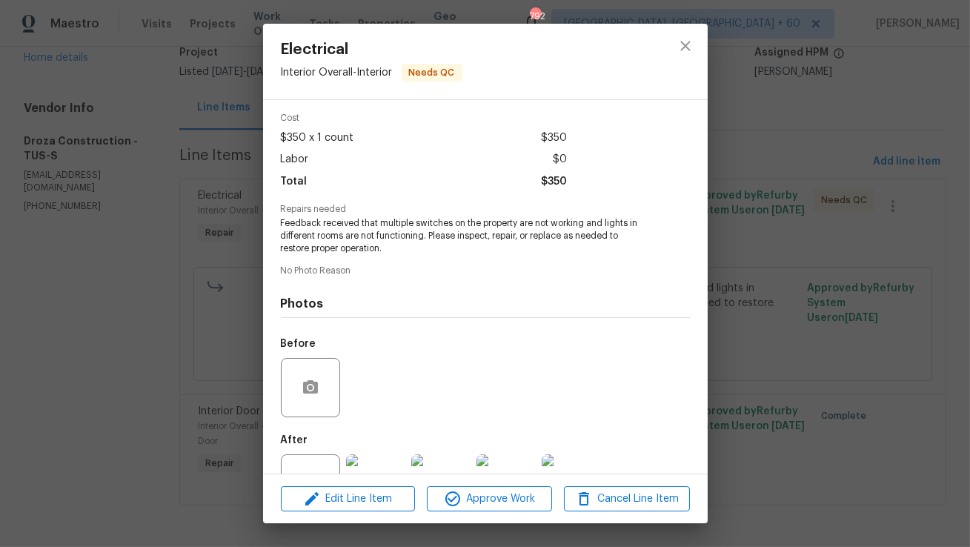
scroll to position [112, 0]
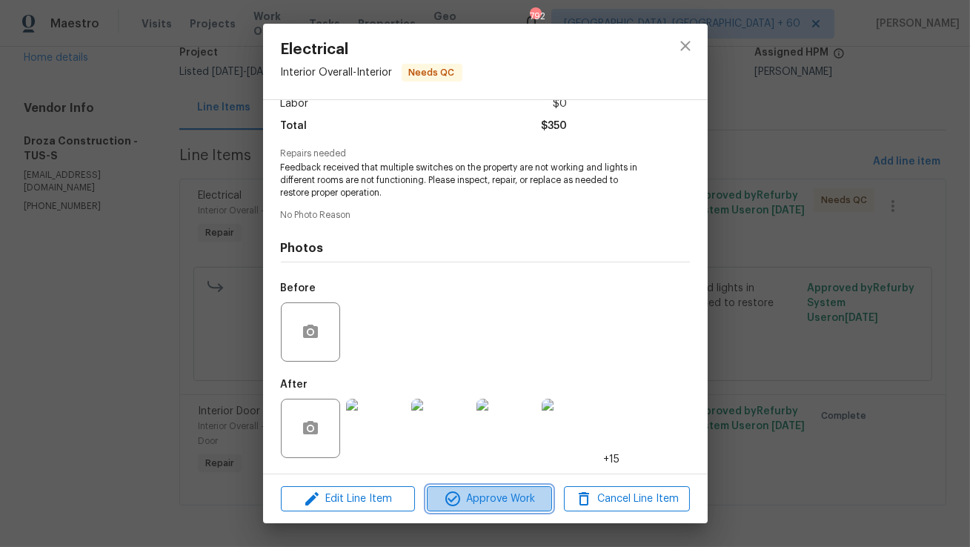
click at [497, 493] on span "Approve Work" at bounding box center [489, 499] width 116 height 19
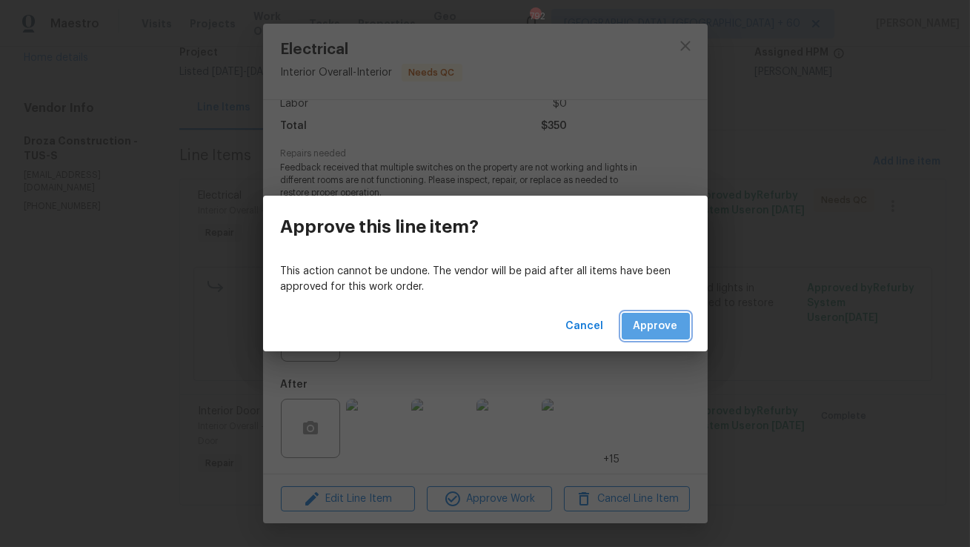
click at [669, 328] on span "Approve" at bounding box center [656, 326] width 44 height 19
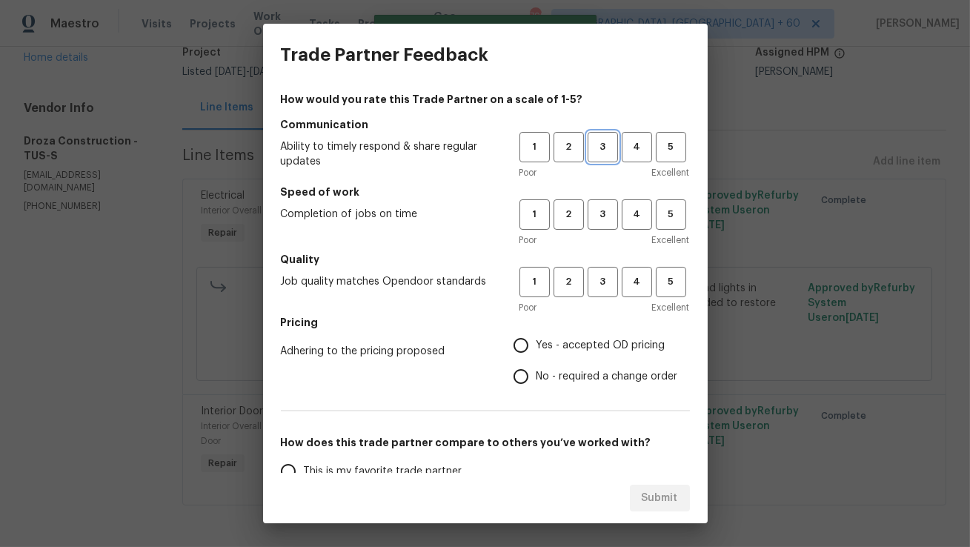
click at [603, 151] on span "3" at bounding box center [602, 147] width 27 height 17
click at [605, 211] on span "3" at bounding box center [602, 214] width 27 height 17
click at [600, 279] on span "3" at bounding box center [602, 282] width 27 height 17
click at [526, 373] on input "No - required a change order" at bounding box center [521, 376] width 31 height 31
radio input "true"
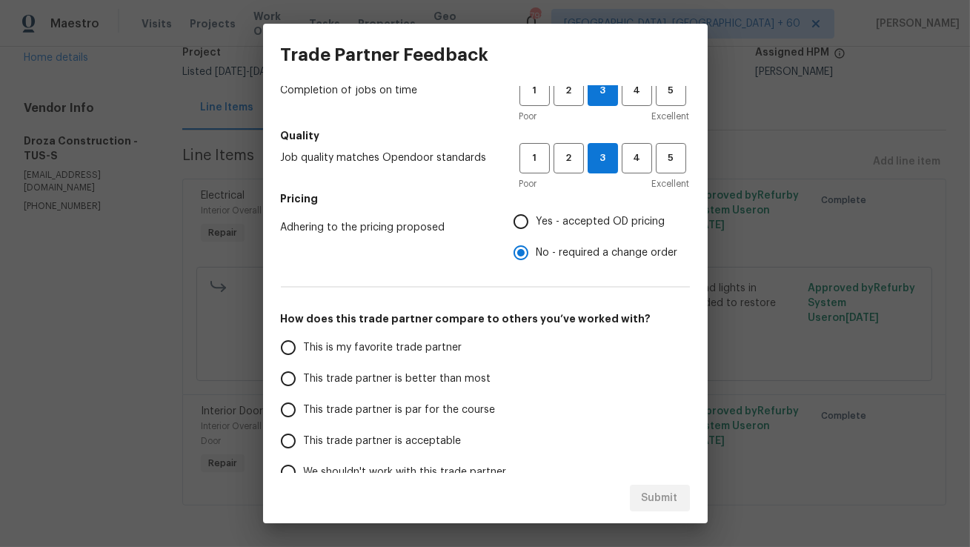
scroll to position [135, 0]
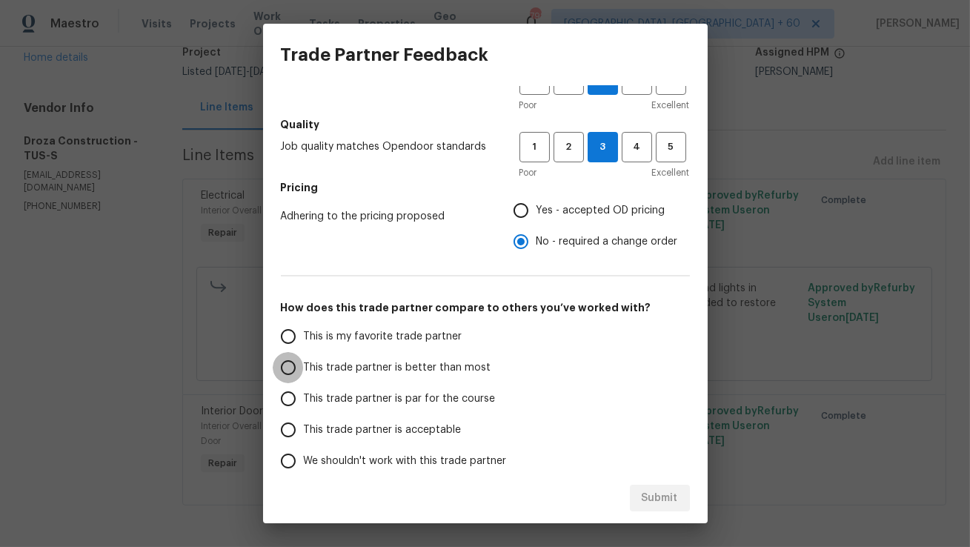
click at [286, 364] on input "This trade partner is better than most" at bounding box center [288, 367] width 31 height 31
radio input "false"
click at [516, 211] on input "Yes - accepted OD pricing" at bounding box center [521, 210] width 31 height 31
radio input "false"
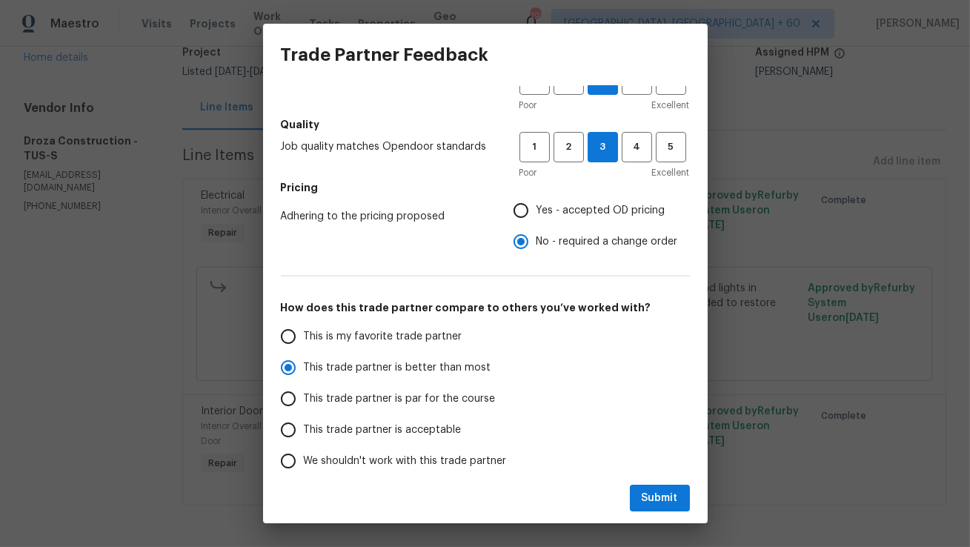
radio input "true"
click at [649, 493] on span "Submit" at bounding box center [660, 498] width 36 height 19
radio input "false"
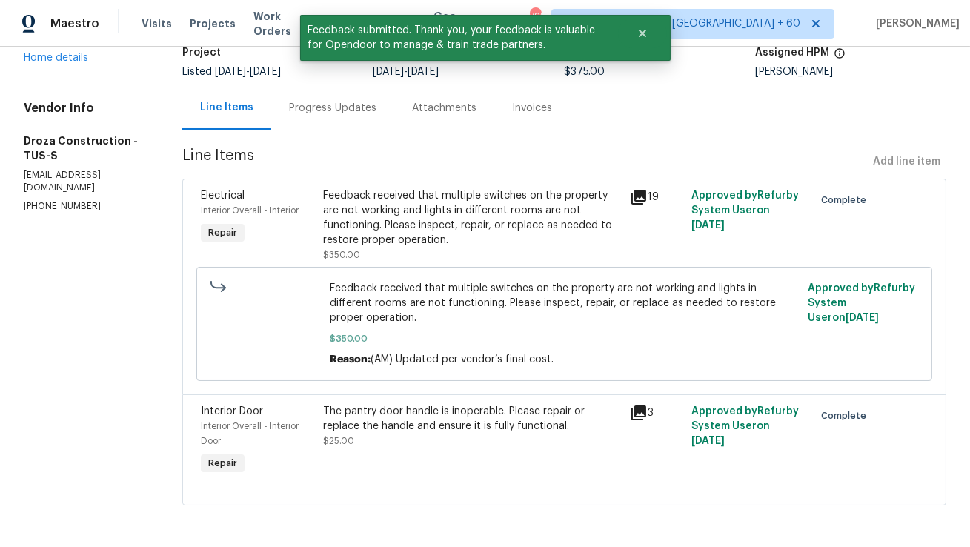
scroll to position [0, 0]
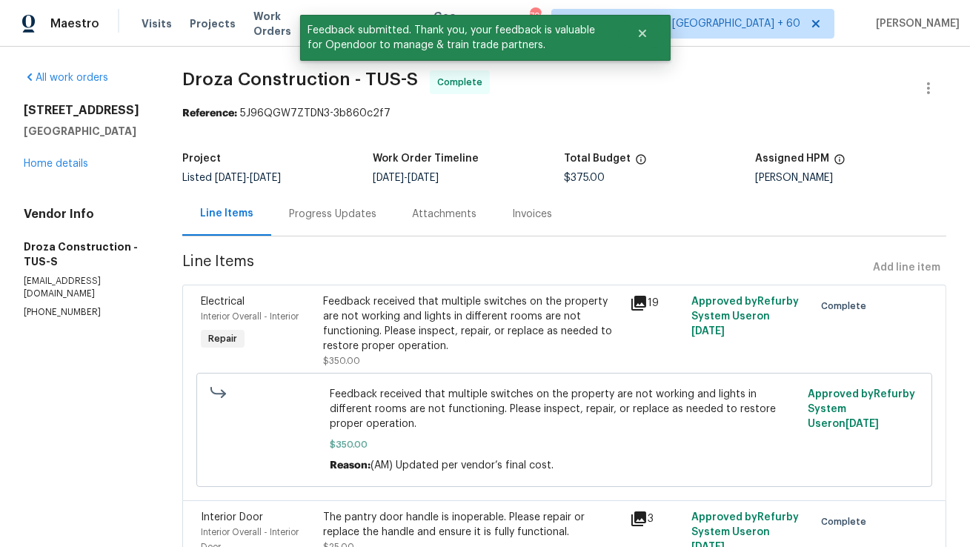
click at [339, 216] on div "Progress Updates" at bounding box center [332, 214] width 87 height 15
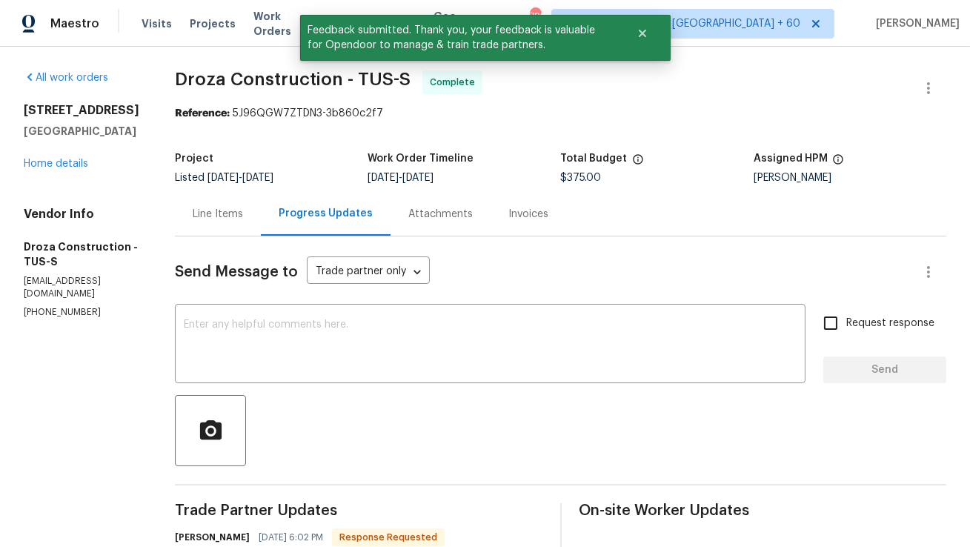
scroll to position [143, 0]
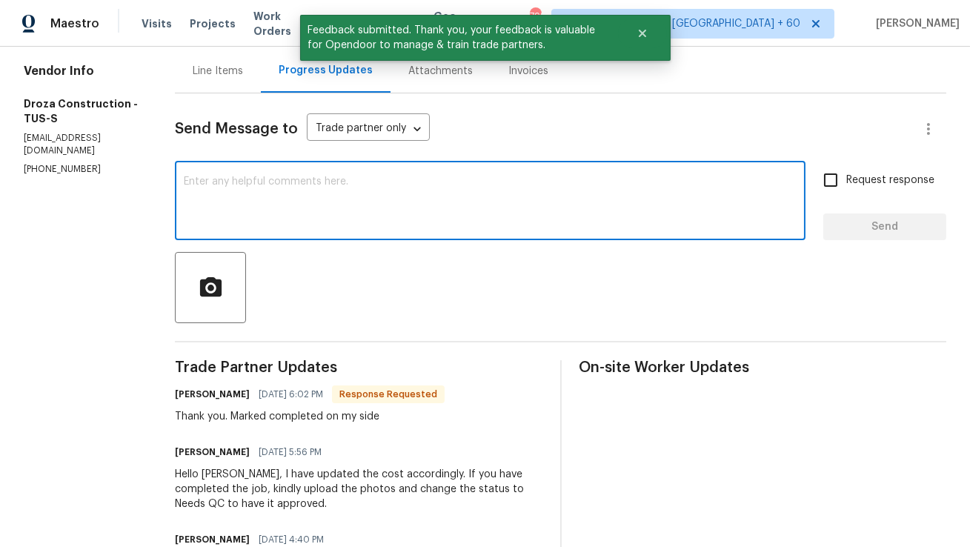
click at [424, 196] on textarea at bounding box center [490, 202] width 613 height 52
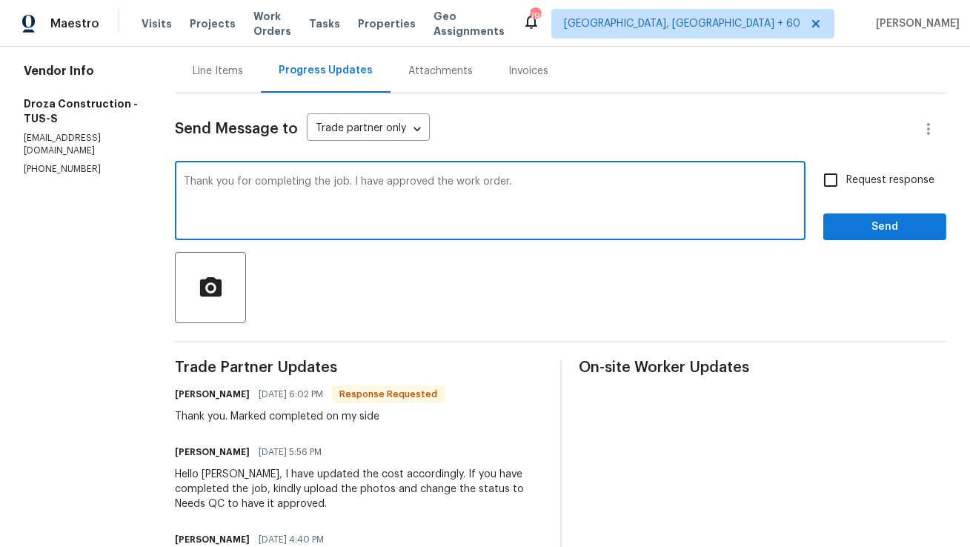
type textarea "Thank you for completing the job. I have approved the work order."
click at [927, 227] on span "Send" at bounding box center [884, 227] width 99 height 19
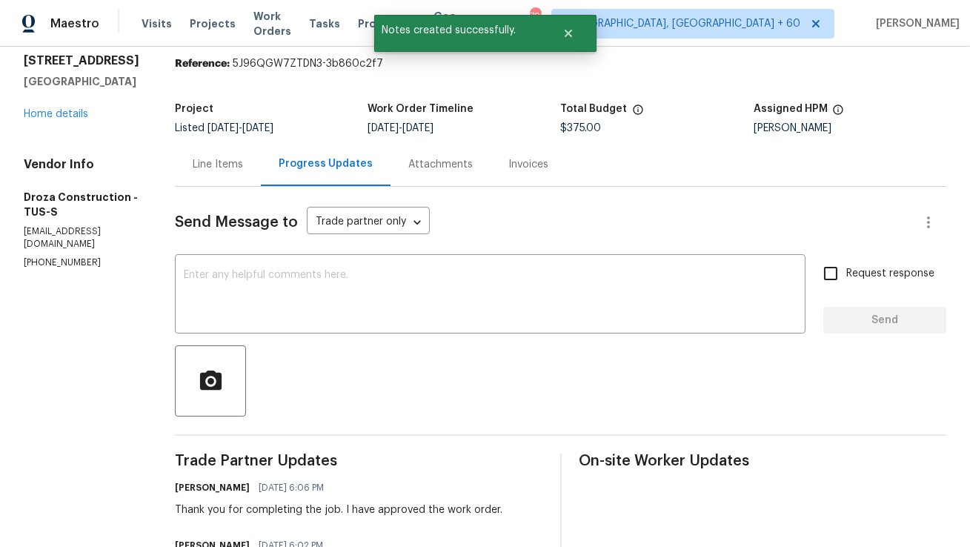
scroll to position [0, 0]
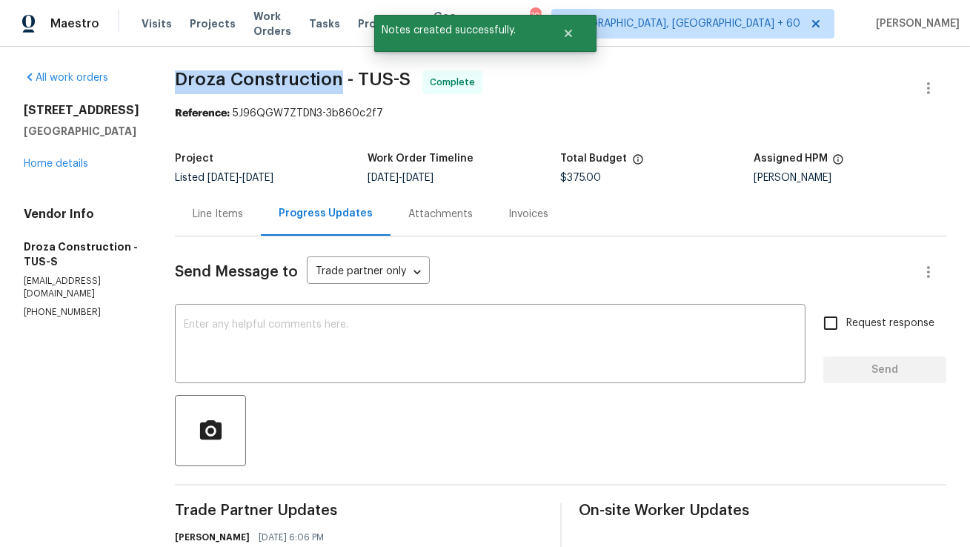
copy span "Droza Construction"
drag, startPoint x: 187, startPoint y: 79, endPoint x: 352, endPoint y: 79, distance: 165.3
click at [352, 79] on span "Droza Construction - TUS-S" at bounding box center [293, 79] width 236 height 18
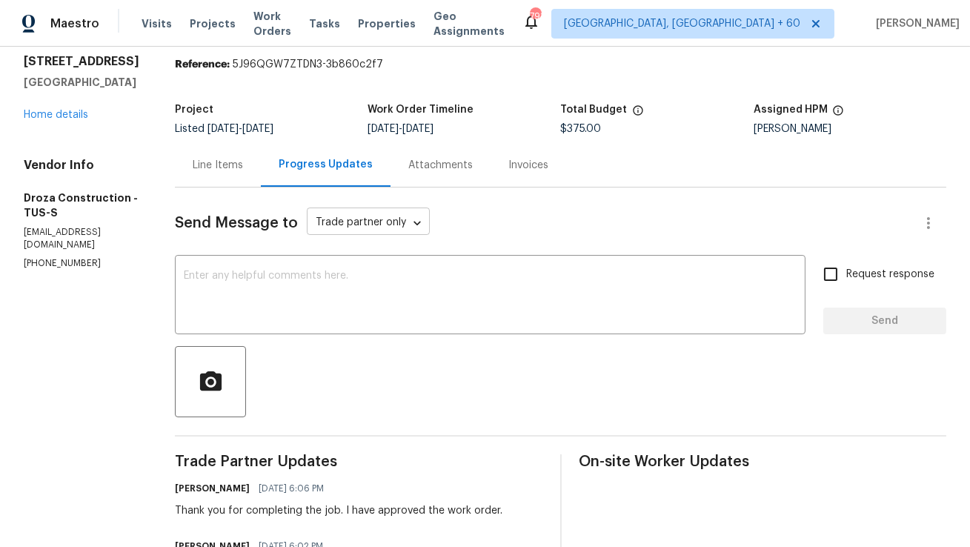
scroll to position [84, 0]
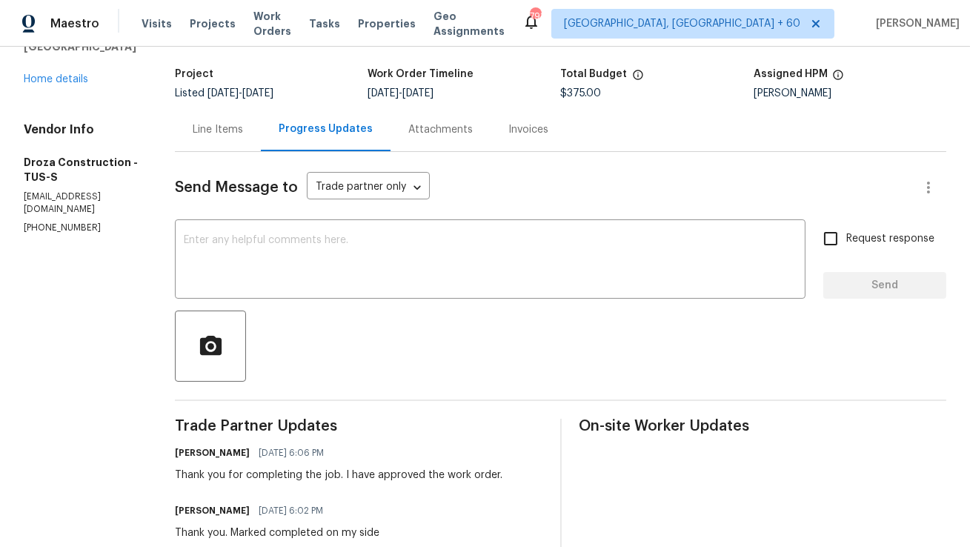
click at [233, 128] on div "Line Items" at bounding box center [218, 129] width 50 height 15
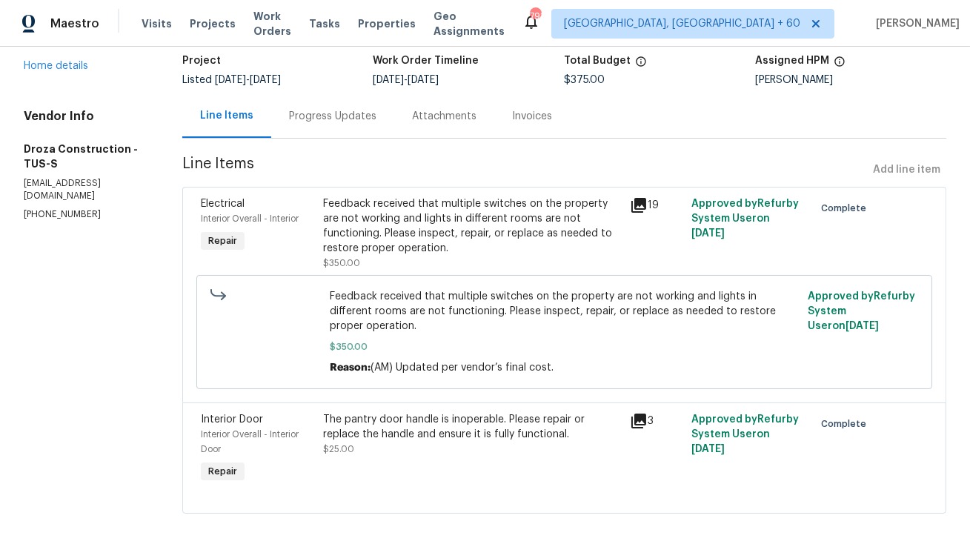
scroll to position [99, 0]
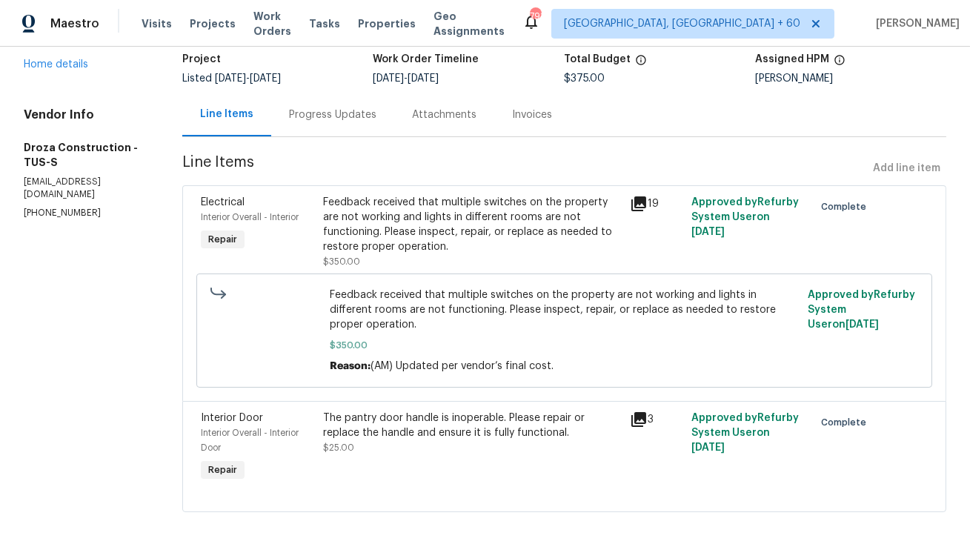
click at [346, 130] on div "Progress Updates" at bounding box center [332, 115] width 123 height 44
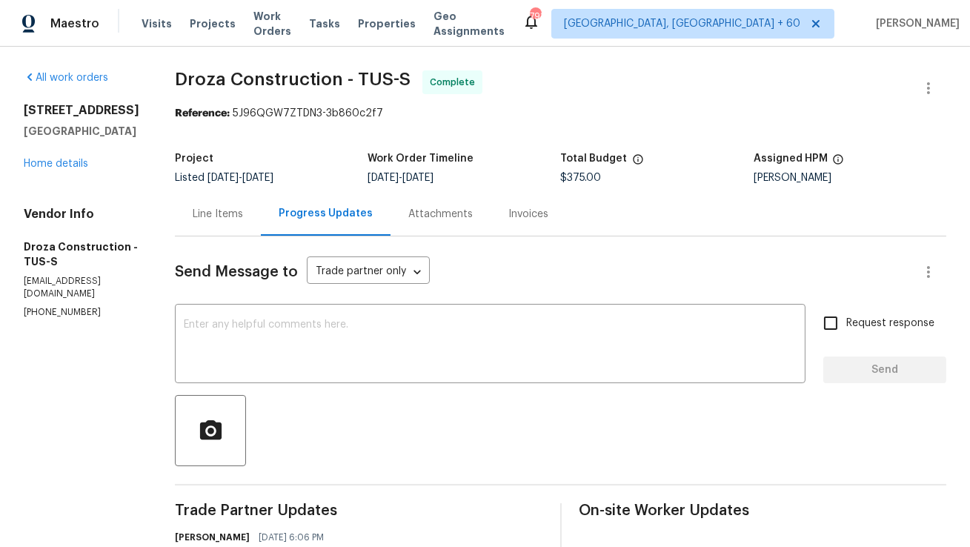
click at [231, 213] on div "Line Items" at bounding box center [218, 214] width 50 height 15
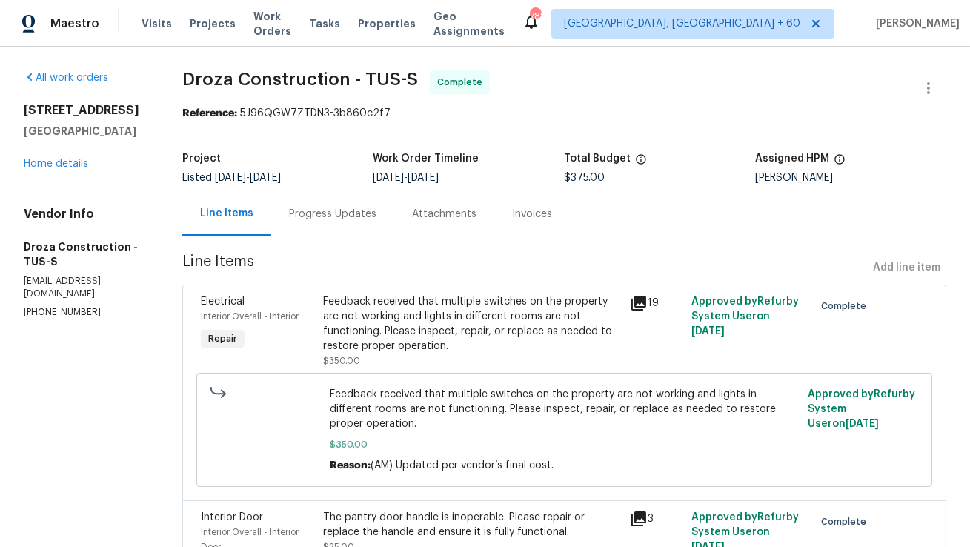
click at [369, 206] on div "Progress Updates" at bounding box center [332, 214] width 123 height 44
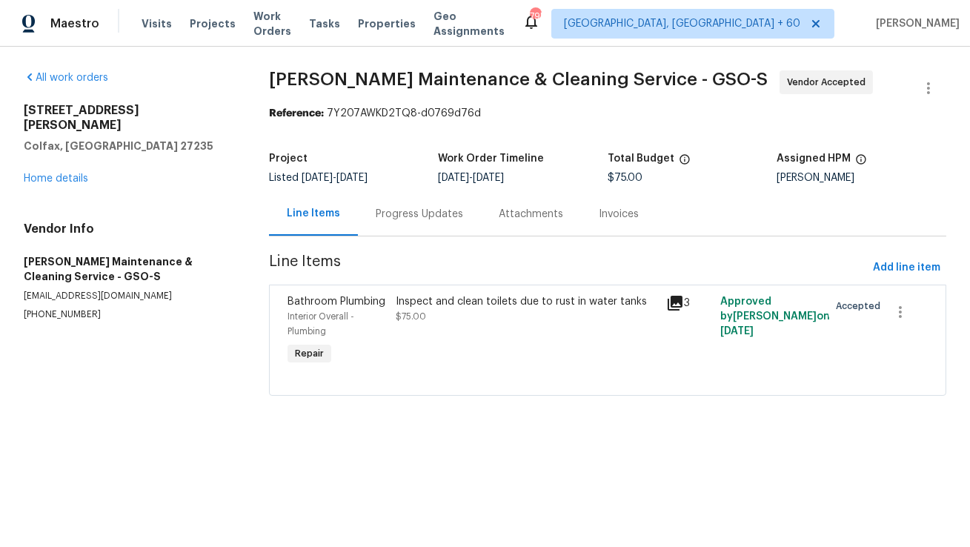
click at [400, 213] on div "Progress Updates" at bounding box center [419, 214] width 87 height 15
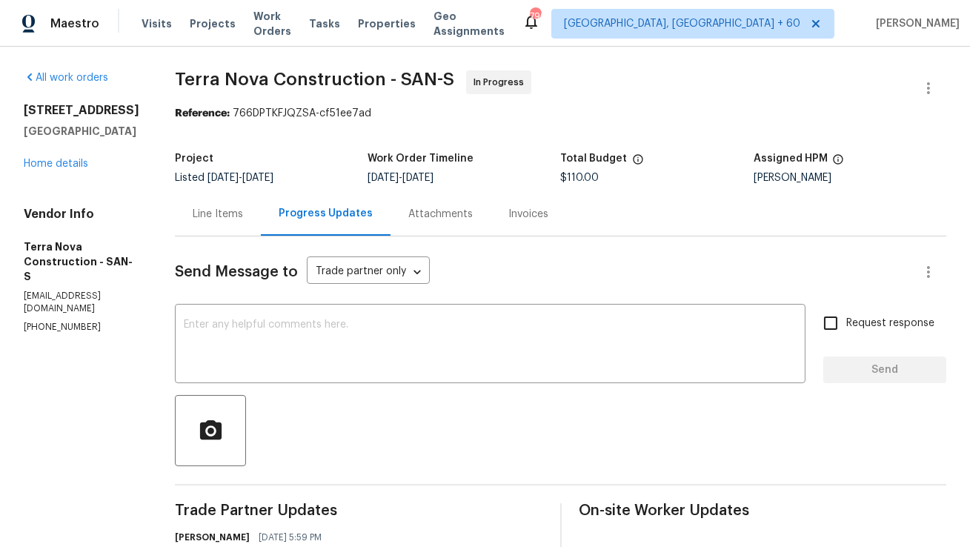
click at [243, 217] on div "Line Items" at bounding box center [218, 214] width 50 height 15
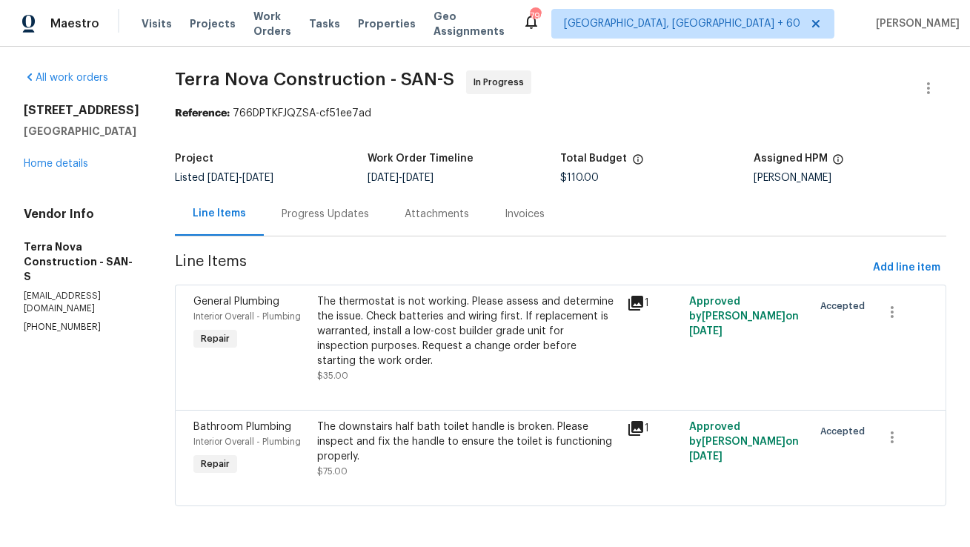
click at [369, 217] on div "Progress Updates" at bounding box center [325, 214] width 87 height 15
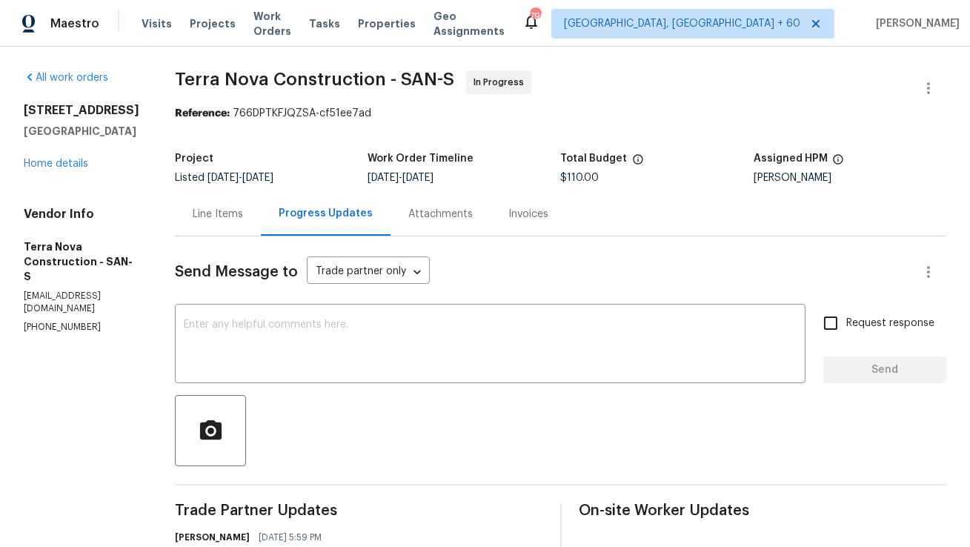
click at [261, 199] on div "Line Items" at bounding box center [218, 214] width 86 height 44
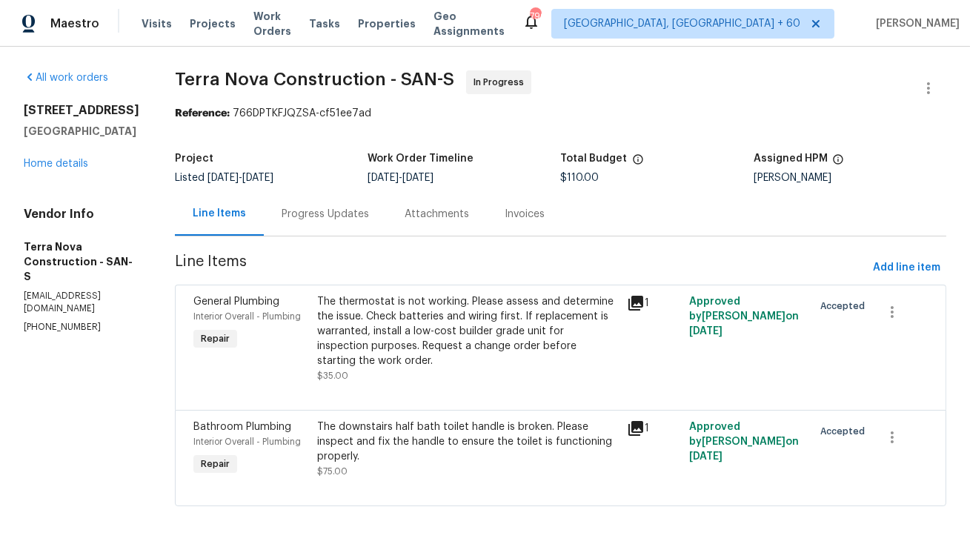
click at [362, 216] on div "Progress Updates" at bounding box center [325, 214] width 87 height 15
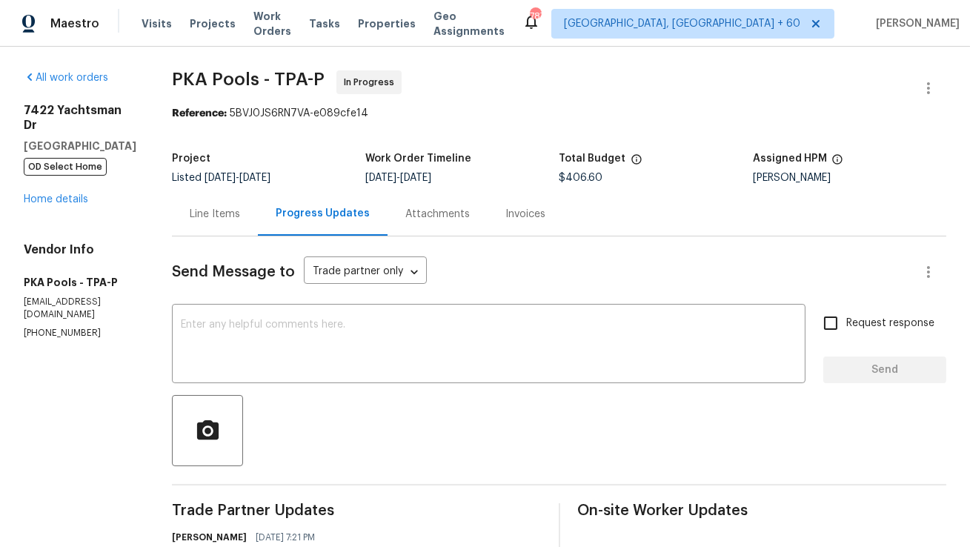
click at [192, 215] on div "Line Items" at bounding box center [215, 214] width 50 height 15
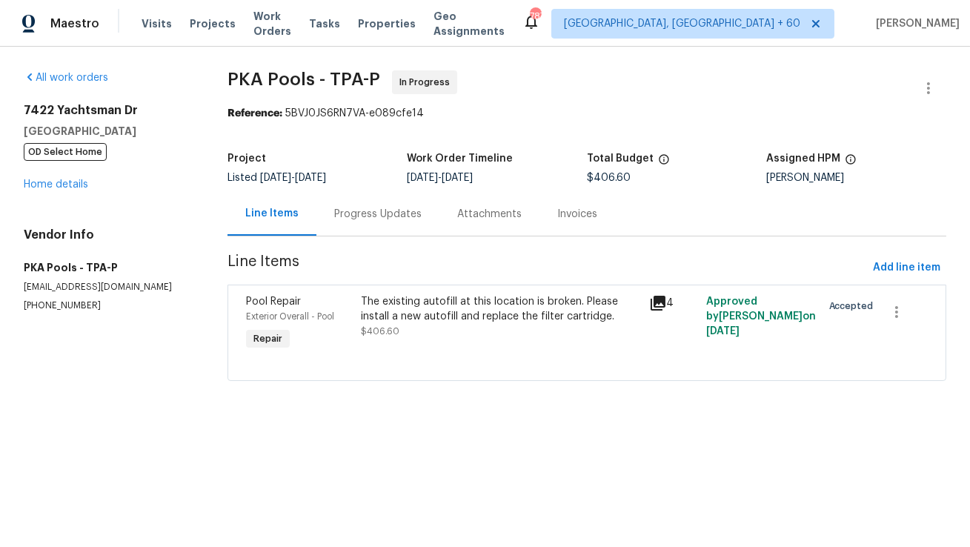
click at [368, 212] on div "Progress Updates" at bounding box center [377, 214] width 87 height 15
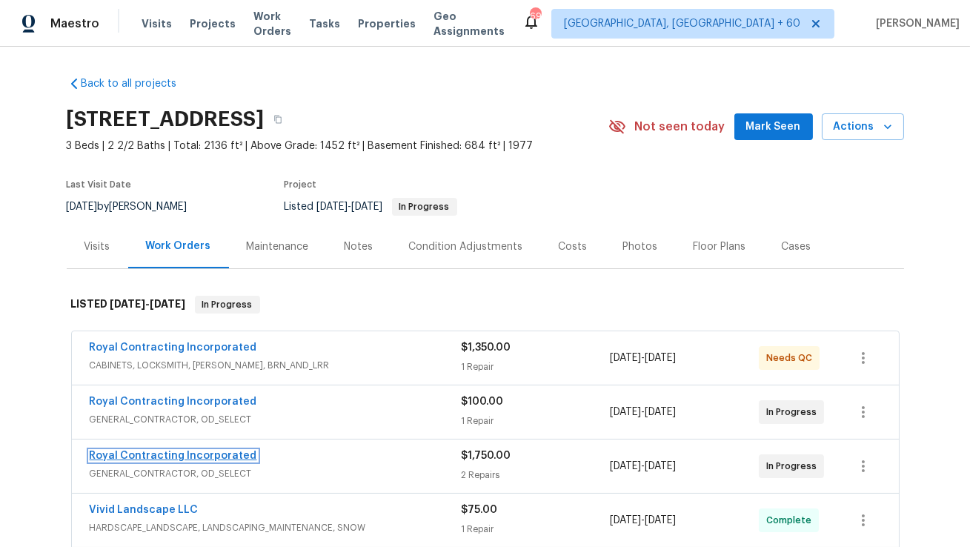
click at [221, 454] on link "Royal Contracting Incorporated" at bounding box center [174, 456] width 168 height 10
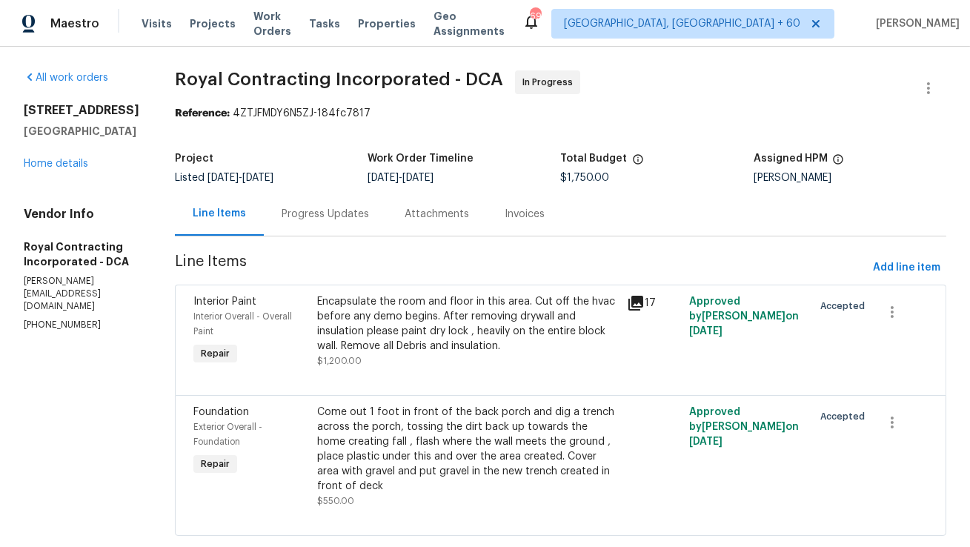
click at [302, 222] on div "Progress Updates" at bounding box center [325, 214] width 123 height 44
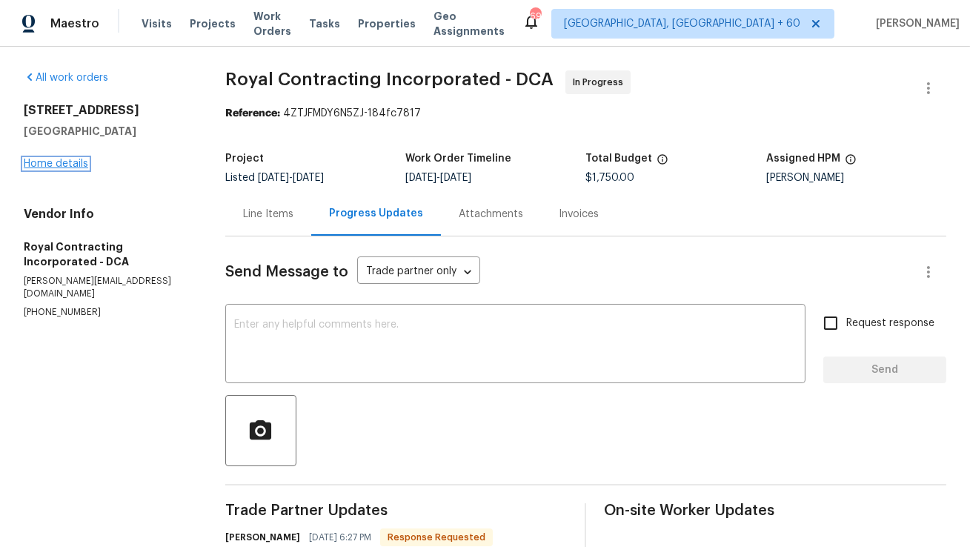
click at [36, 166] on link "Home details" at bounding box center [56, 164] width 64 height 10
